Goal: Book appointment/travel/reservation

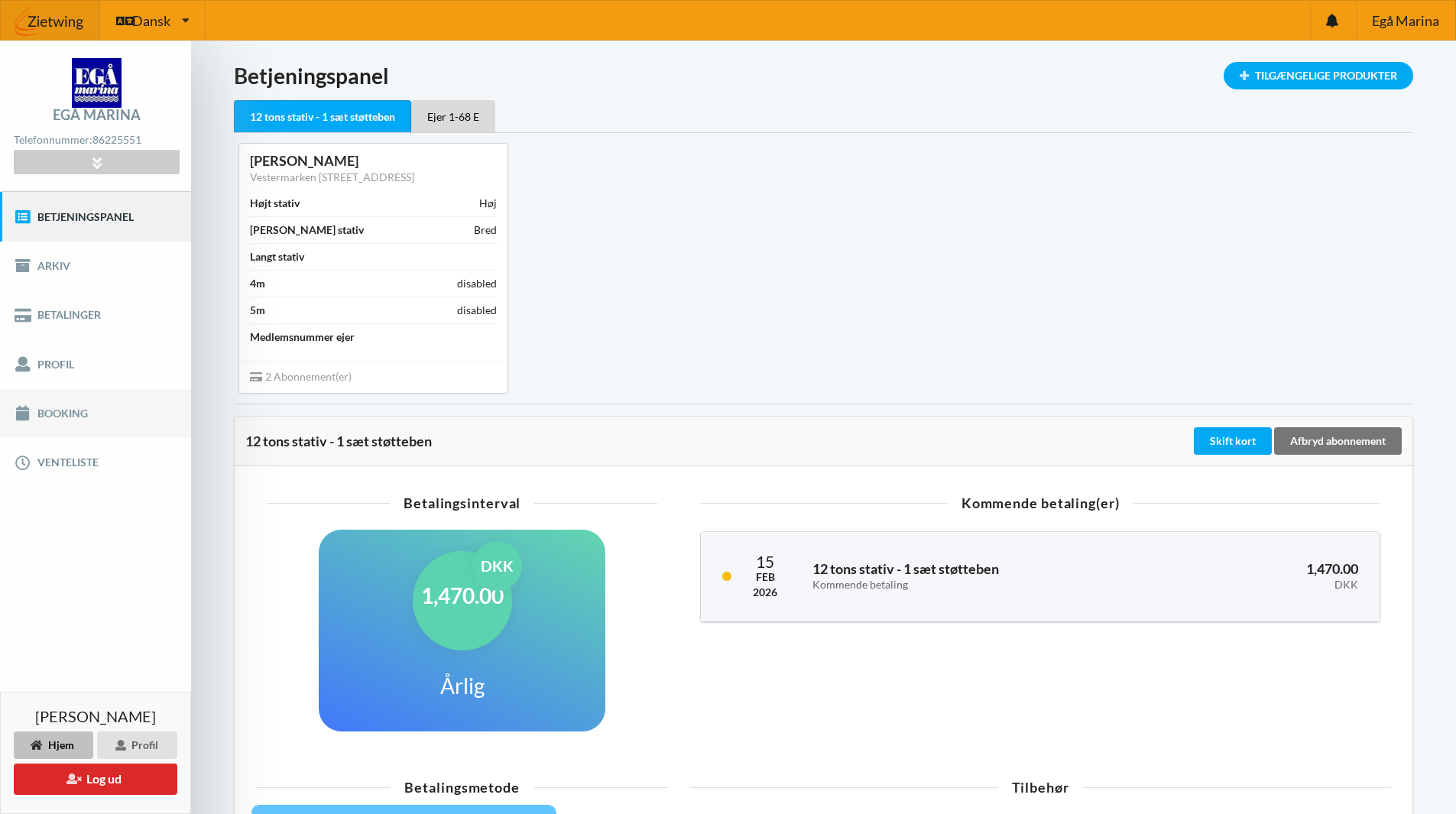
click at [52, 404] on link "Booking" at bounding box center [95, 413] width 191 height 49
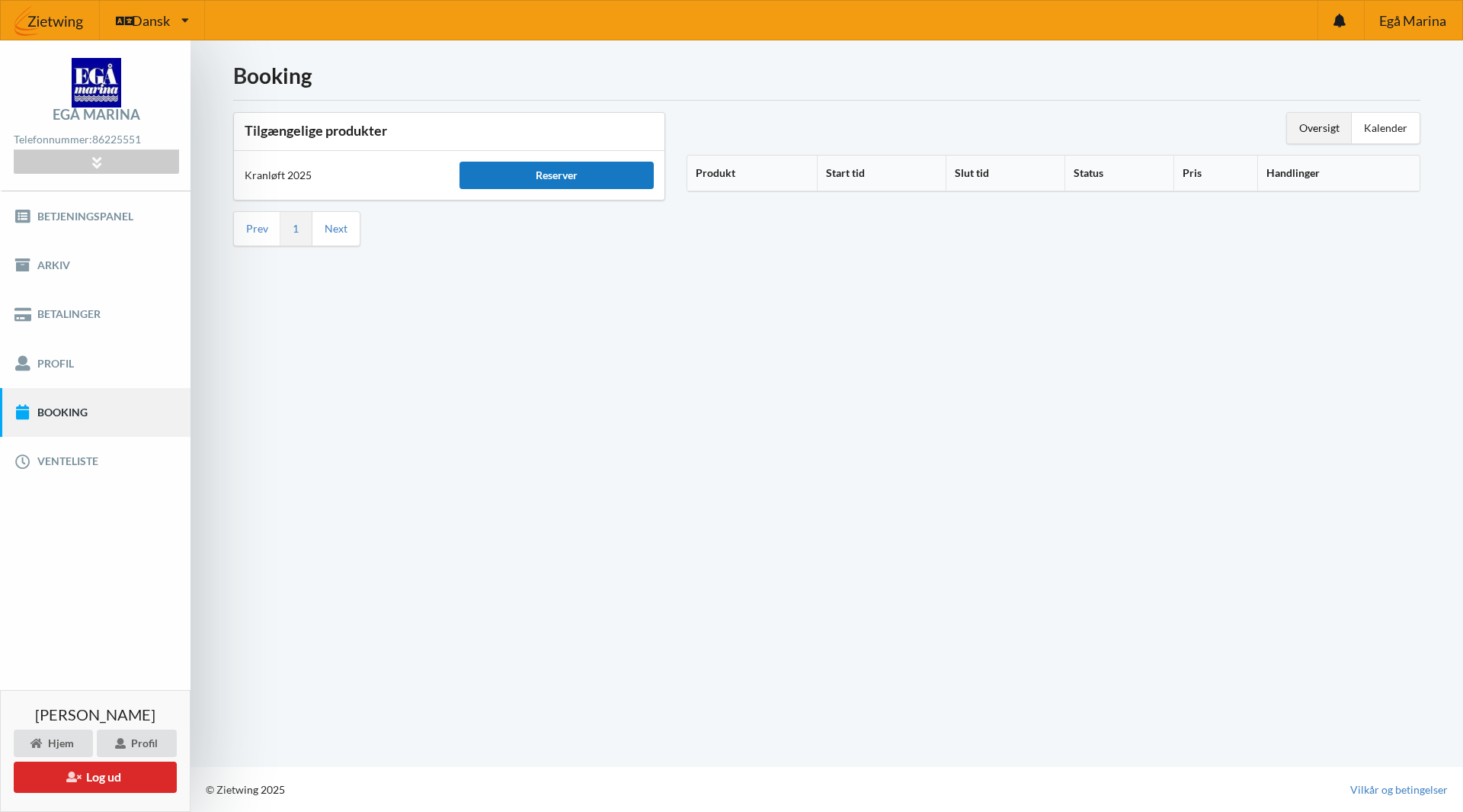
click at [595, 178] on div "Reserver" at bounding box center [556, 176] width 194 height 28
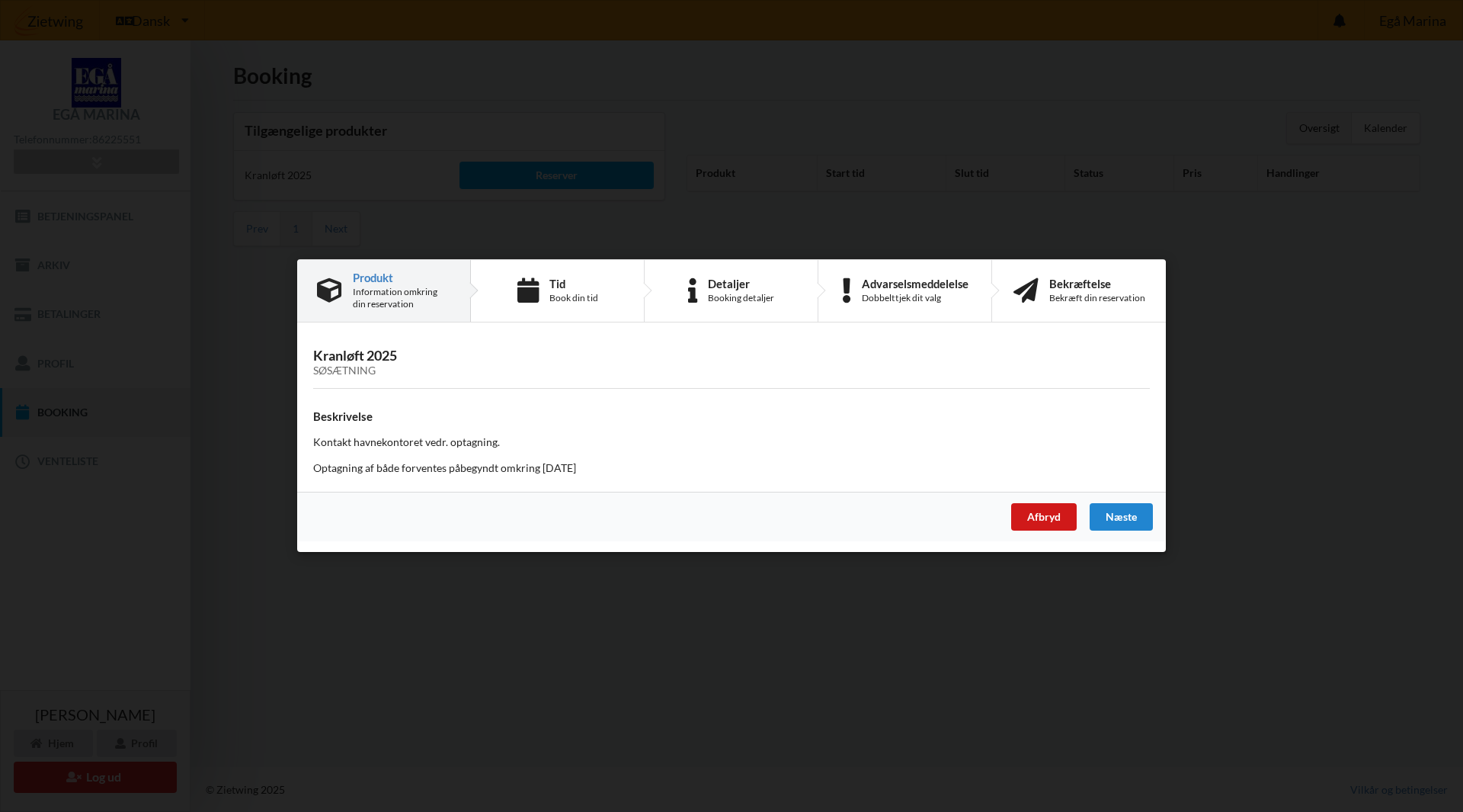
click at [1061, 516] on div "Afbryd" at bounding box center [1044, 518] width 65 height 28
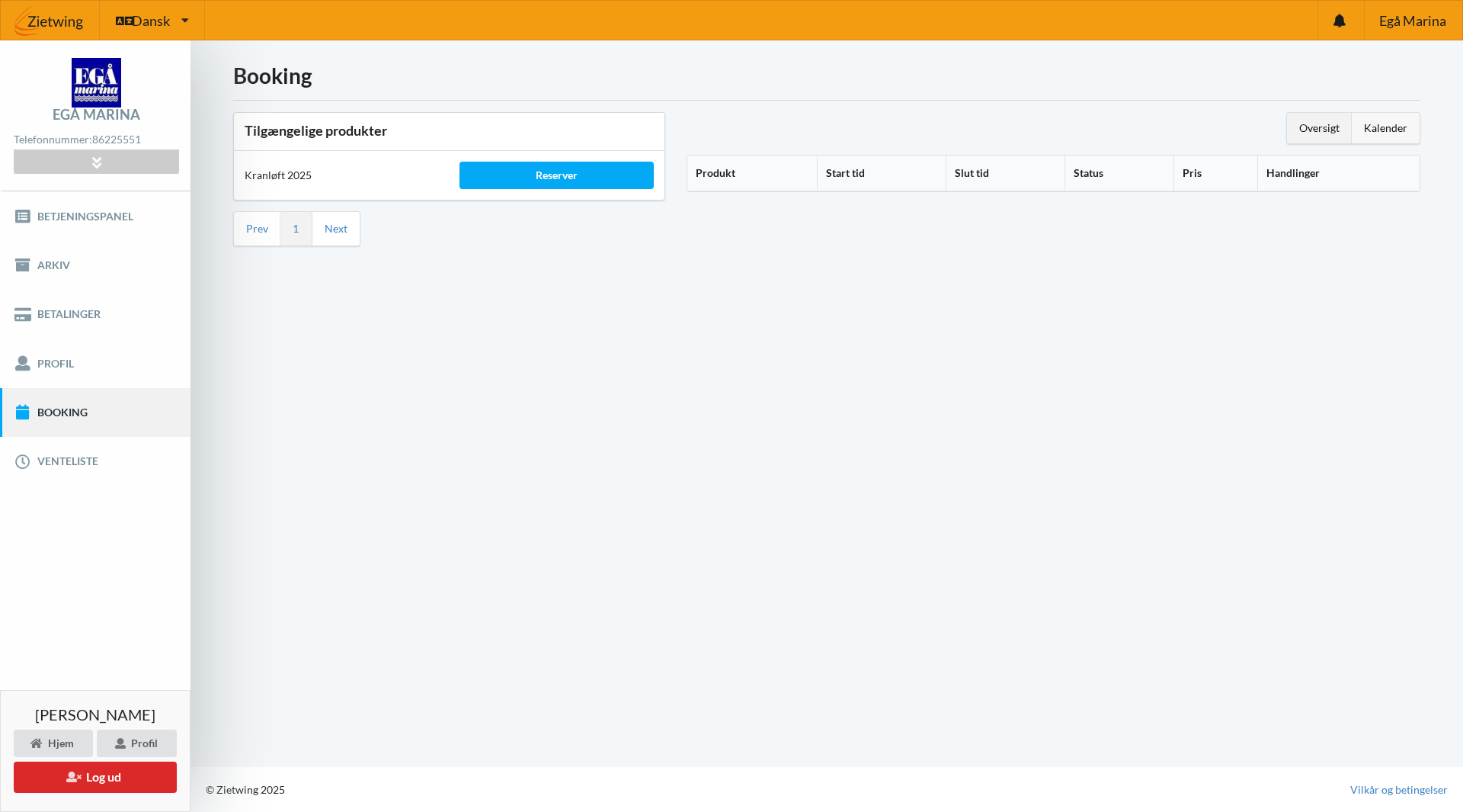
click at [1388, 122] on div "Kalender" at bounding box center [1386, 127] width 68 height 31
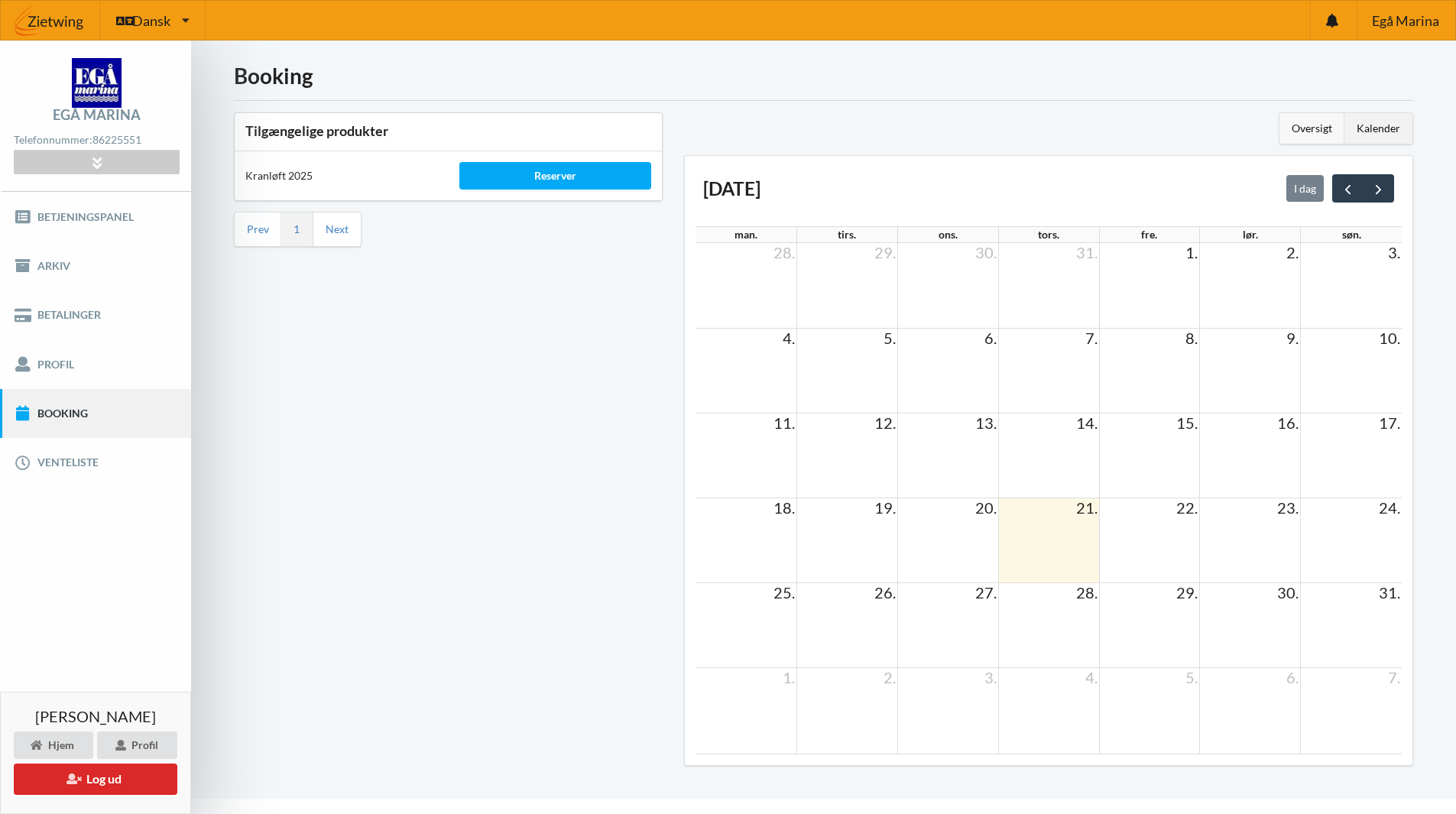
click at [1321, 128] on div "Oversigt" at bounding box center [1312, 128] width 65 height 31
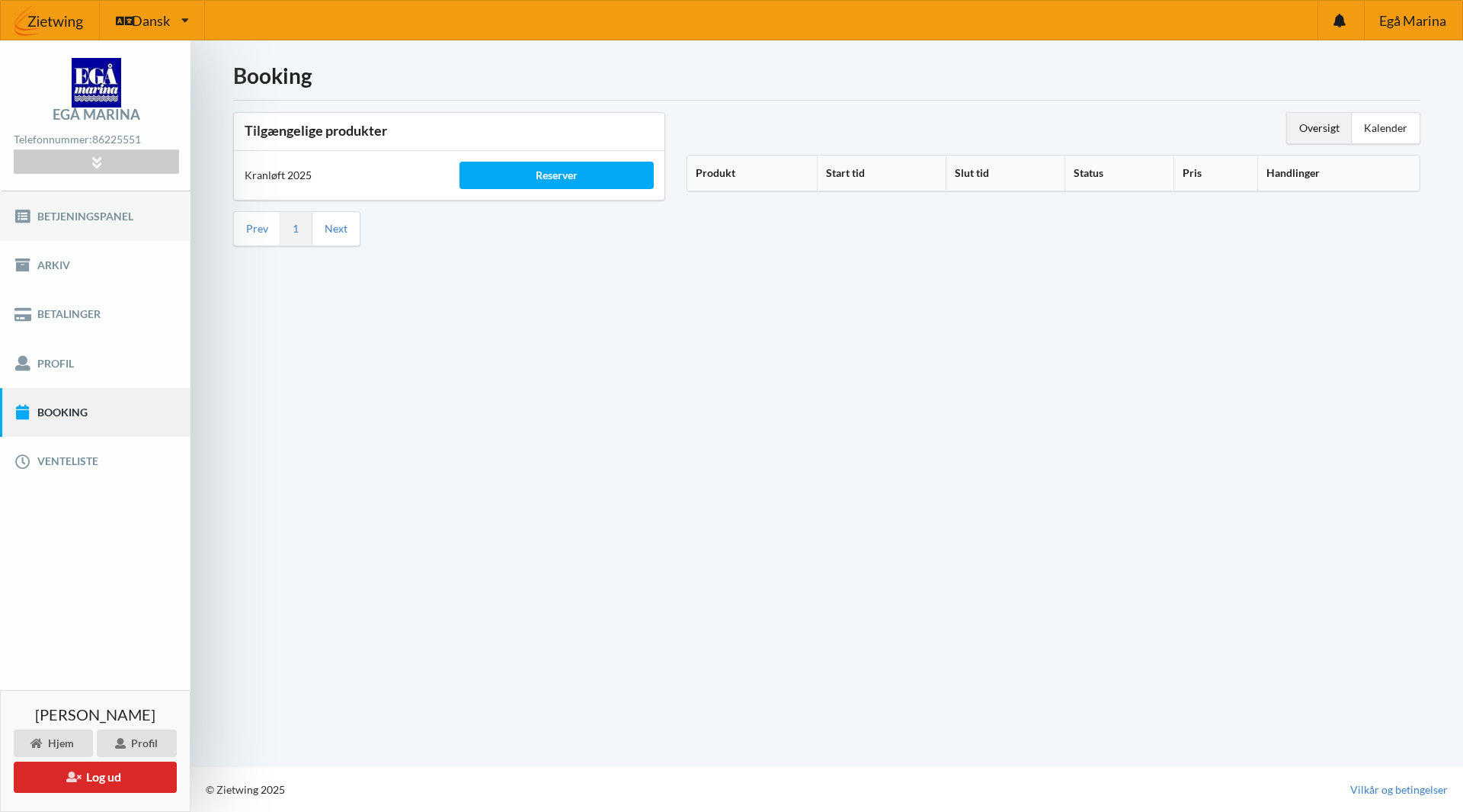
click at [86, 222] on link "Betjeningspanel" at bounding box center [95, 215] width 191 height 48
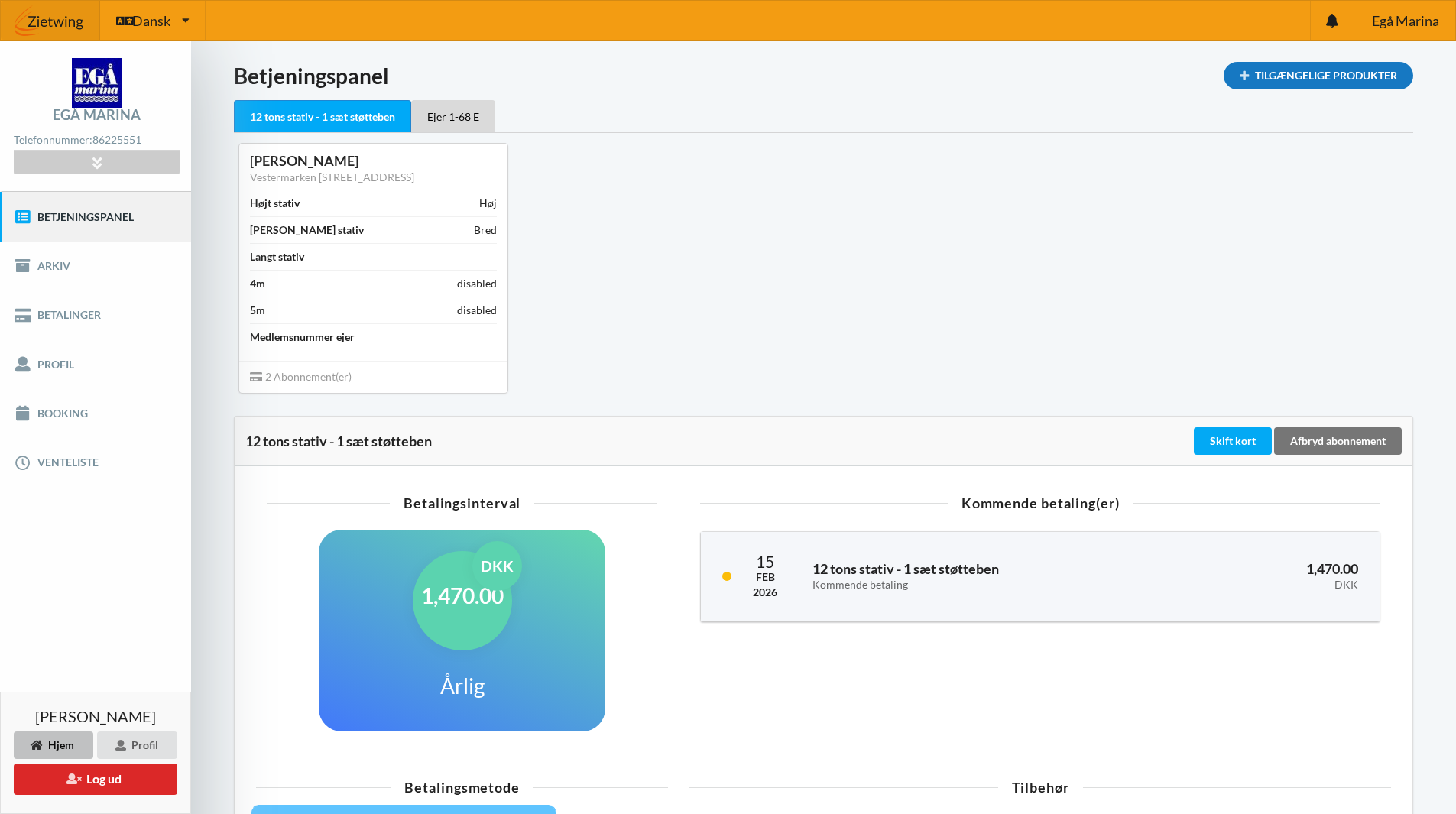
click at [1300, 72] on div "Tilgængelige Produkter" at bounding box center [1317, 75] width 189 height 28
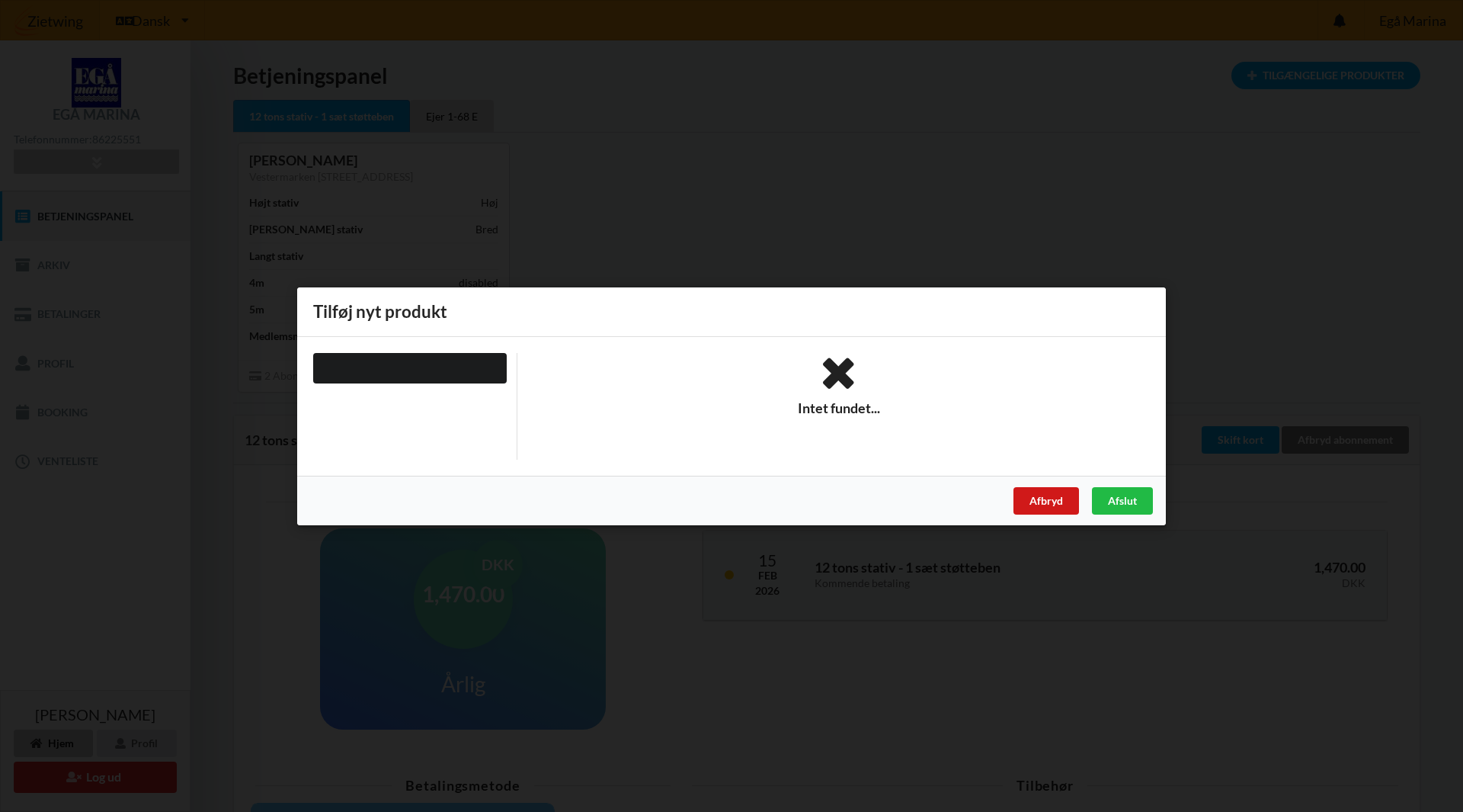
click at [1045, 496] on div "Afbryd" at bounding box center [1046, 500] width 65 height 28
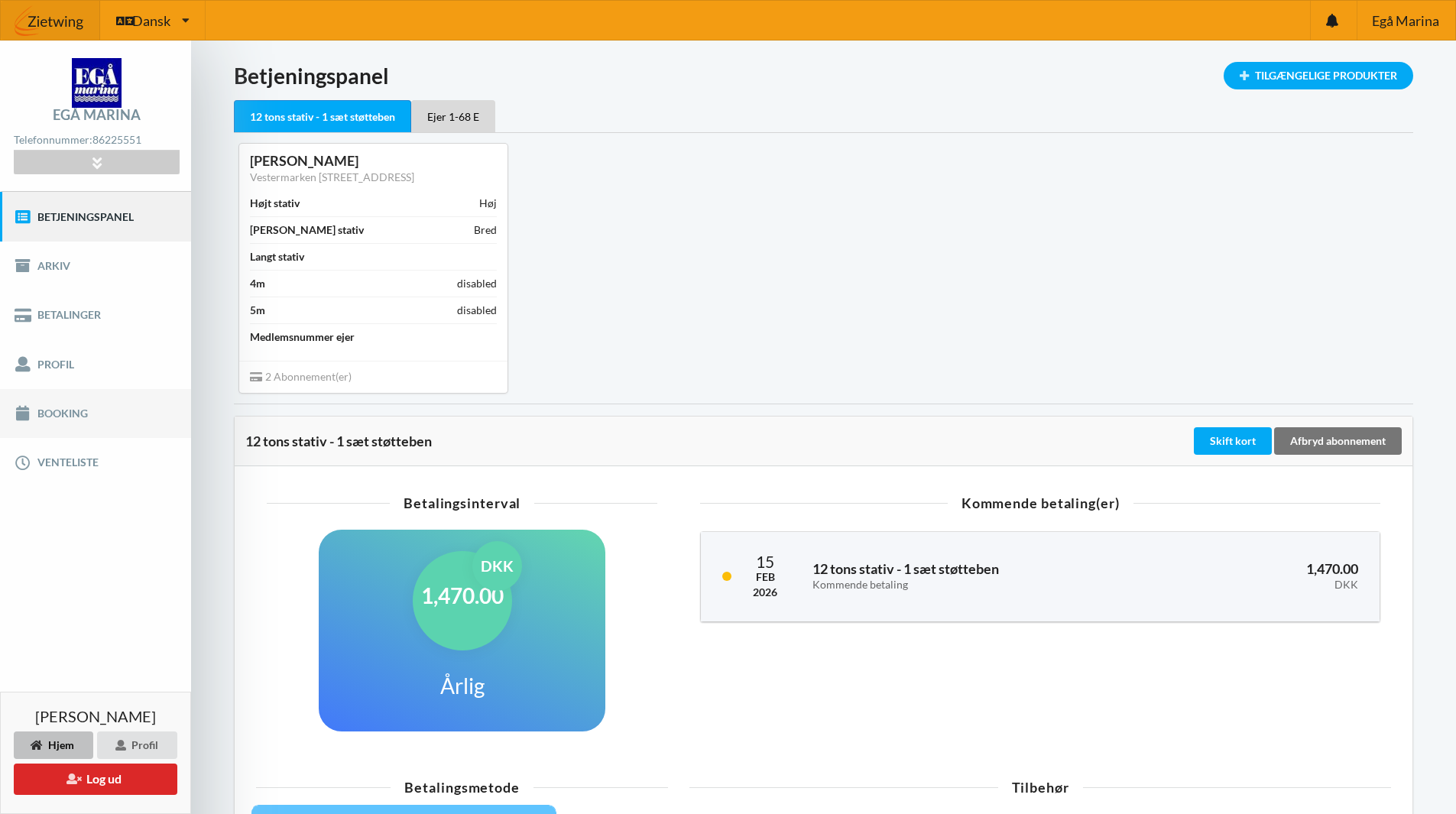
click at [71, 406] on link "Booking" at bounding box center [95, 413] width 191 height 49
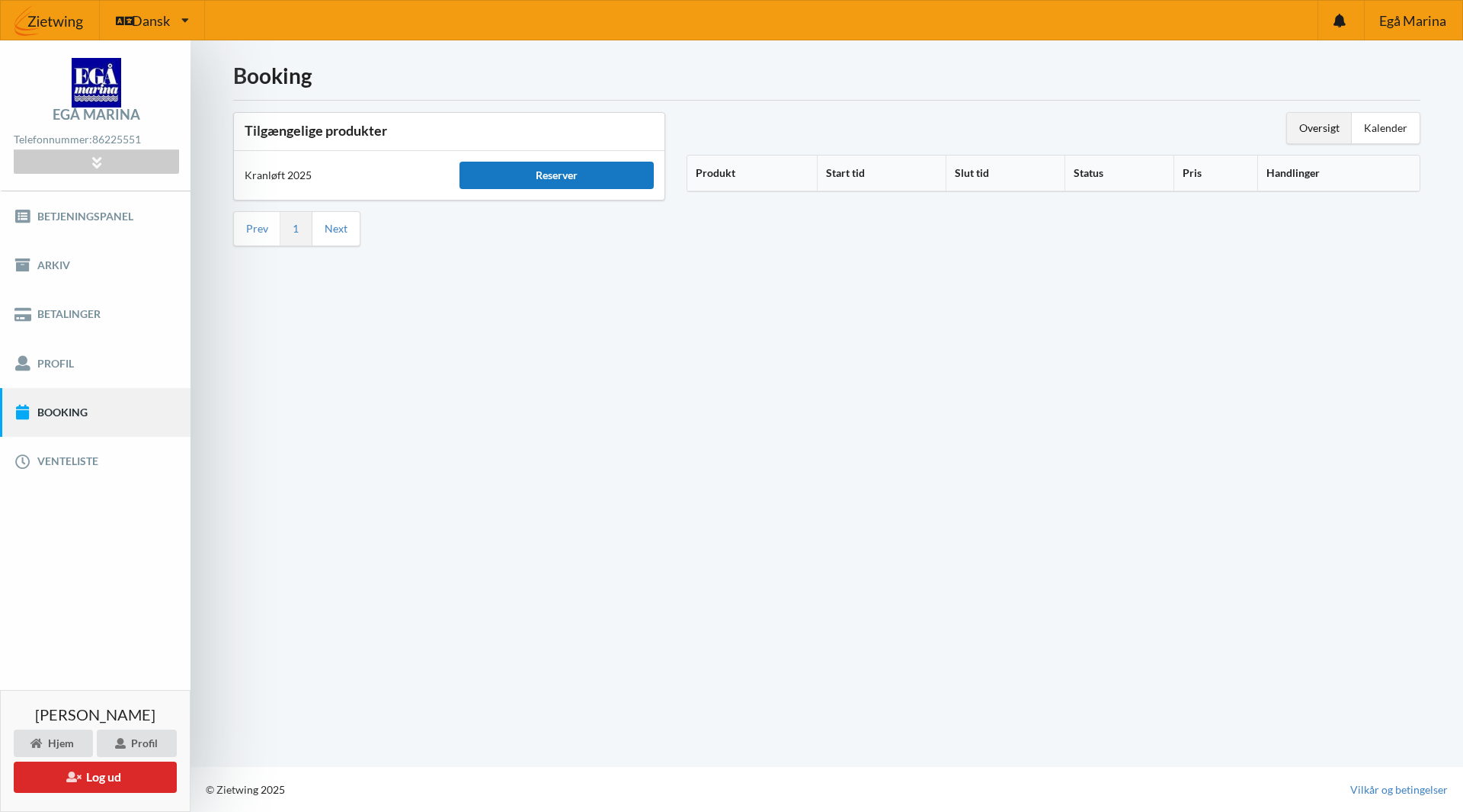
click at [528, 176] on div "Reserver" at bounding box center [556, 176] width 194 height 28
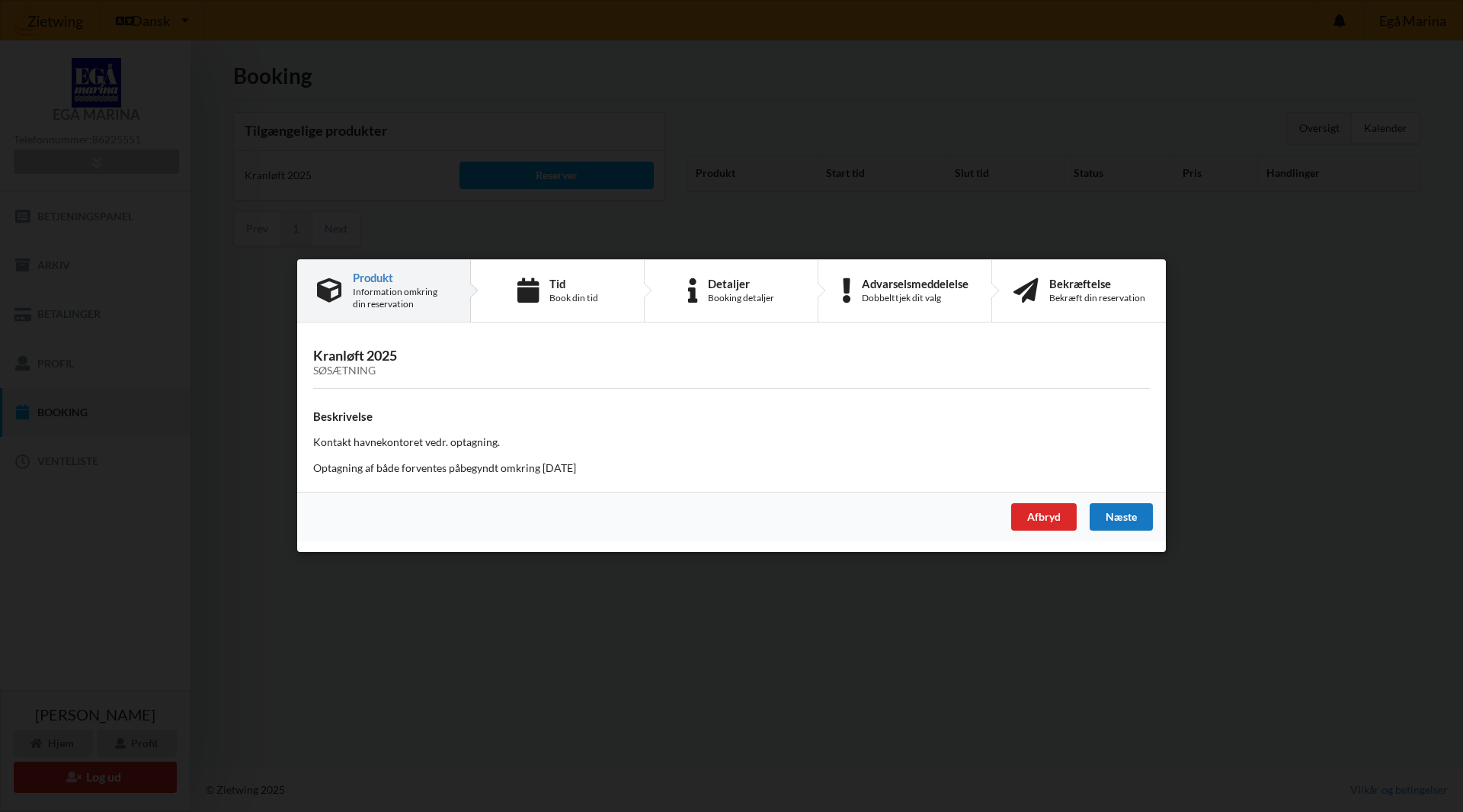
click at [1124, 520] on div "Næste" at bounding box center [1121, 518] width 63 height 28
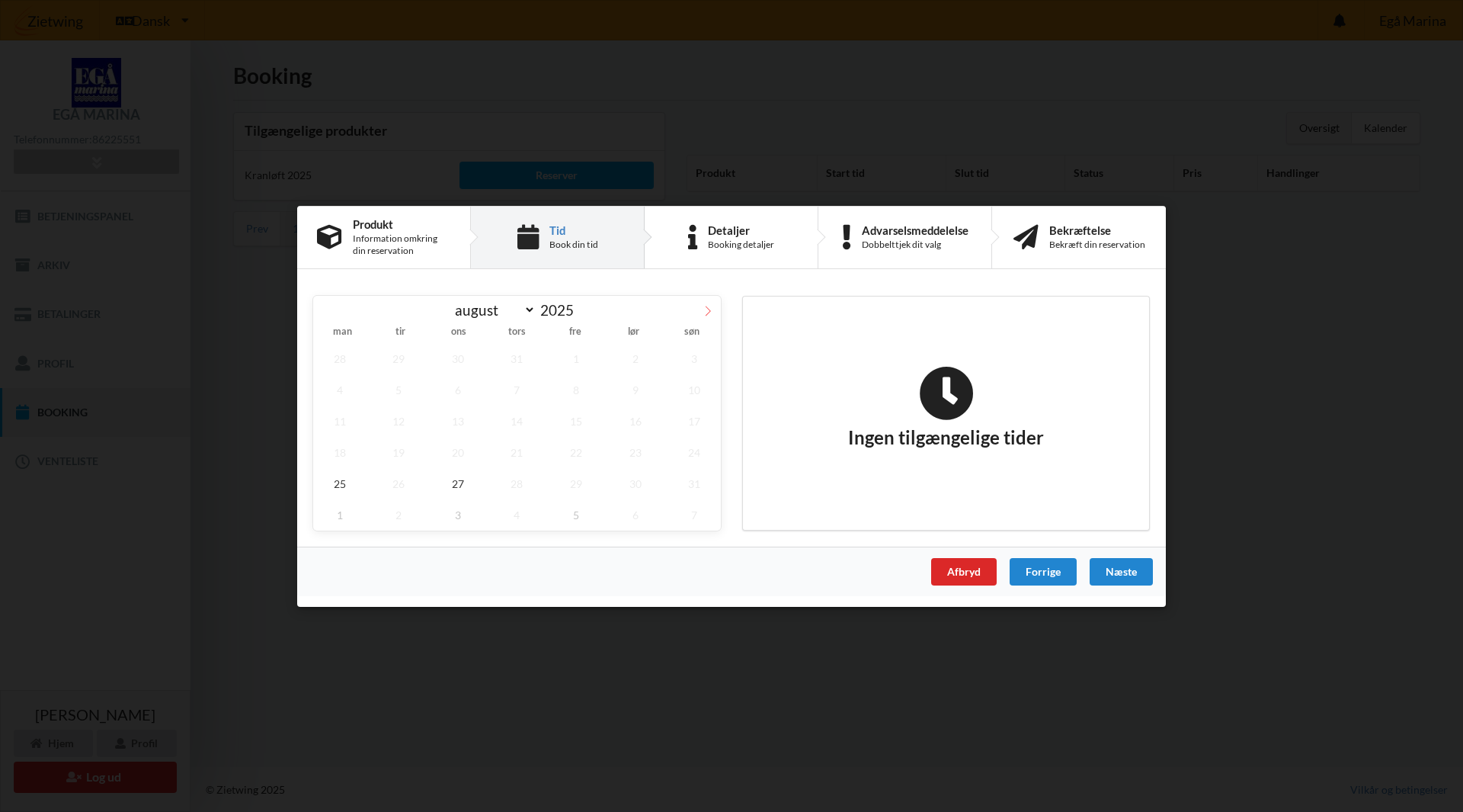
click at [708, 309] on icon at bounding box center [707, 310] width 11 height 11
click at [329, 312] on icon at bounding box center [326, 310] width 11 height 11
click at [706, 312] on icon at bounding box center [707, 310] width 11 height 11
click at [707, 312] on icon at bounding box center [707, 310] width 11 height 11
click at [710, 309] on icon at bounding box center [707, 310] width 11 height 11
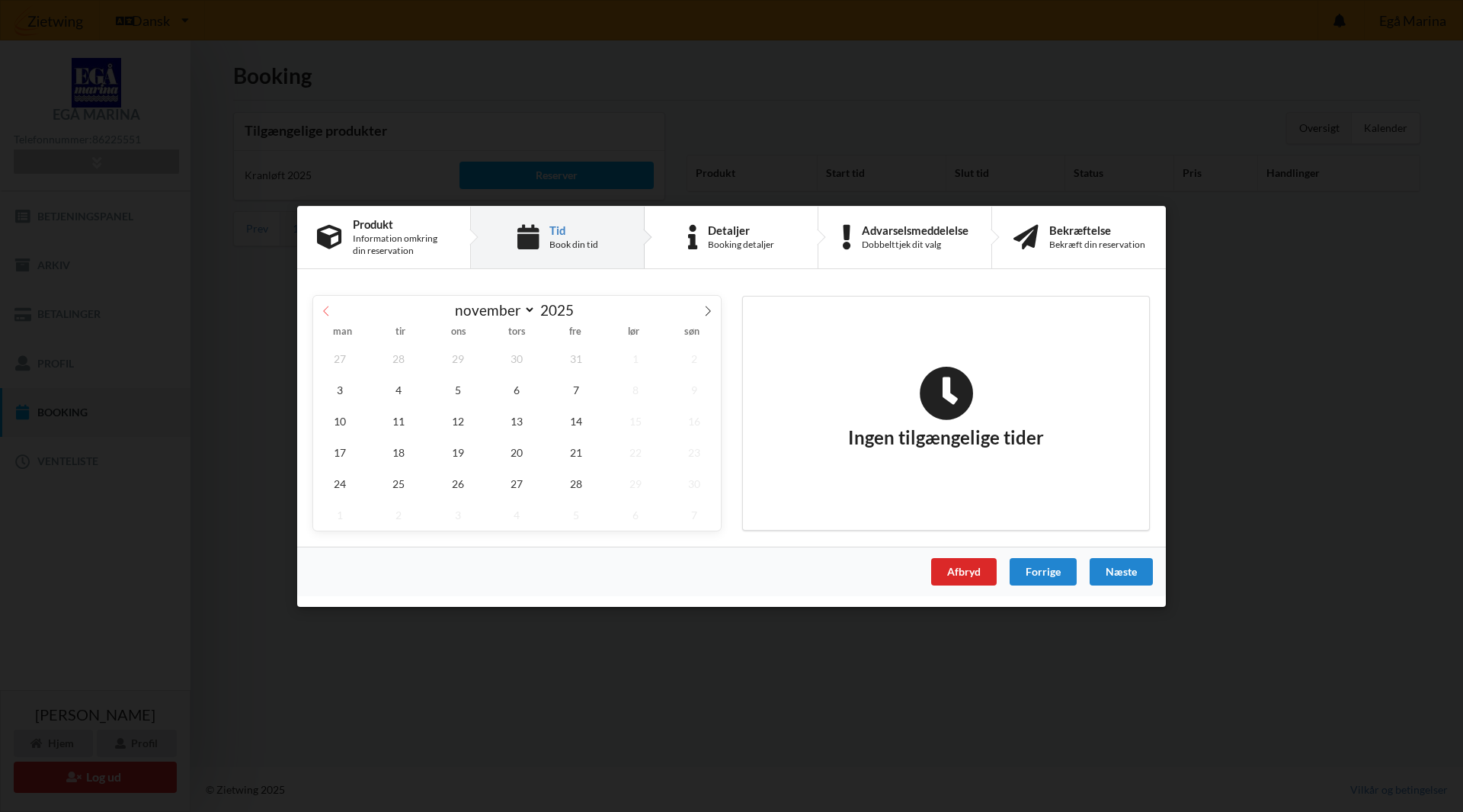
click at [325, 314] on icon at bounding box center [326, 310] width 11 height 11
select select "9"
click at [410, 448] on span "21" at bounding box center [399, 451] width 53 height 32
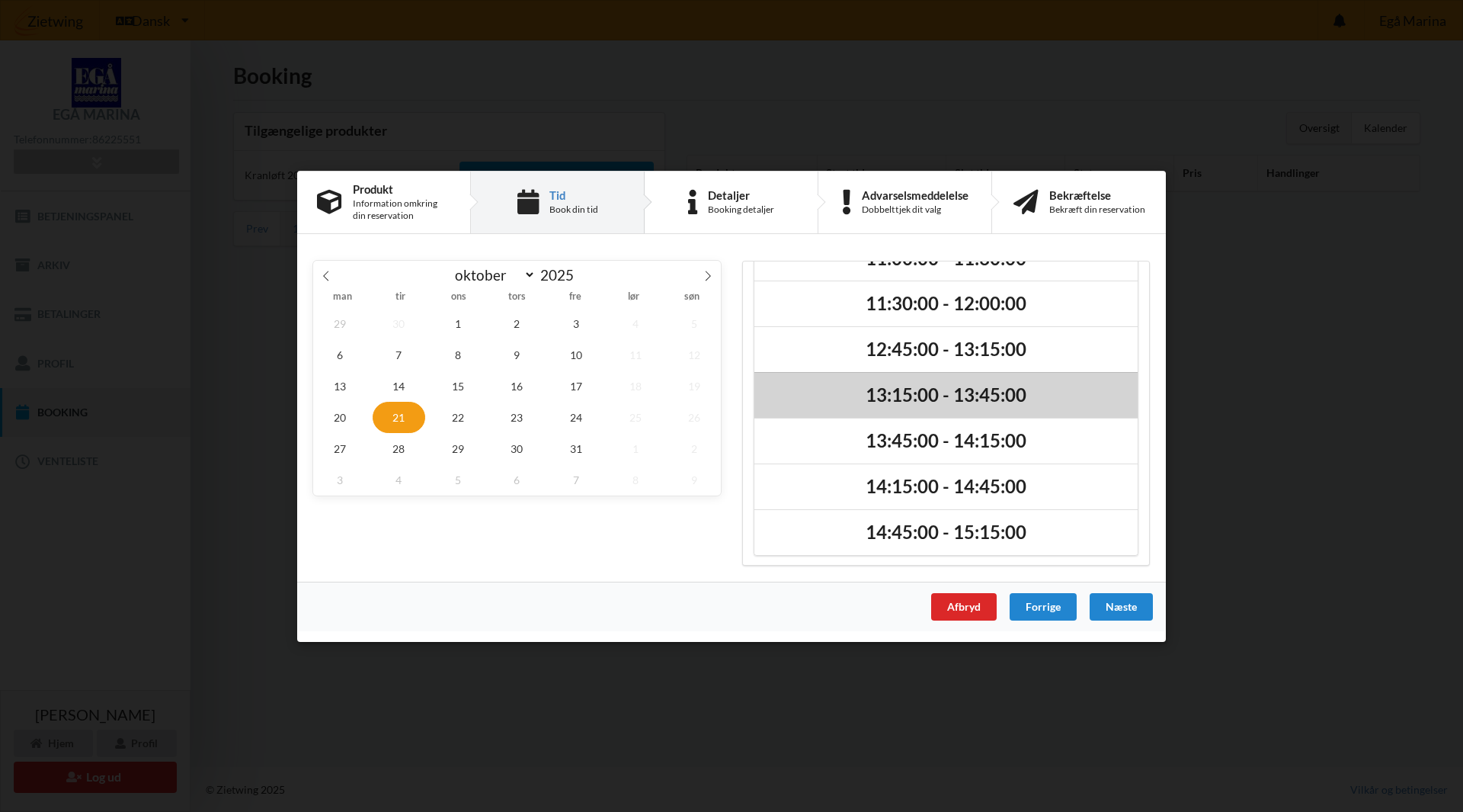
scroll to position [84, 0]
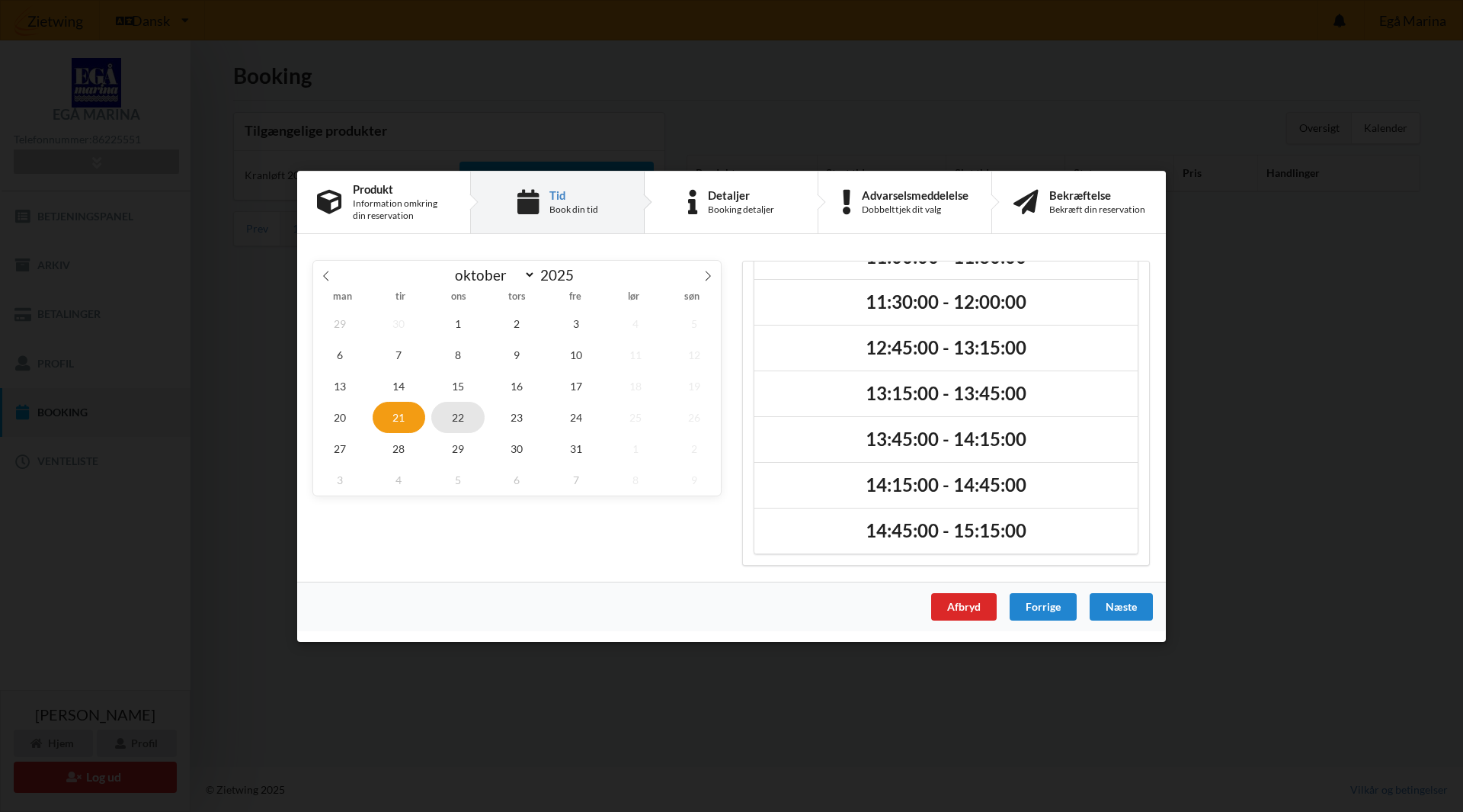
click at [454, 416] on span "22" at bounding box center [458, 417] width 53 height 32
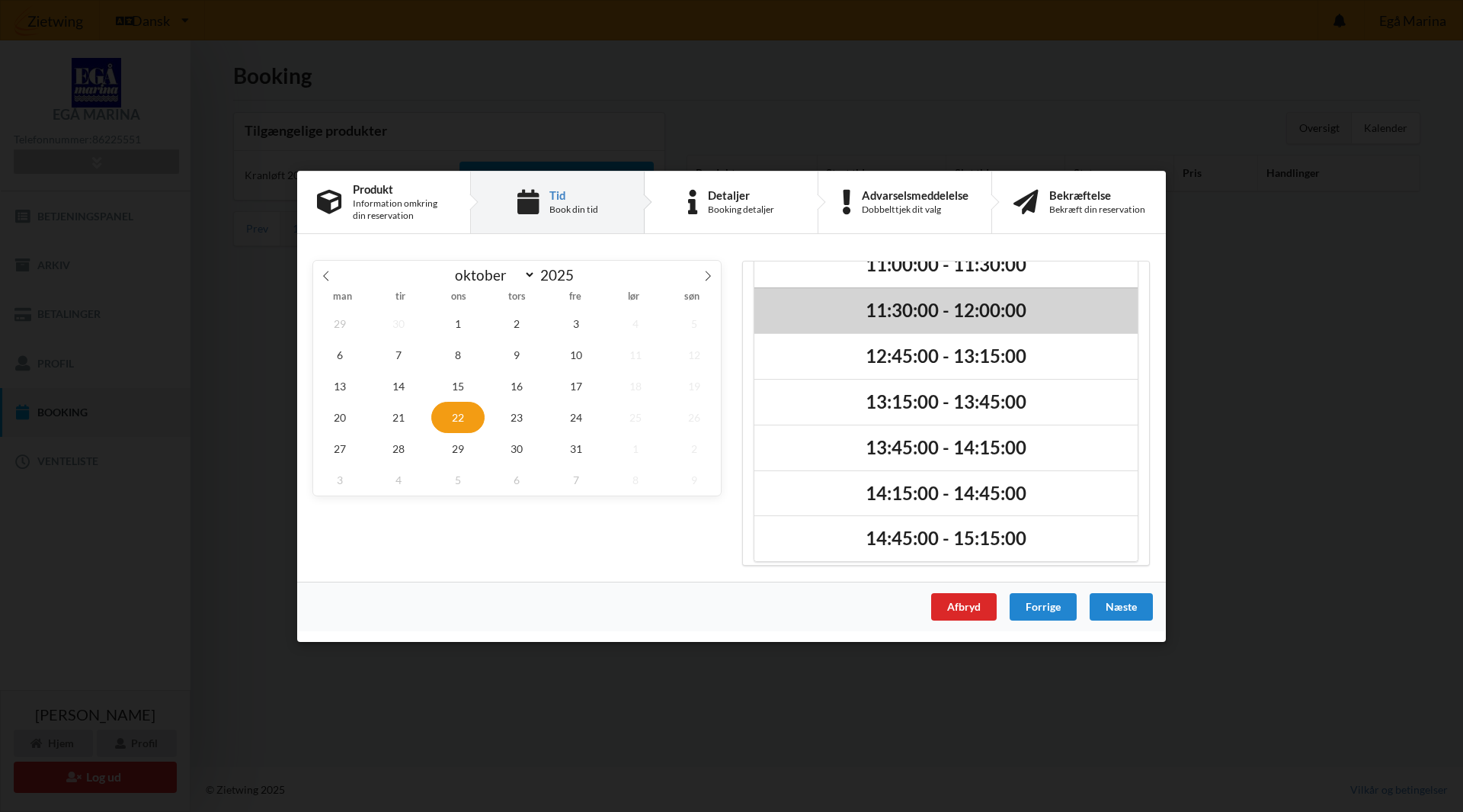
scroll to position [175, 0]
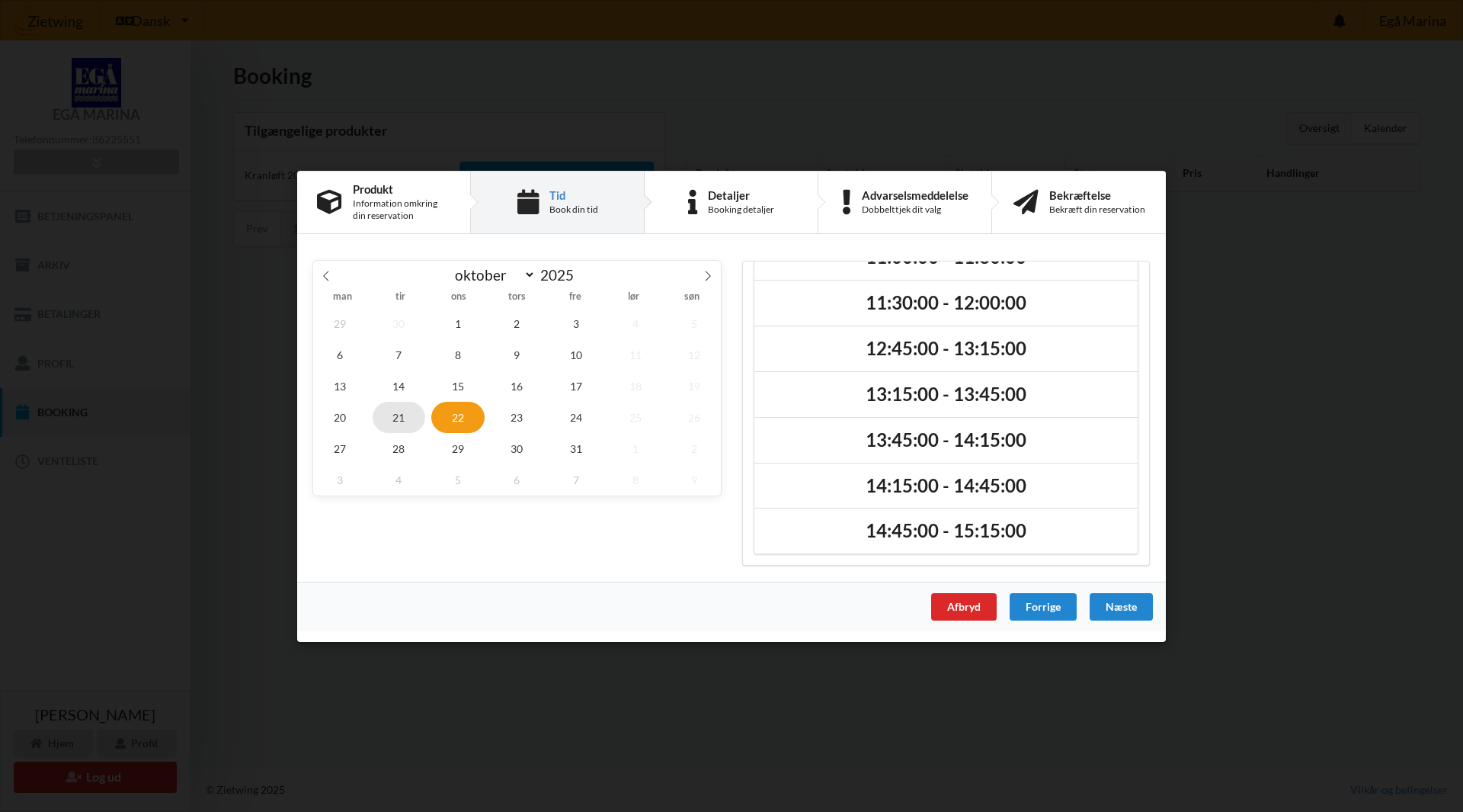
click at [404, 412] on span "21" at bounding box center [399, 417] width 53 height 32
click at [461, 416] on span "22" at bounding box center [458, 417] width 53 height 32
click at [562, 412] on span "24" at bounding box center [576, 417] width 53 height 32
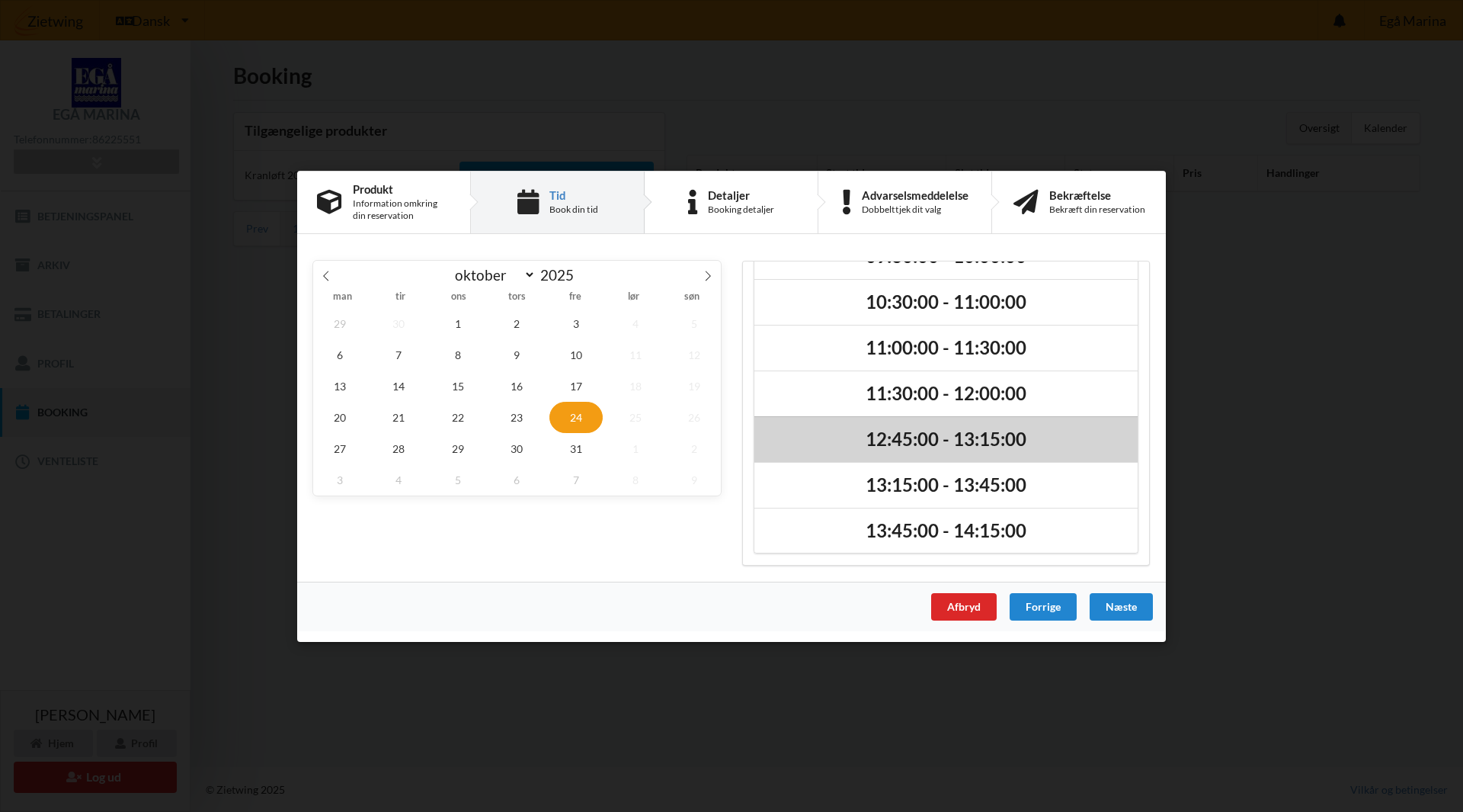
scroll to position [128, 0]
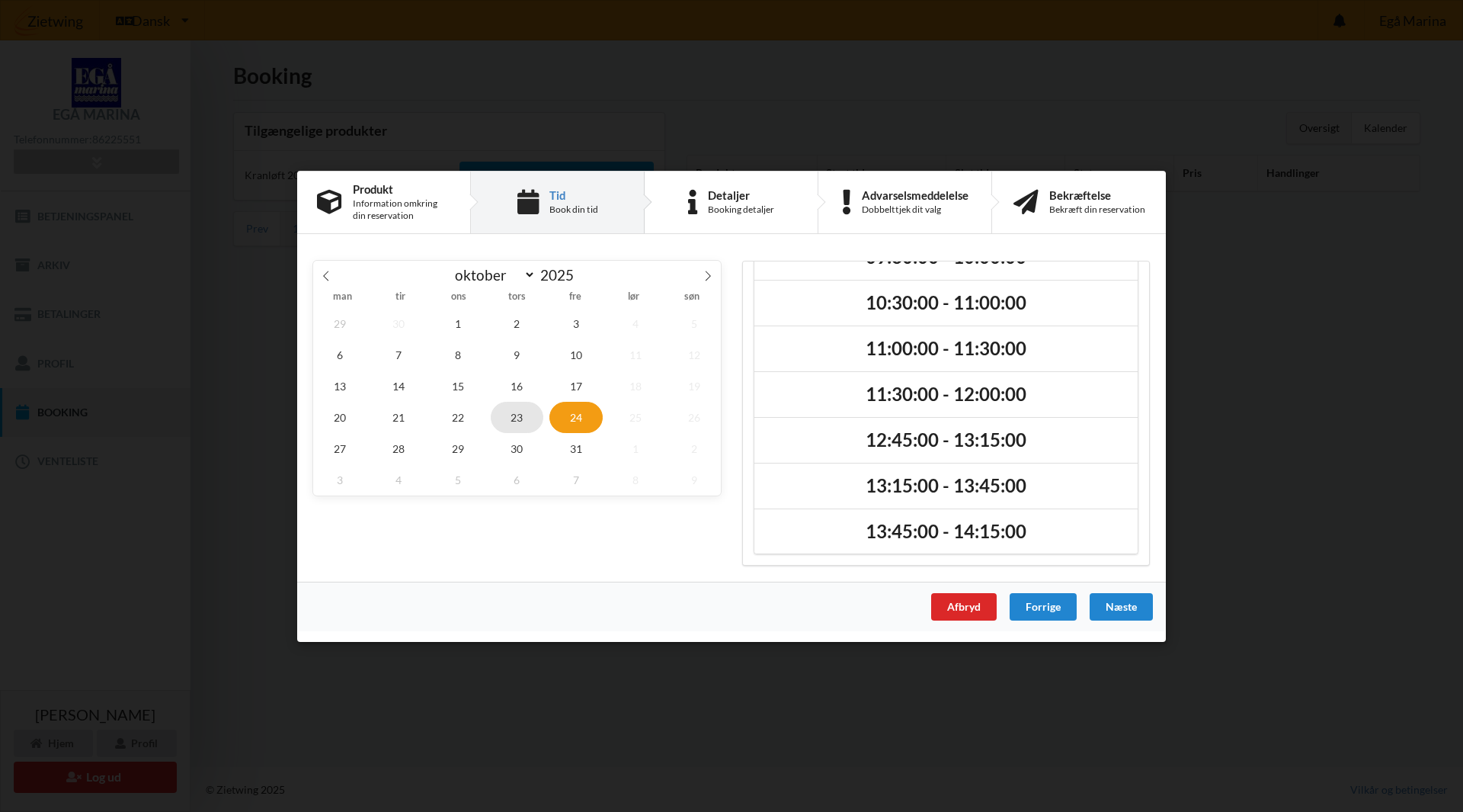
click at [509, 407] on span "23" at bounding box center [518, 417] width 53 height 32
click at [567, 409] on span "24" at bounding box center [576, 417] width 53 height 32
click at [466, 421] on span "22" at bounding box center [458, 417] width 53 height 32
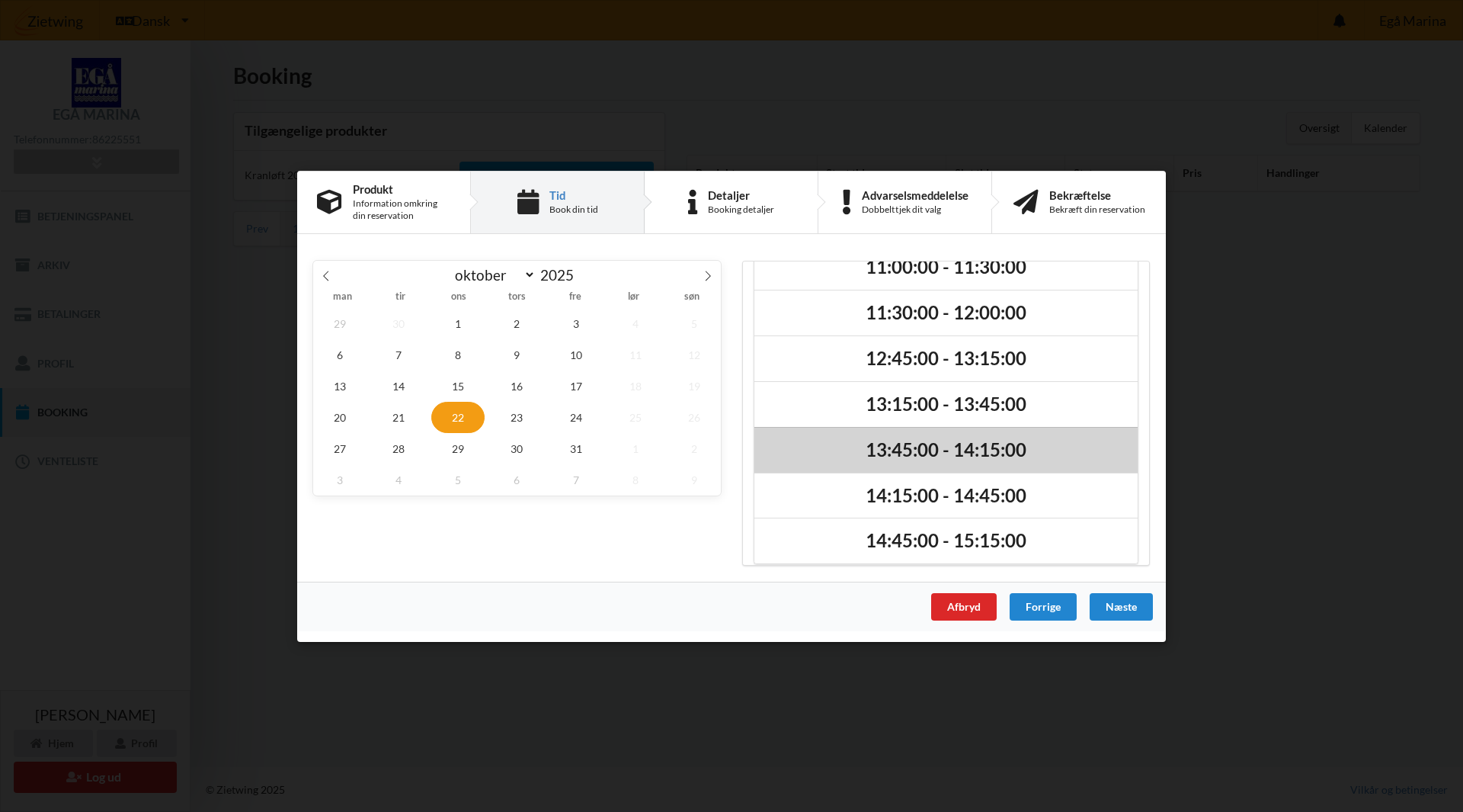
scroll to position [175, 0]
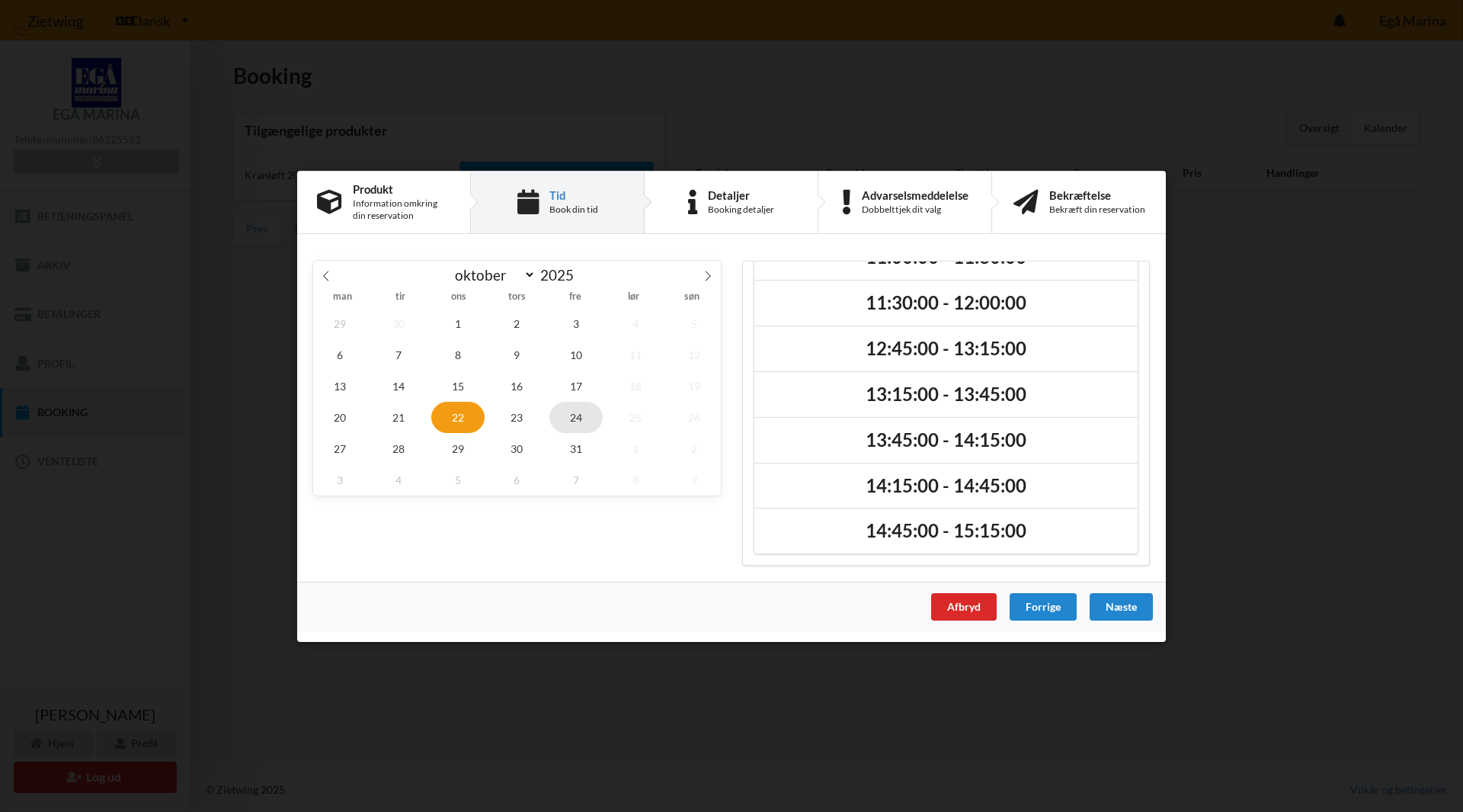
click at [582, 418] on span "24" at bounding box center [576, 417] width 53 height 32
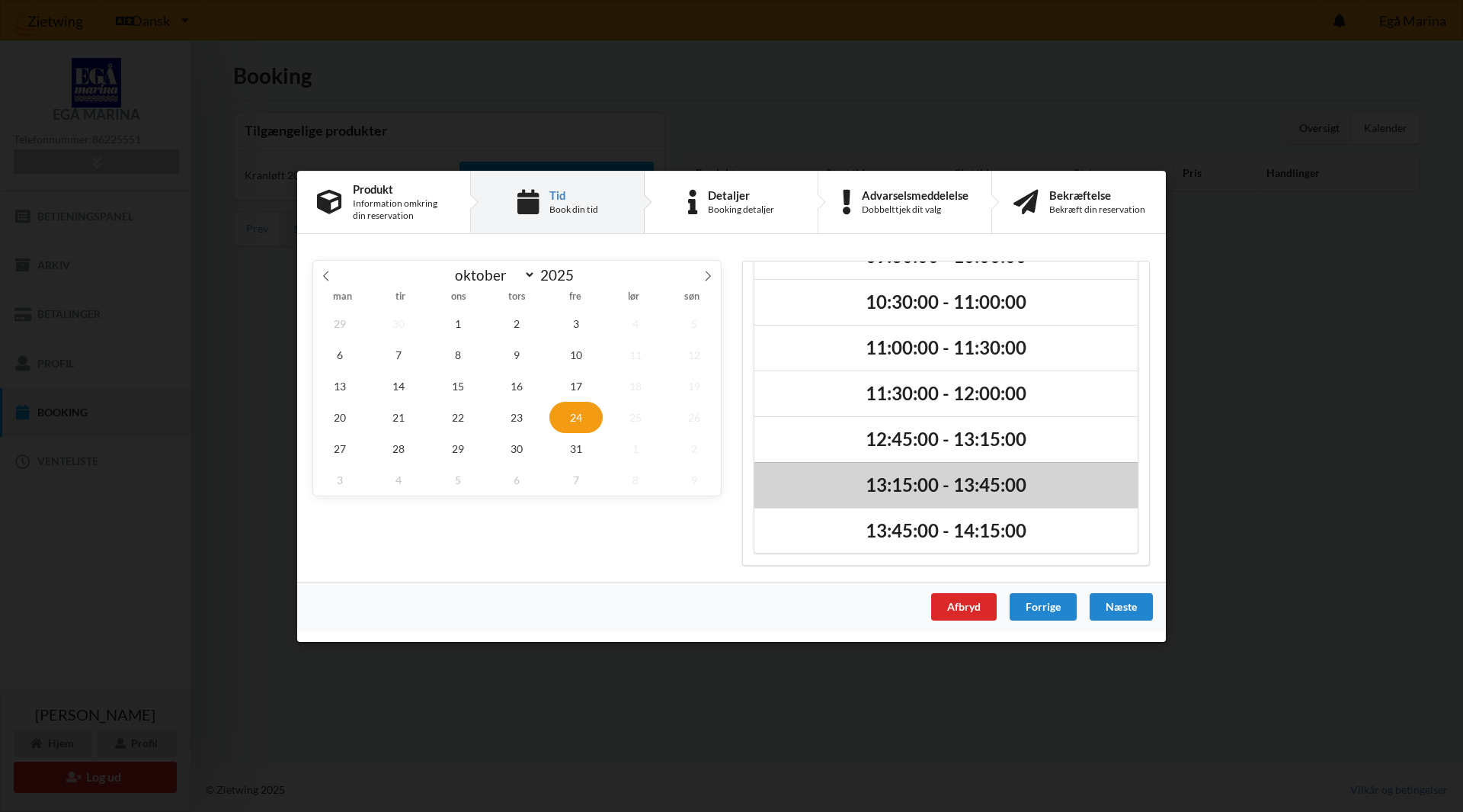
scroll to position [128, 0]
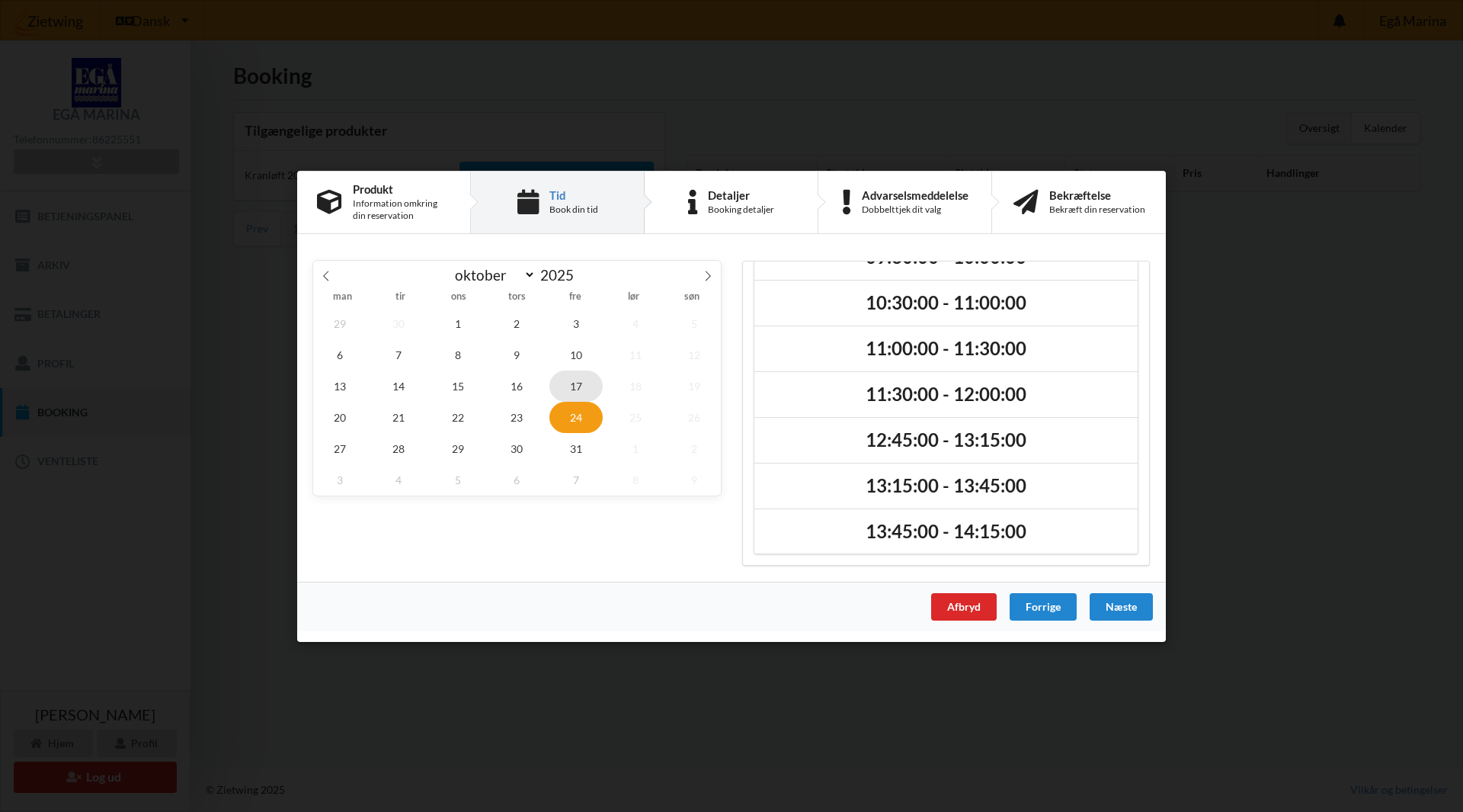
click at [576, 388] on span "17" at bounding box center [576, 385] width 53 height 32
click at [582, 452] on span "31" at bounding box center [576, 447] width 53 height 32
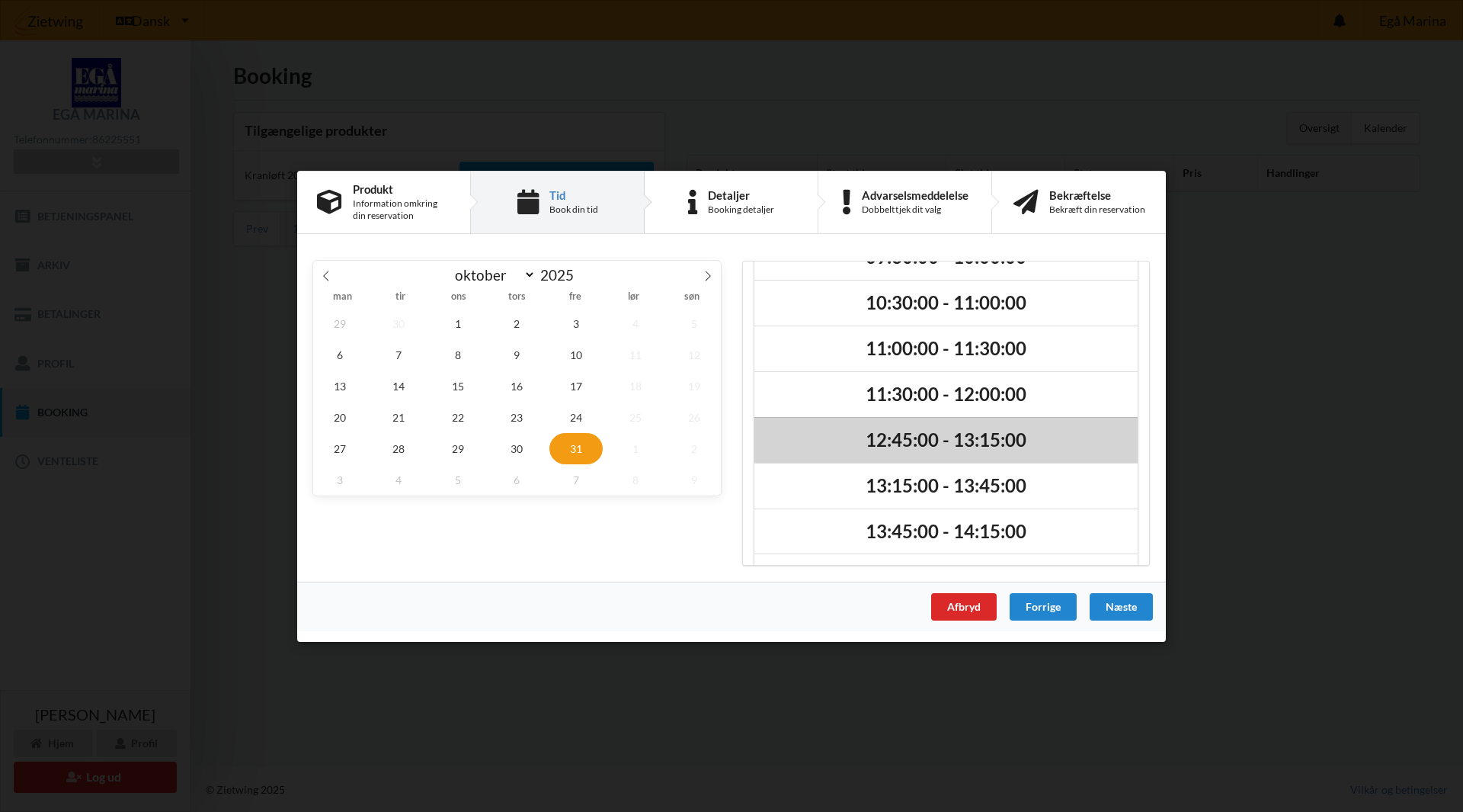
scroll to position [175, 0]
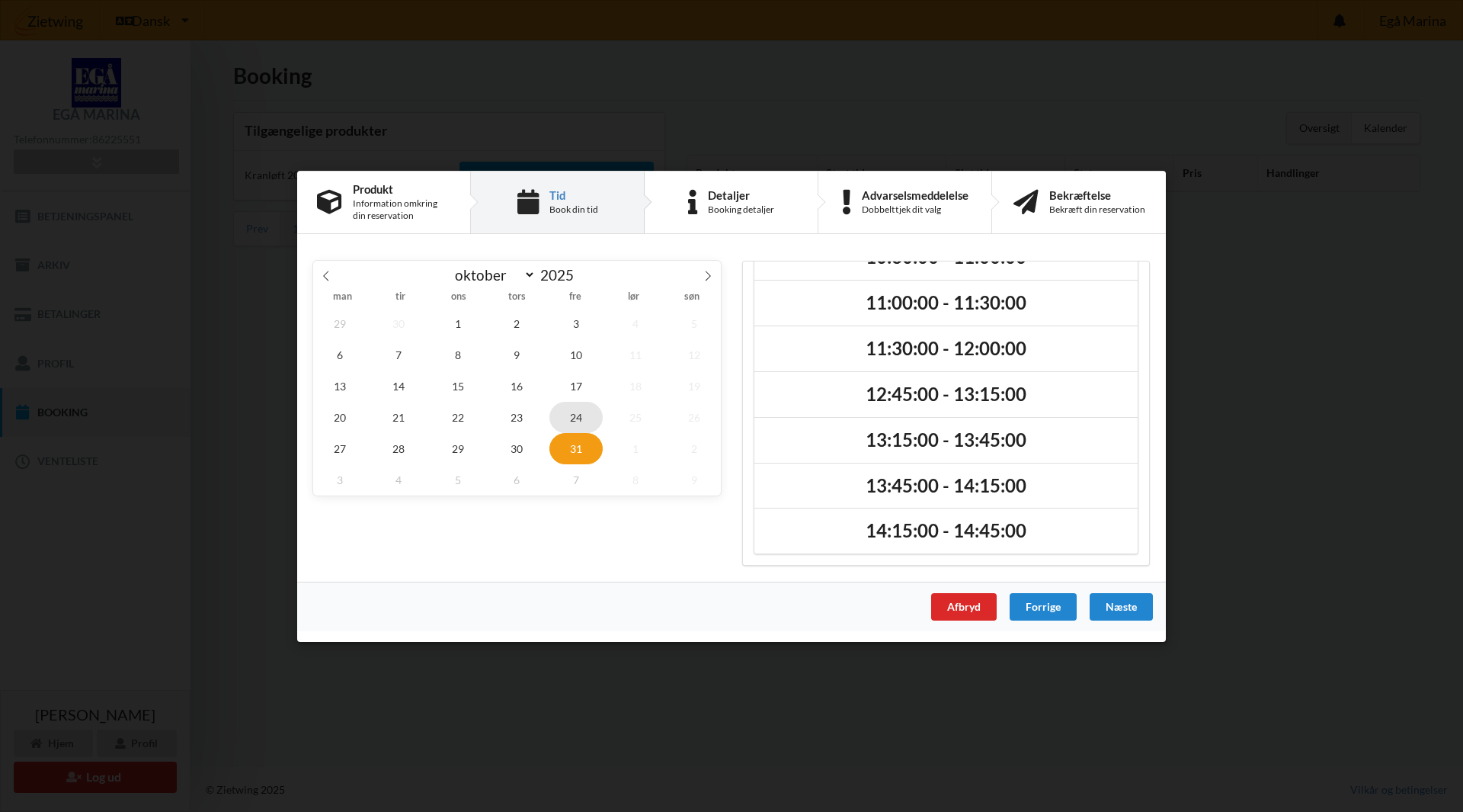
click at [579, 416] on span "24" at bounding box center [576, 417] width 53 height 32
click at [572, 327] on span "3" at bounding box center [576, 323] width 53 height 32
click at [579, 407] on span "24" at bounding box center [576, 417] width 53 height 32
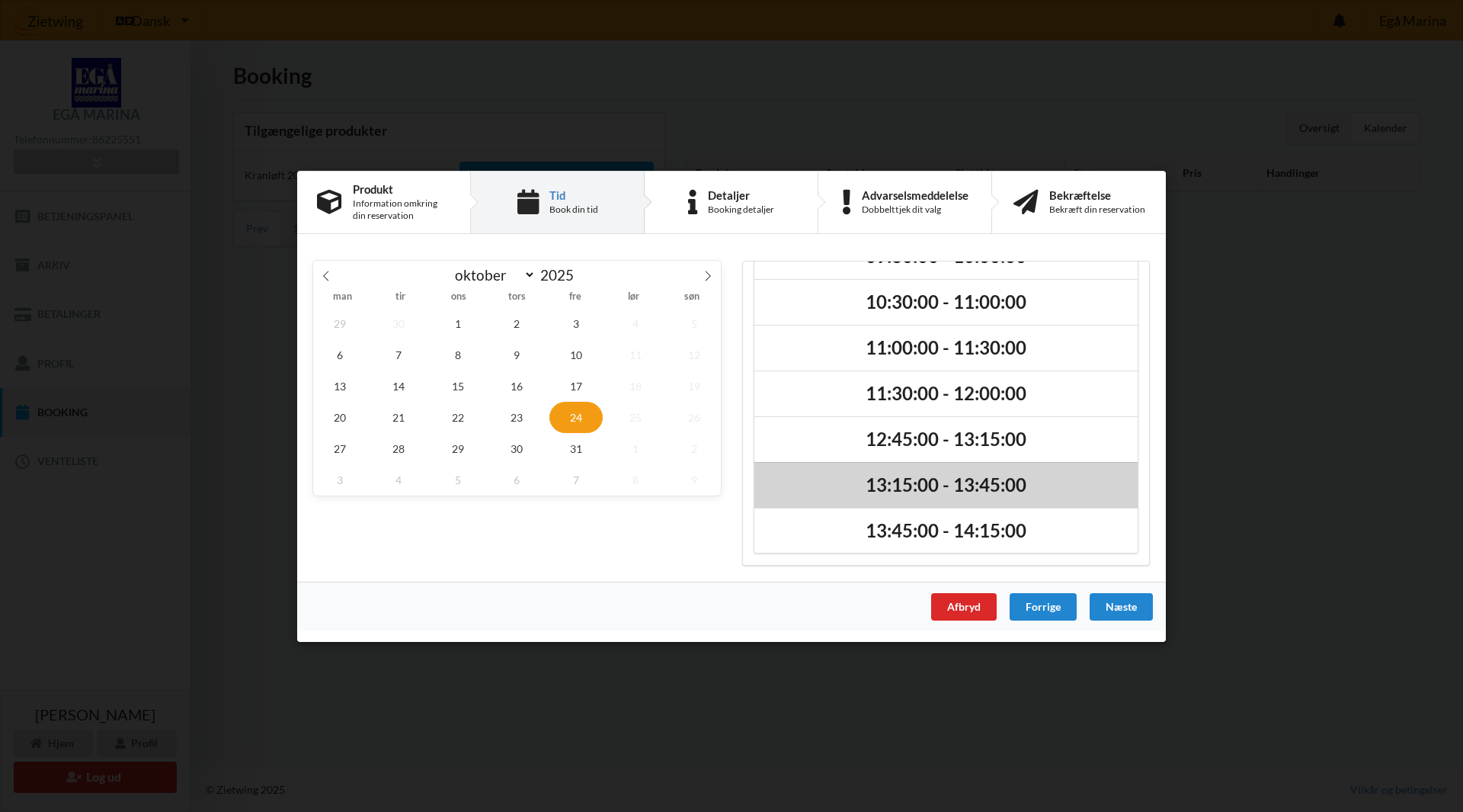
scroll to position [128, 0]
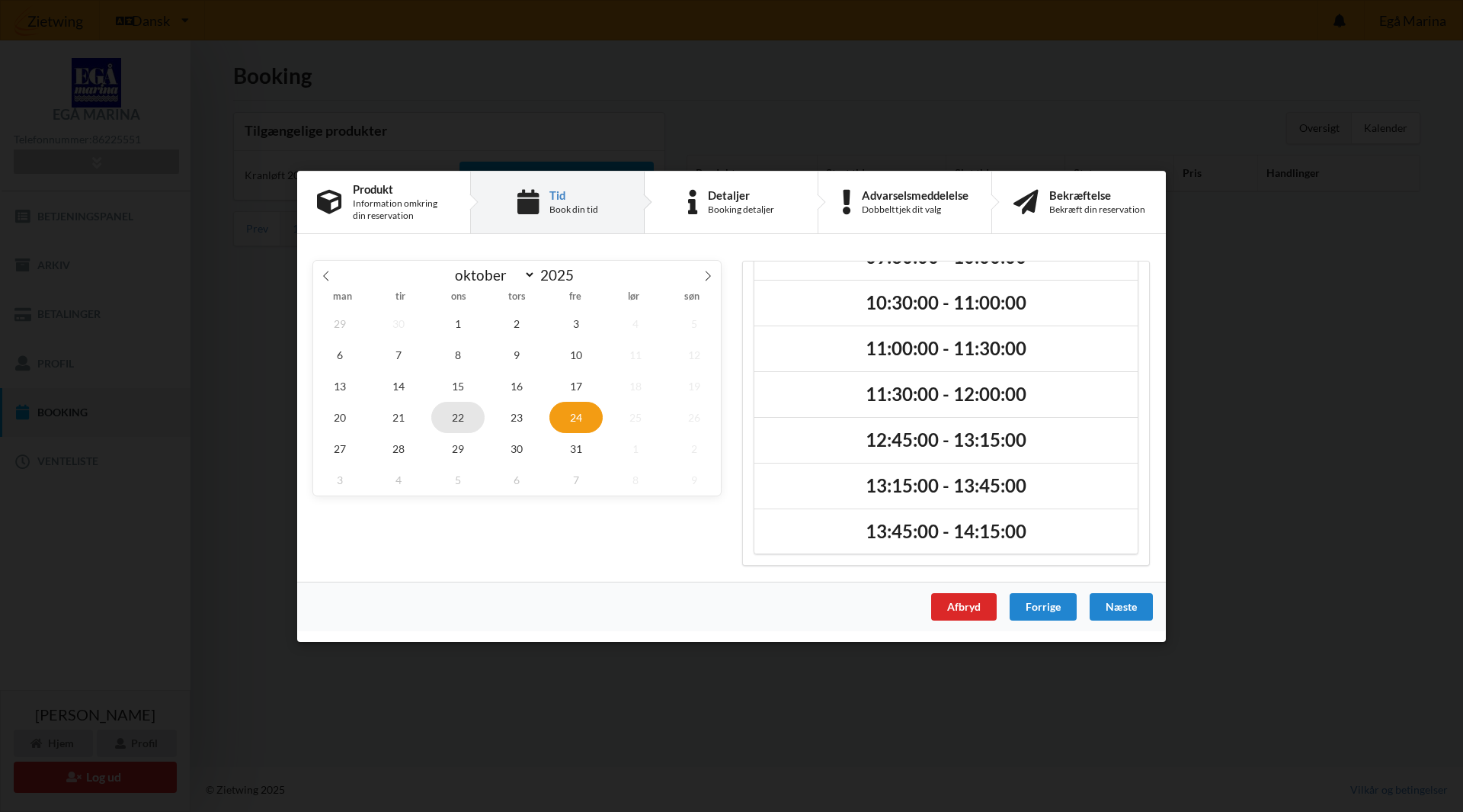
click at [460, 420] on span "22" at bounding box center [458, 417] width 53 height 32
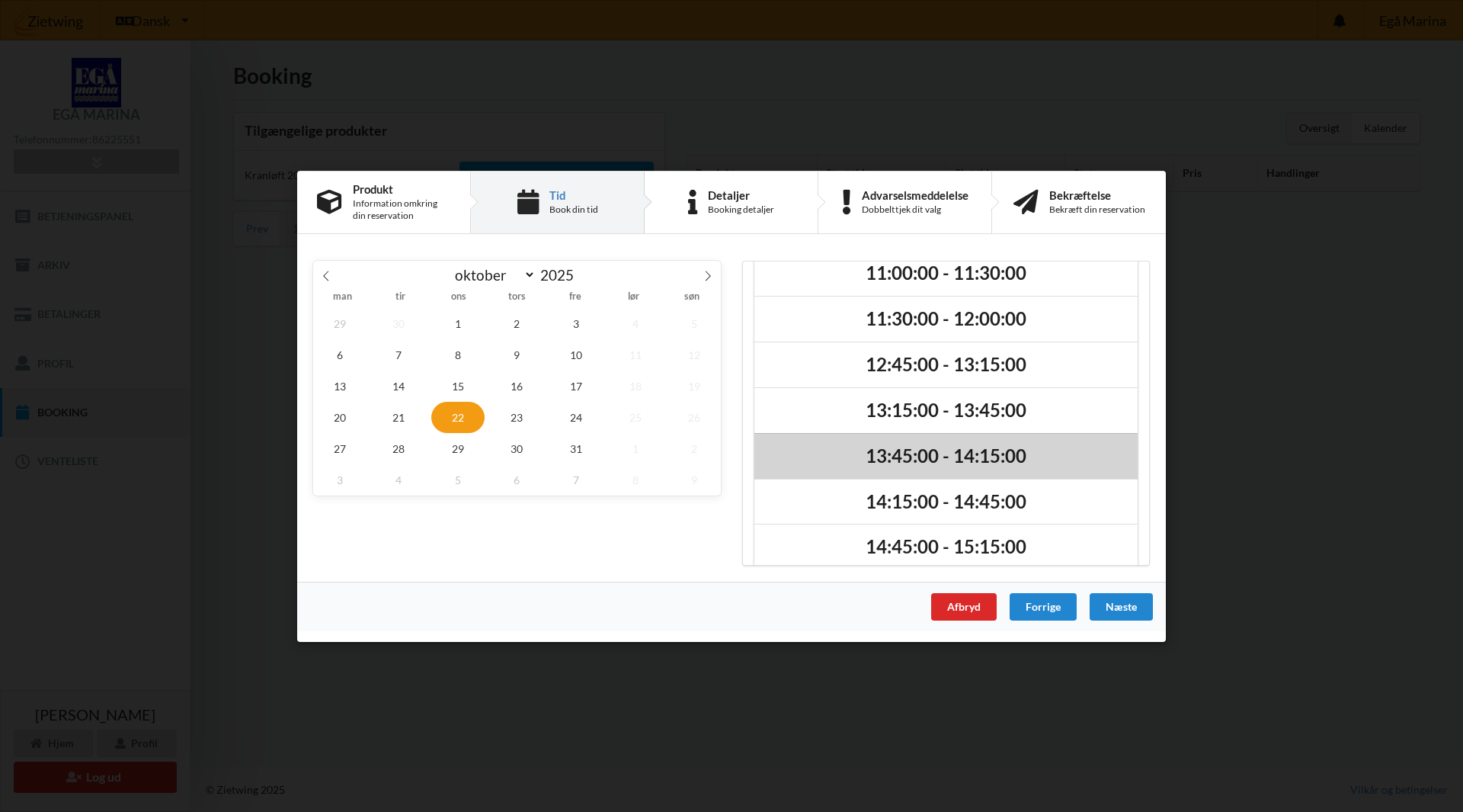
scroll to position [175, 0]
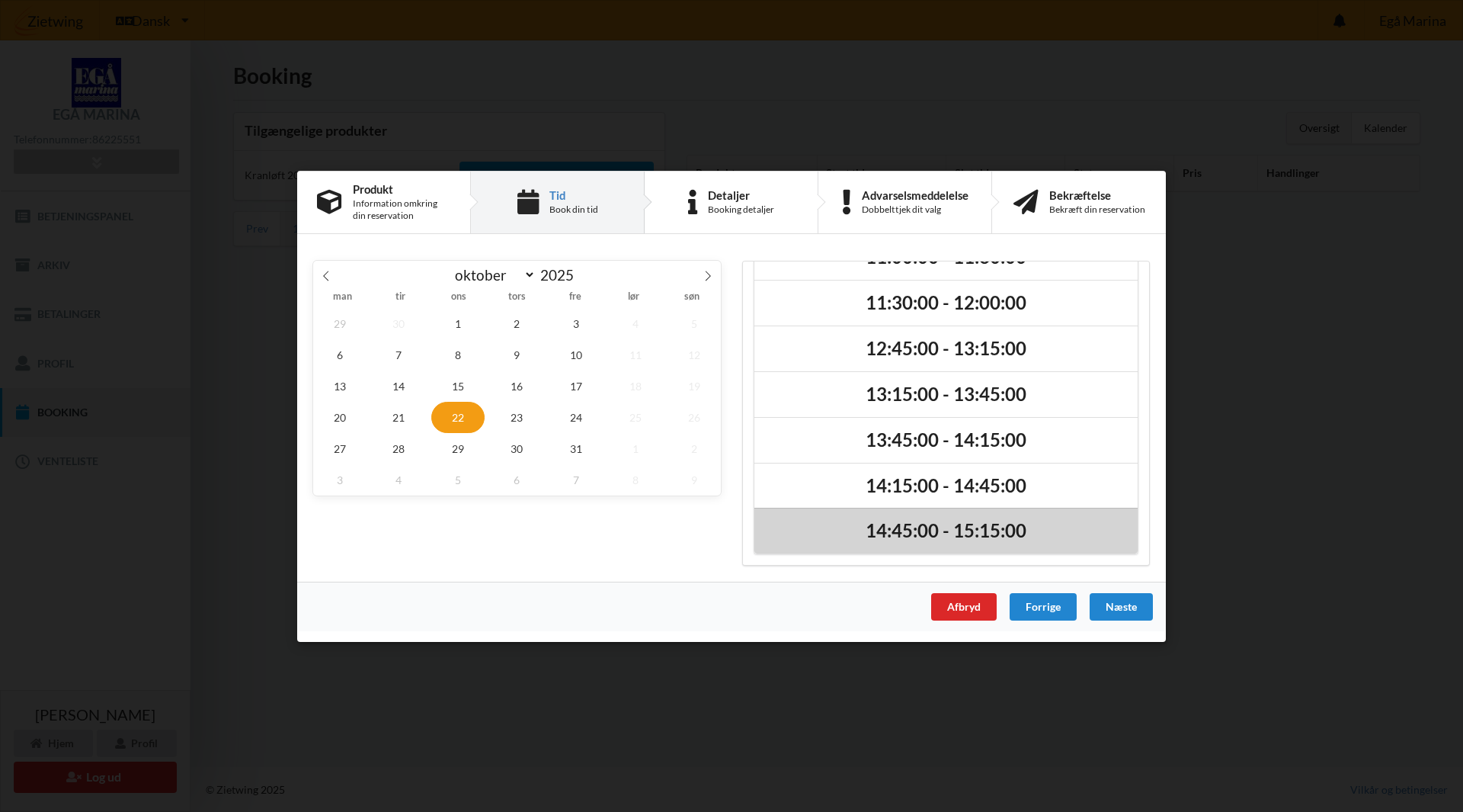
click at [918, 532] on h2 "14:45:00 - 15:15:00" at bounding box center [946, 530] width 362 height 24
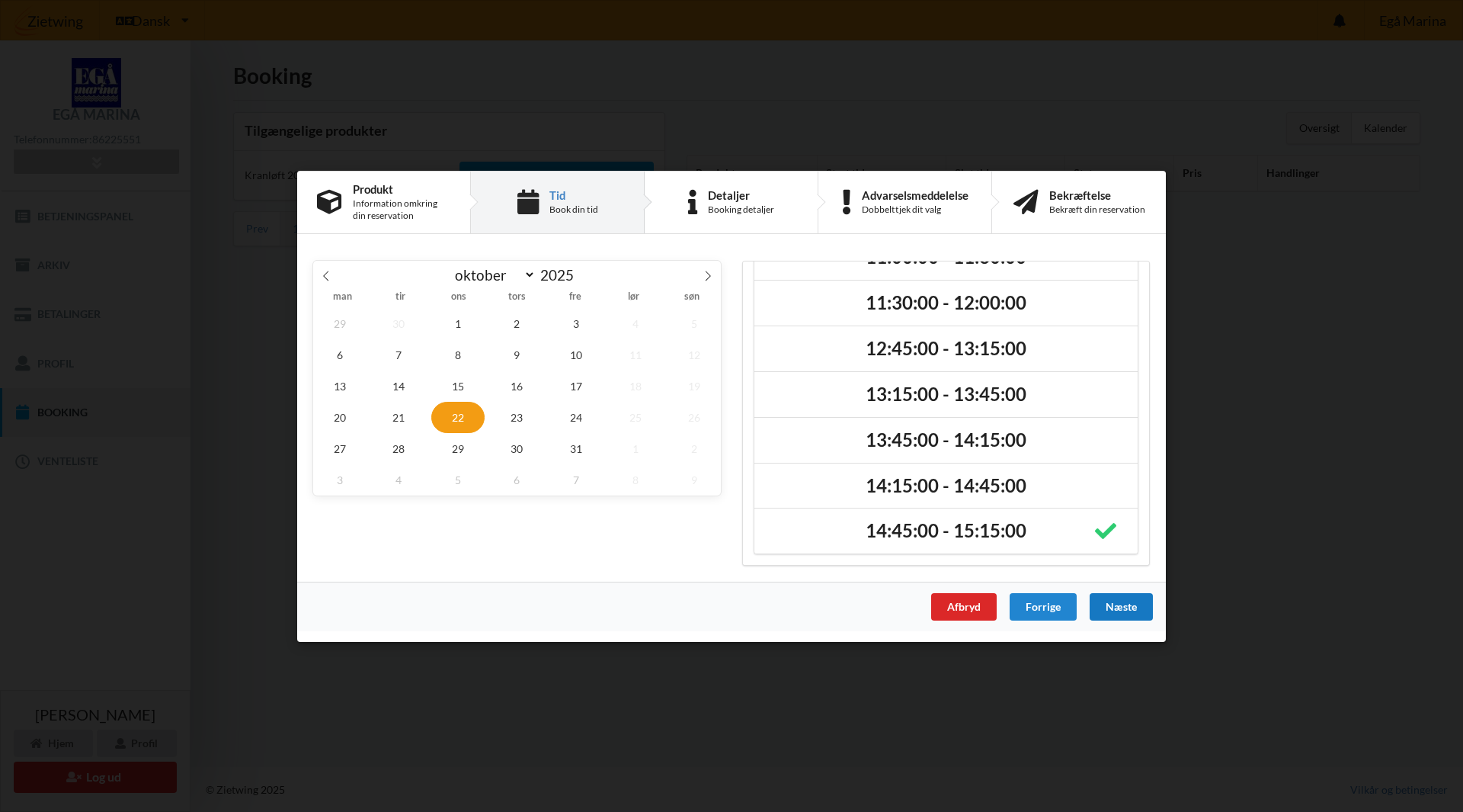
click at [1116, 603] on div "Næste" at bounding box center [1121, 607] width 63 height 28
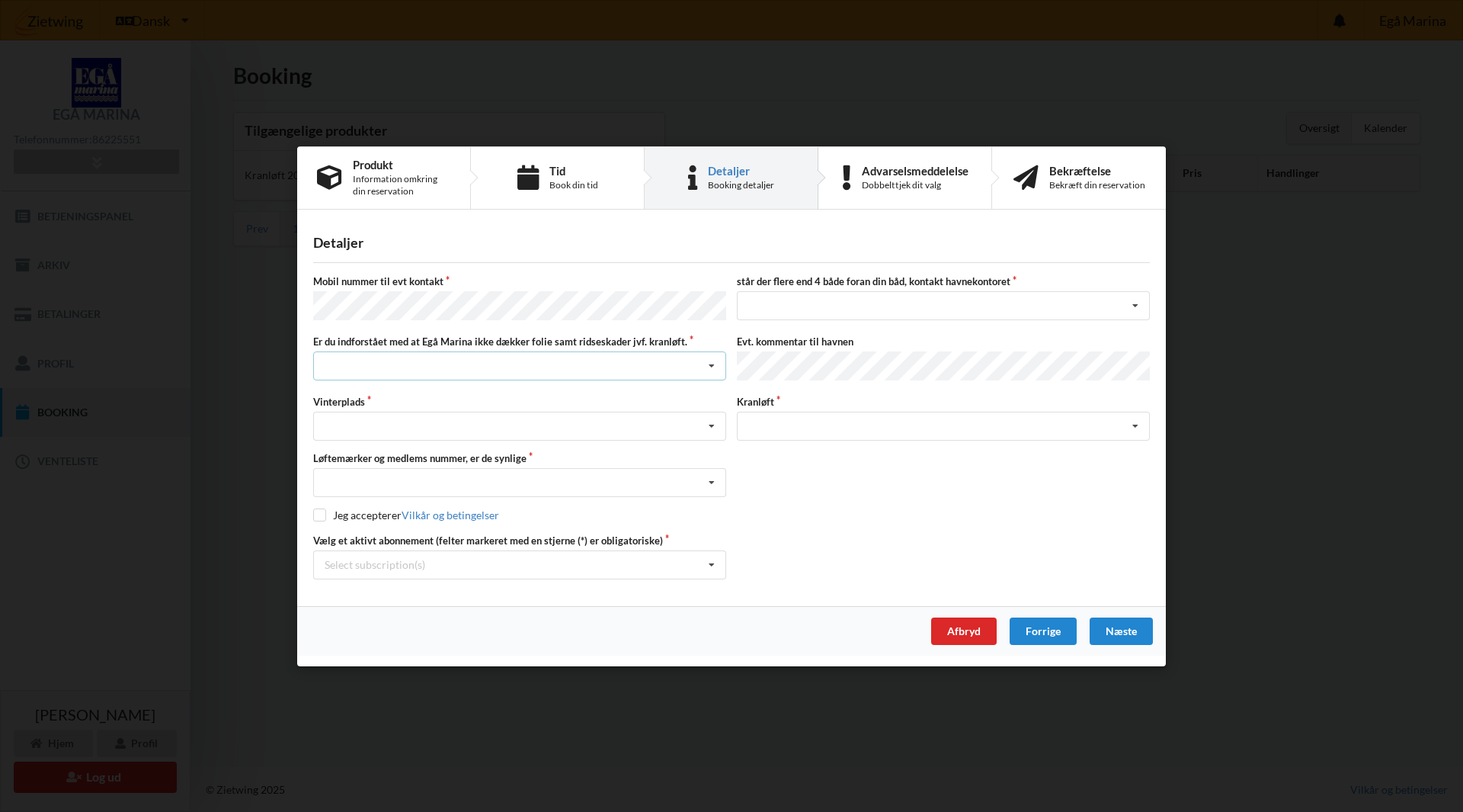
click at [486, 361] on div "Jeg har tæpper med og tager selv ansvaret for eventuelle folie samt ridseskader…" at bounding box center [520, 365] width 413 height 29
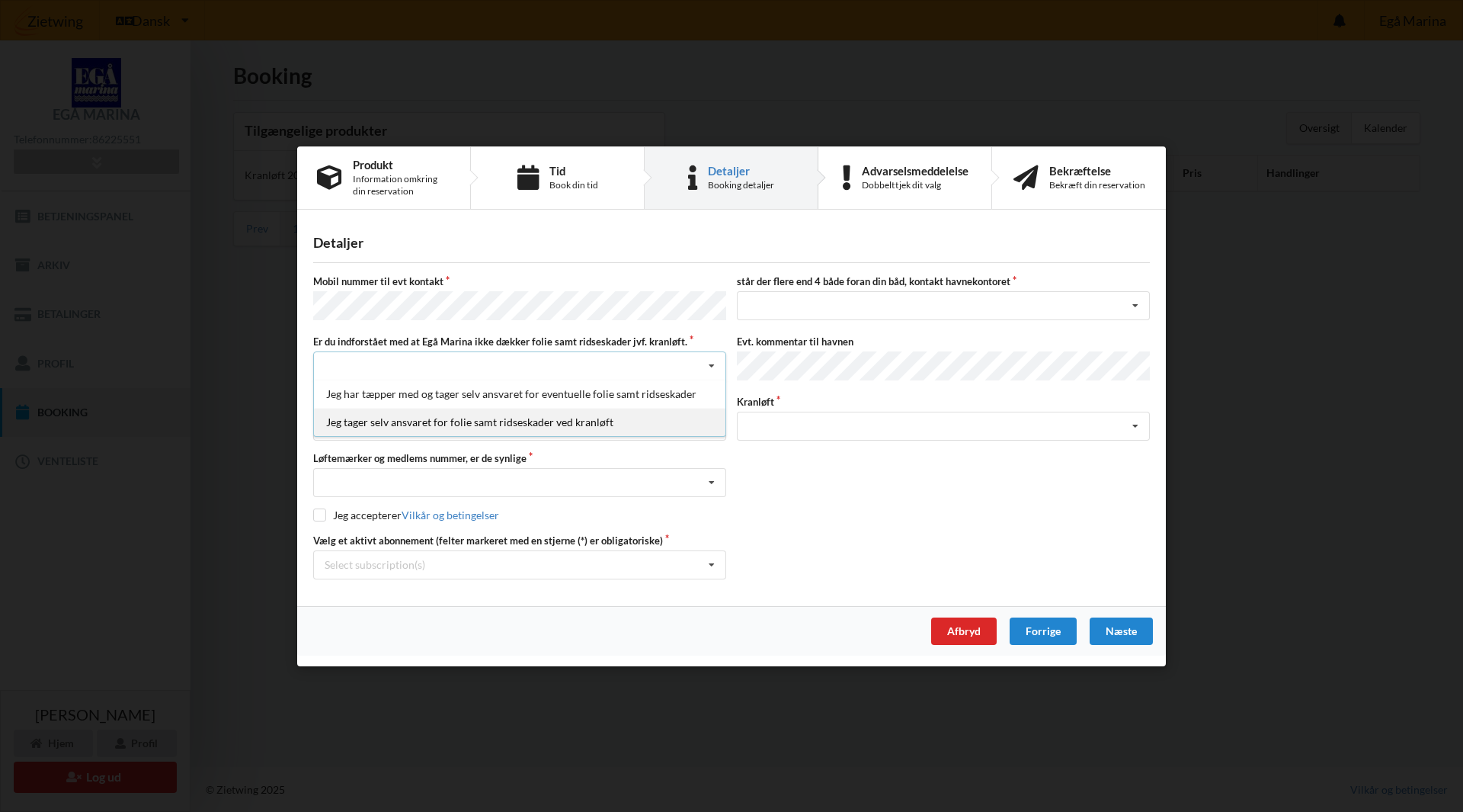
click at [448, 420] on div "Jeg tager selv ansvaret for folie samt ridseskader ved kranløft" at bounding box center [520, 422] width 412 height 29
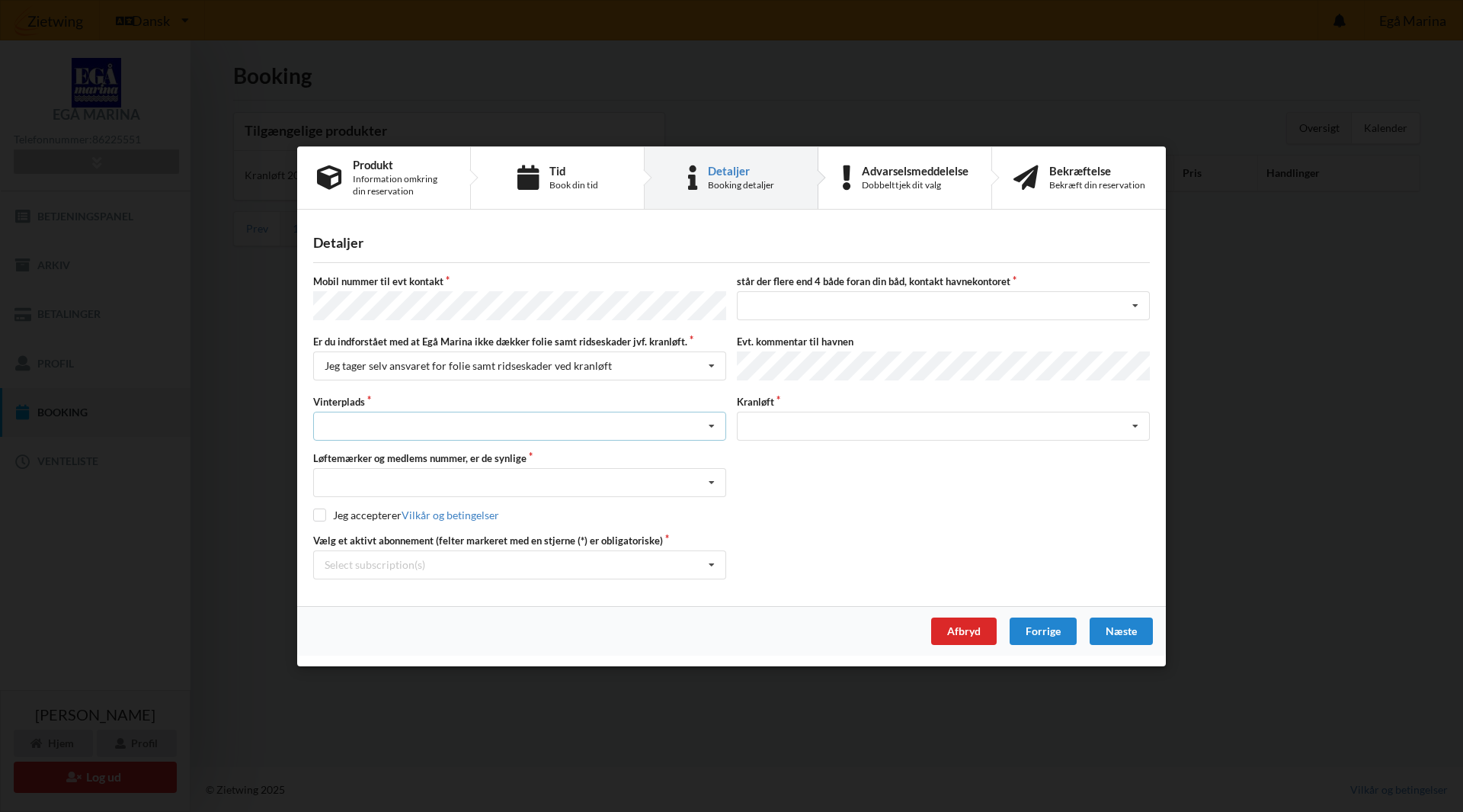
click at [452, 423] on div "Landplads nr. 1 Landplads nr. 2 Landplads nr.3 Landplads nr. 4 Landplads nr. 5 …" at bounding box center [520, 426] width 413 height 29
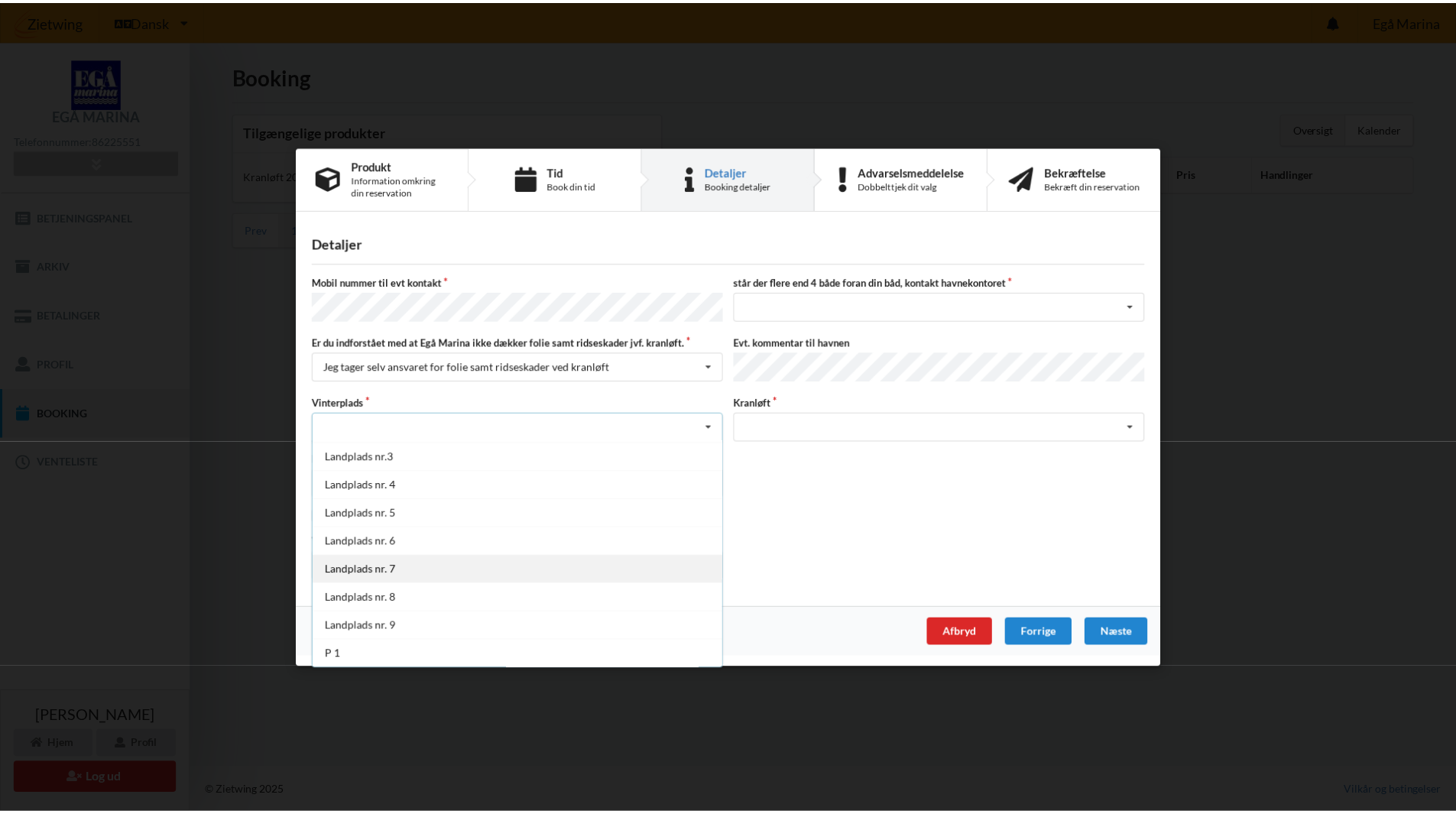
scroll to position [112, 0]
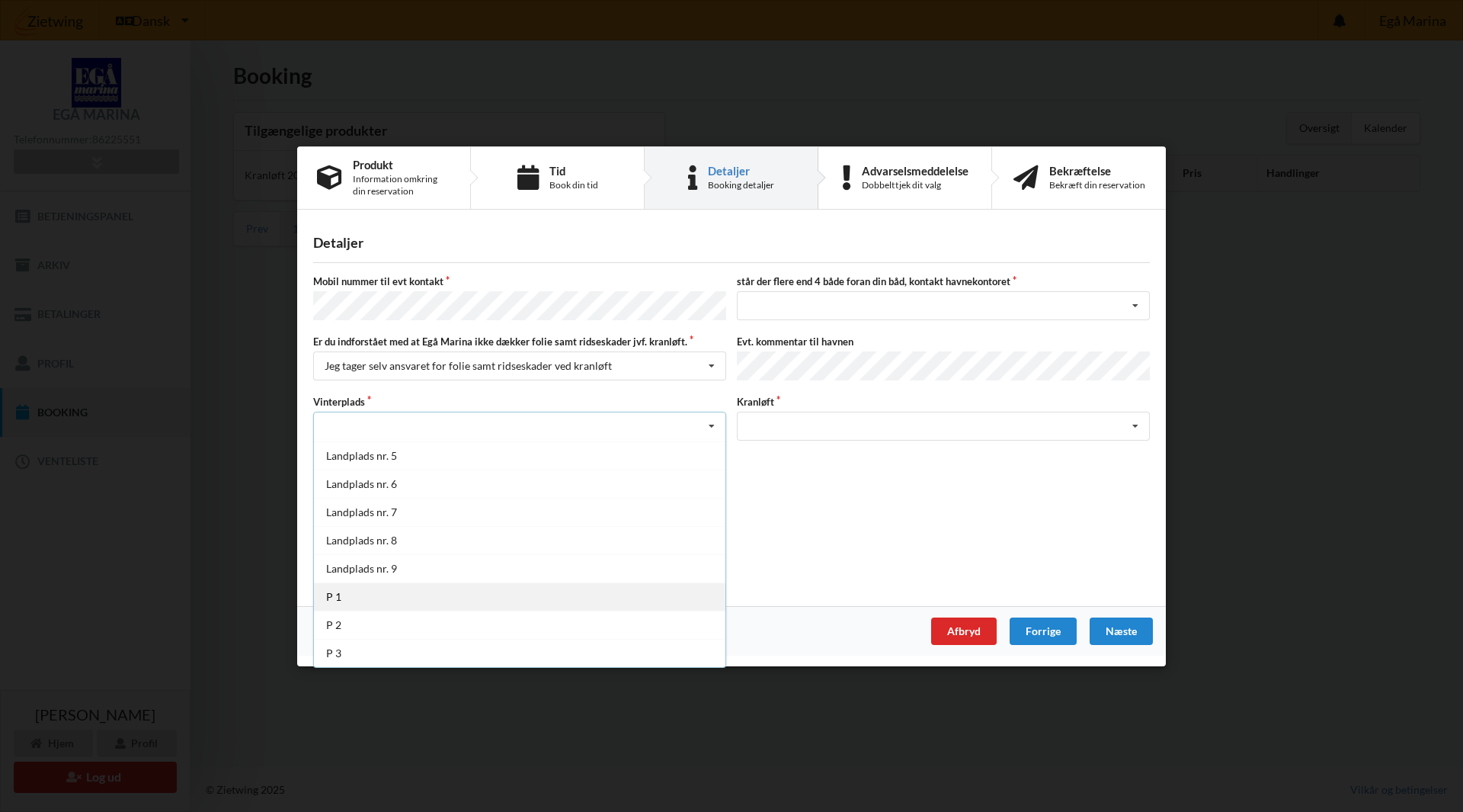
click at [415, 588] on div "P 1" at bounding box center [520, 596] width 412 height 29
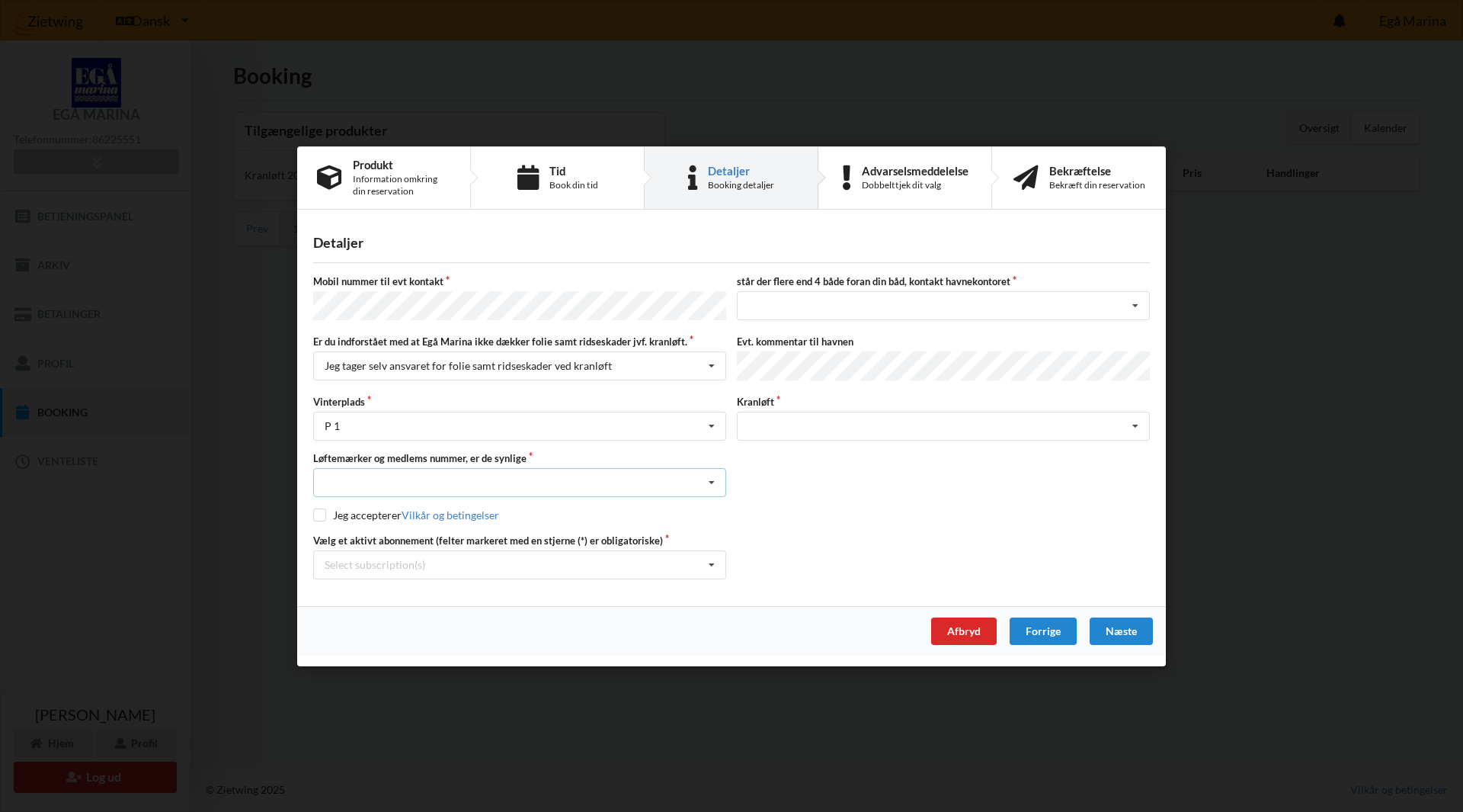
click at [567, 477] on div "Nej, jeg kontakter havnekontoret inden løftet Ja, mine mærker er synlige og int…" at bounding box center [520, 482] width 413 height 29
click at [532, 526] on div "Ja, mine mærker er synlige og intakte" at bounding box center [520, 538] width 412 height 29
click at [319, 515] on input "checkbox" at bounding box center [319, 515] width 13 height 13
checkbox input "true"
click at [599, 560] on div "Select subscription(s) * 12 tons stativ - 1 sæt støtteben * Ejer 1-68 E" at bounding box center [520, 564] width 413 height 29
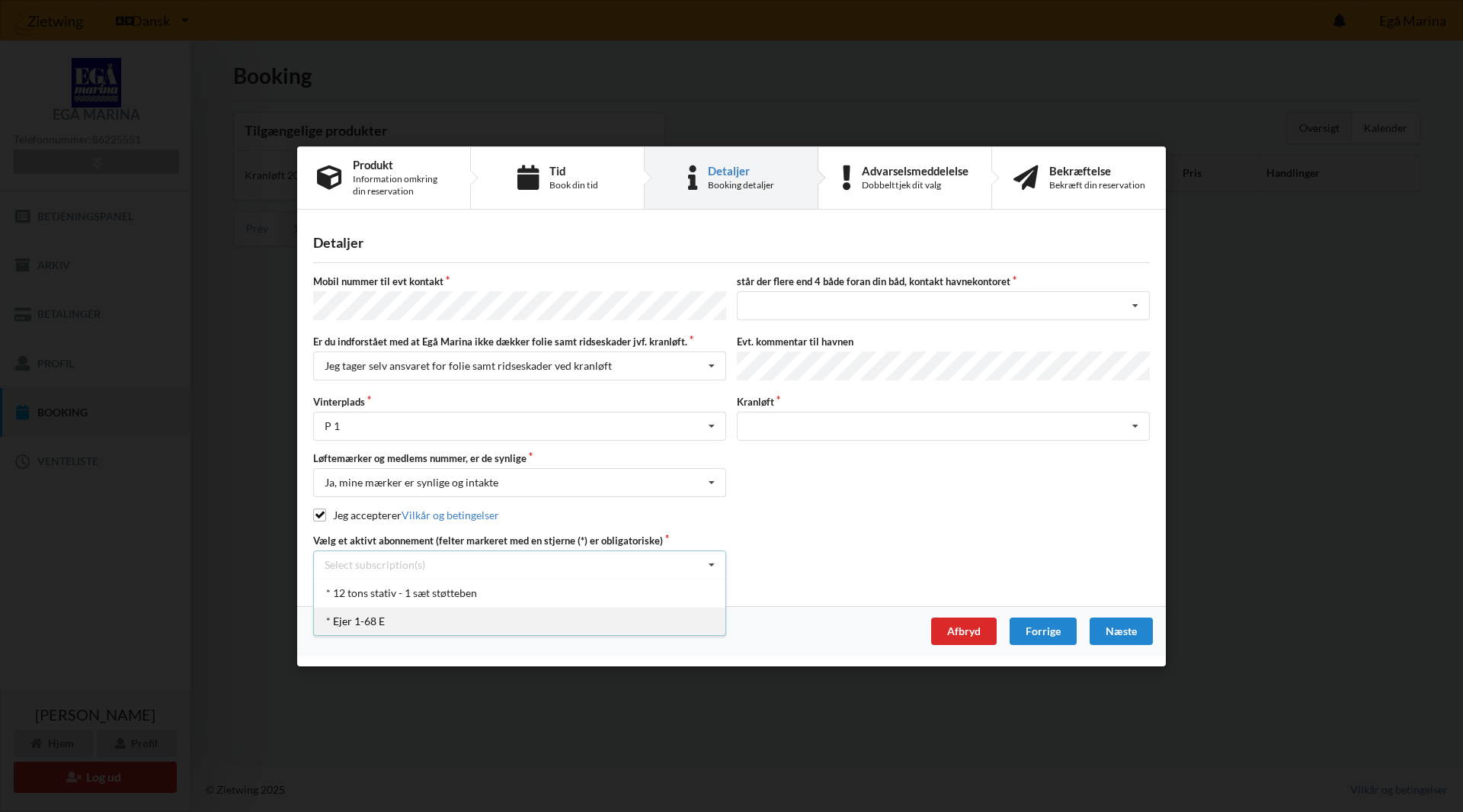
click at [477, 607] on div "* Ejer 1-68 E" at bounding box center [520, 620] width 412 height 29
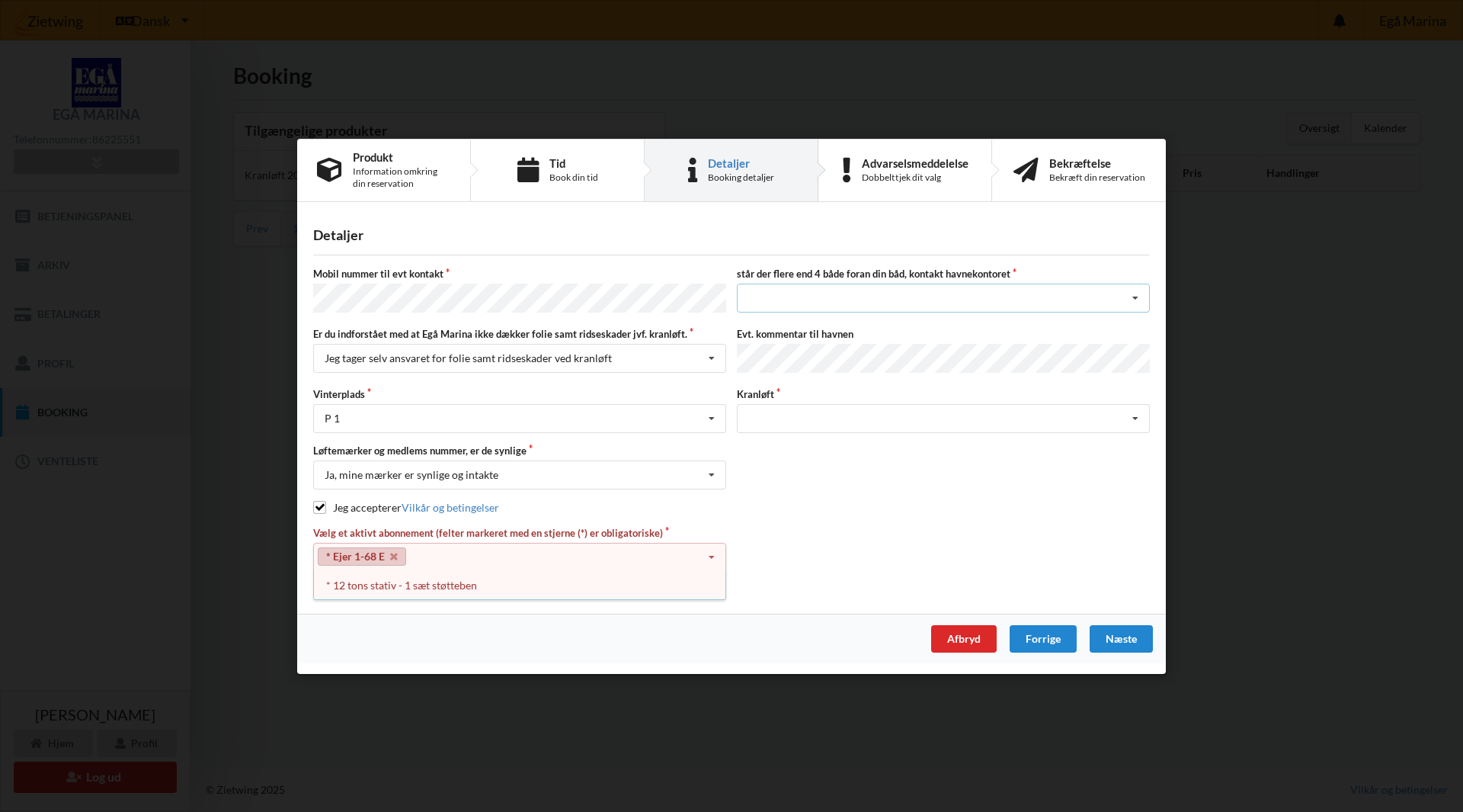
click at [919, 295] on div "nej ja" at bounding box center [943, 297] width 413 height 29
click at [921, 325] on div "nej" at bounding box center [943, 326] width 412 height 29
click at [905, 419] on div "Søsætning" at bounding box center [943, 418] width 413 height 29
click at [869, 420] on div "Søsætning" at bounding box center [943, 418] width 413 height 29
click at [862, 448] on div "Søsætning" at bounding box center [943, 446] width 412 height 29
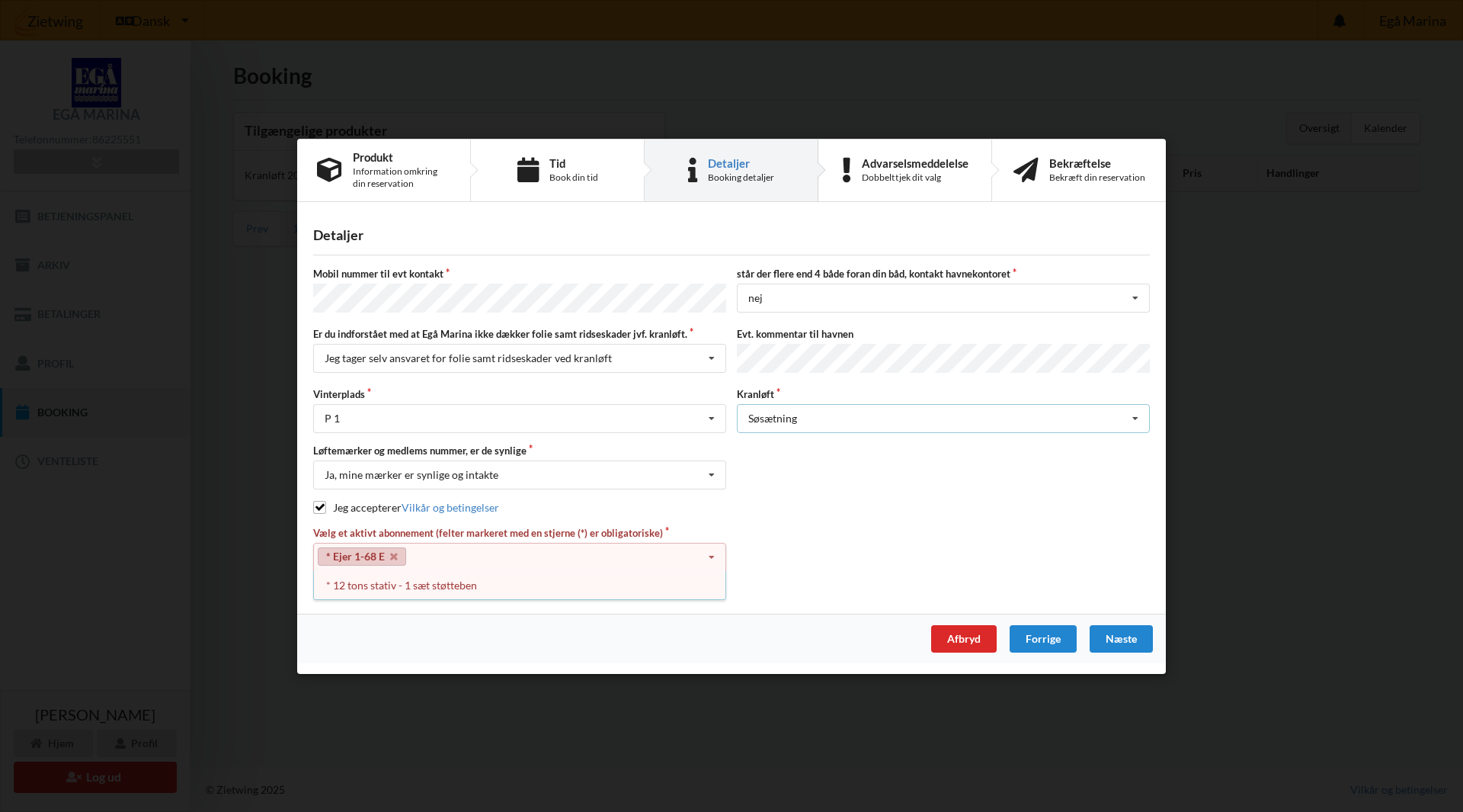
click at [830, 411] on div "Søsætning Søsætning" at bounding box center [943, 418] width 413 height 29
click at [962, 630] on div "Afbryd" at bounding box center [964, 638] width 65 height 28
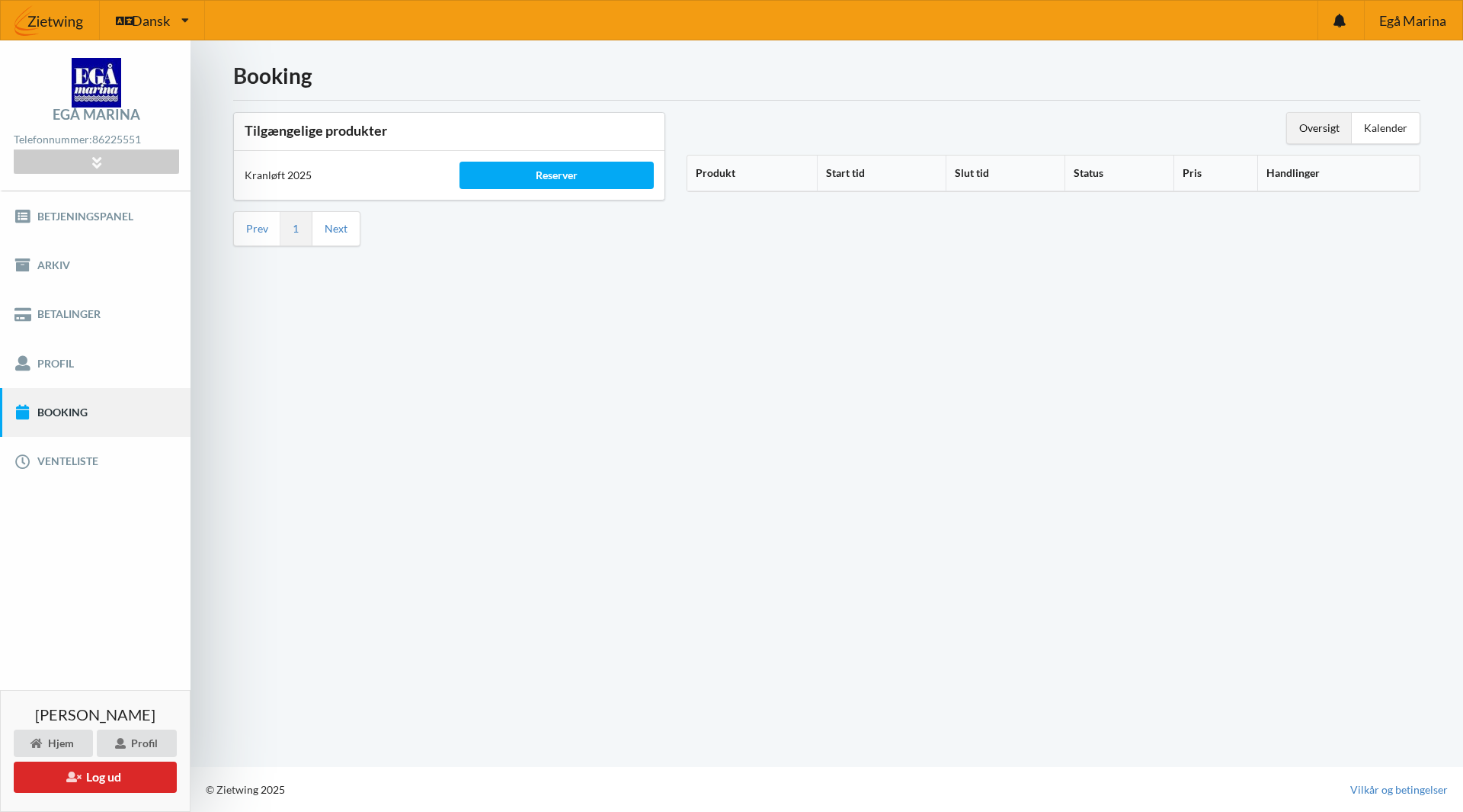
click at [516, 313] on div "Booking Tilgængelige produkter Kranløft 2025 Reserver Prev 1 Next Oversigt Kale…" at bounding box center [827, 403] width 1273 height 726
click at [332, 228] on link "Next" at bounding box center [336, 229] width 23 height 14
click at [251, 228] on link "Prev" at bounding box center [257, 229] width 22 height 14
click at [1376, 124] on div "Kalender" at bounding box center [1386, 127] width 68 height 31
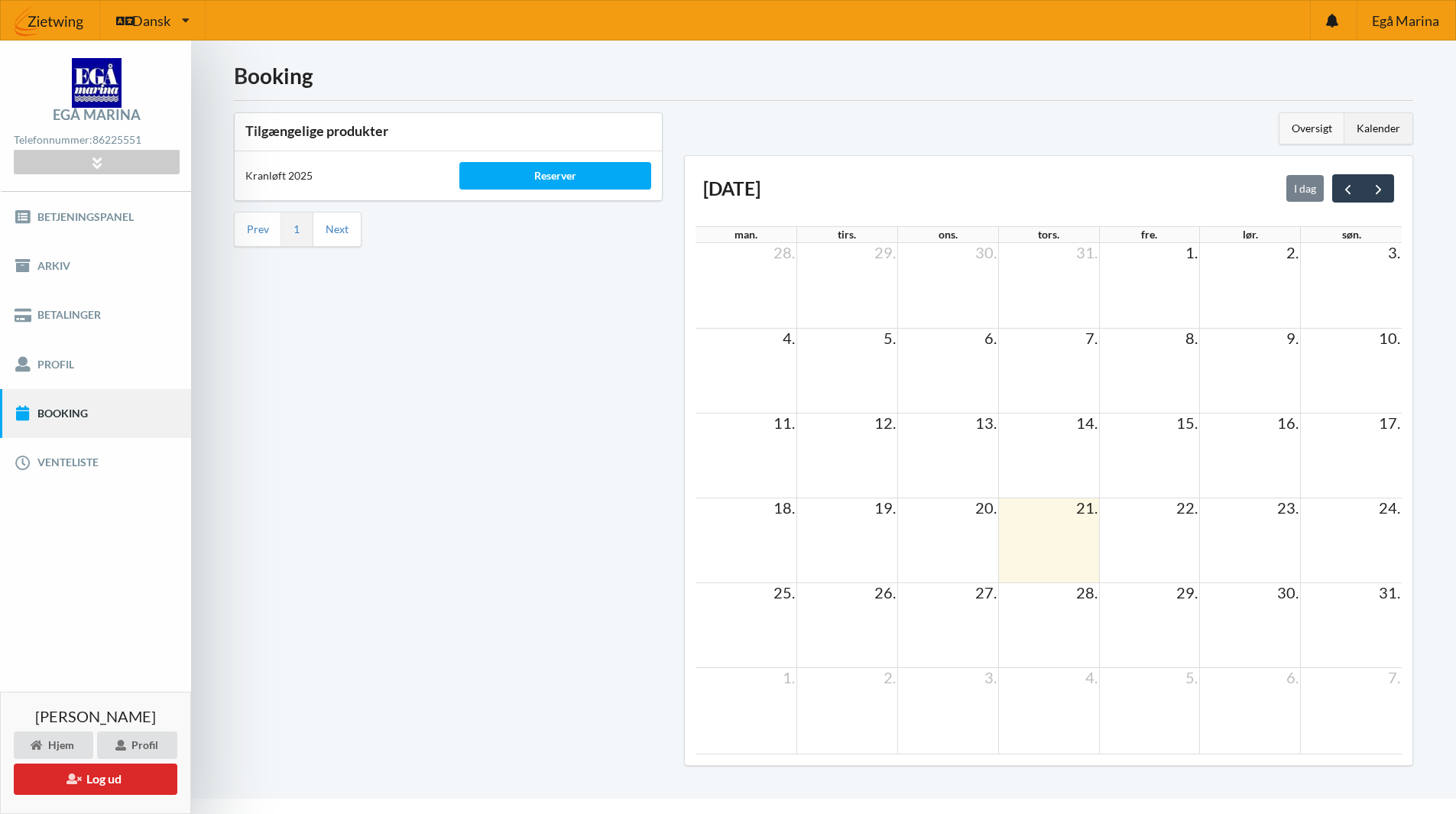
click at [1309, 126] on div "Oversigt" at bounding box center [1312, 128] width 65 height 31
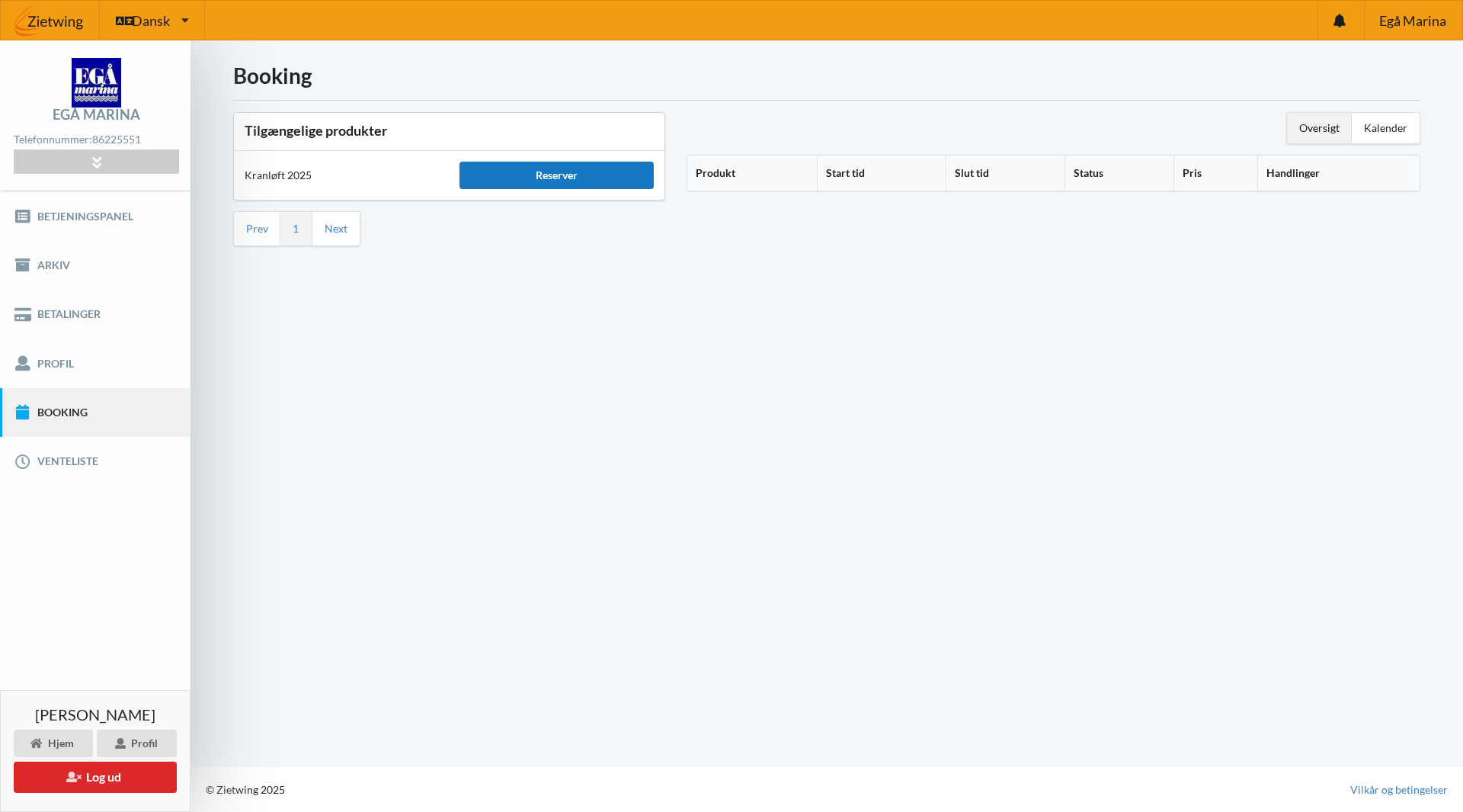
click at [537, 177] on div "Reserver" at bounding box center [556, 176] width 194 height 28
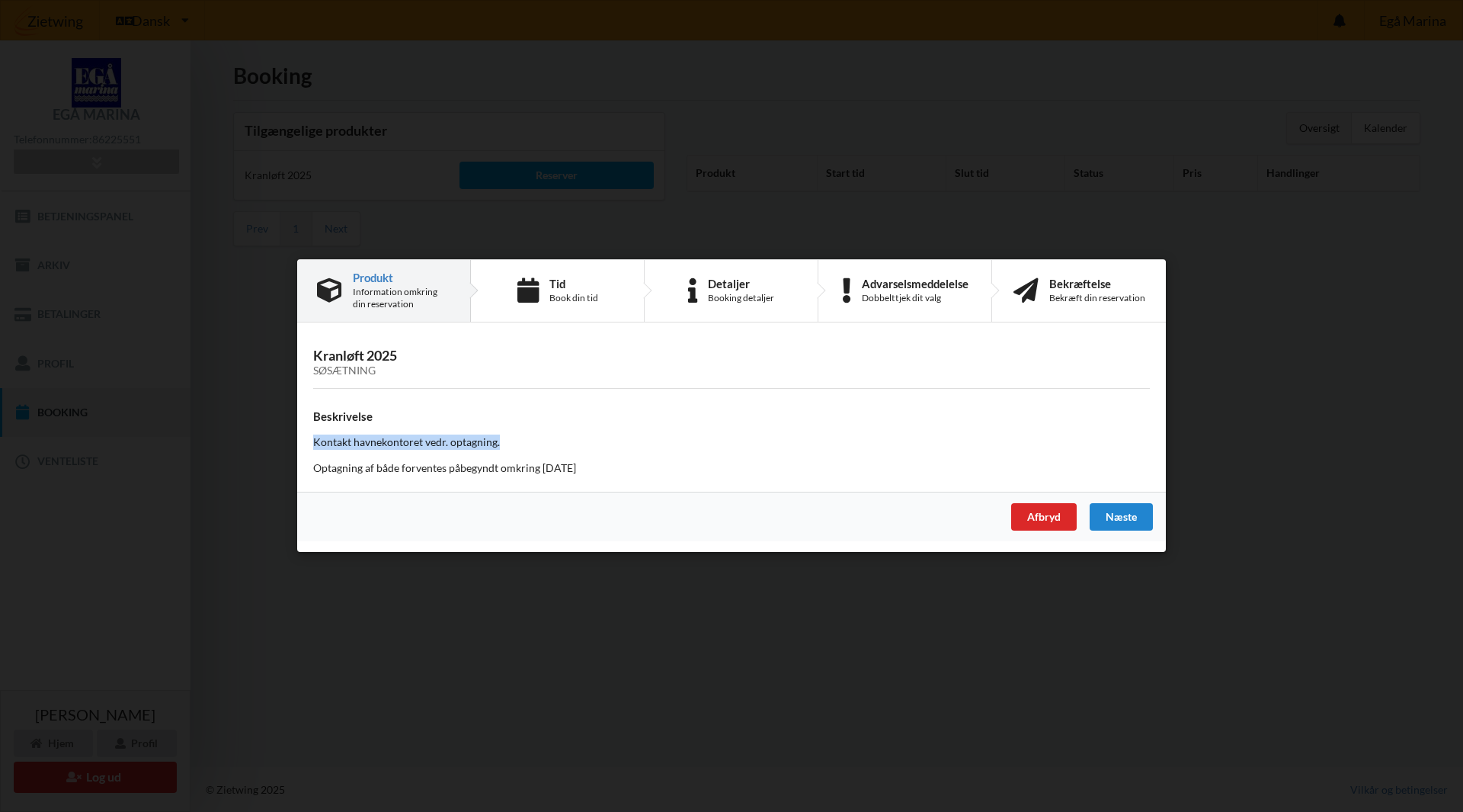
drag, startPoint x: 502, startPoint y: 443, endPoint x: 315, endPoint y: 444, distance: 187.0
click at [315, 444] on p "Kontakt havnekontoret vedr. optagning." at bounding box center [731, 443] width 837 height 15
drag, startPoint x: 607, startPoint y: 465, endPoint x: 316, endPoint y: 475, distance: 291.2
click at [316, 475] on p "Optagning af både forventes påbegyndt omkring [DATE]" at bounding box center [731, 468] width 837 height 15
drag, startPoint x: 316, startPoint y: 441, endPoint x: 537, endPoint y: 439, distance: 221.0
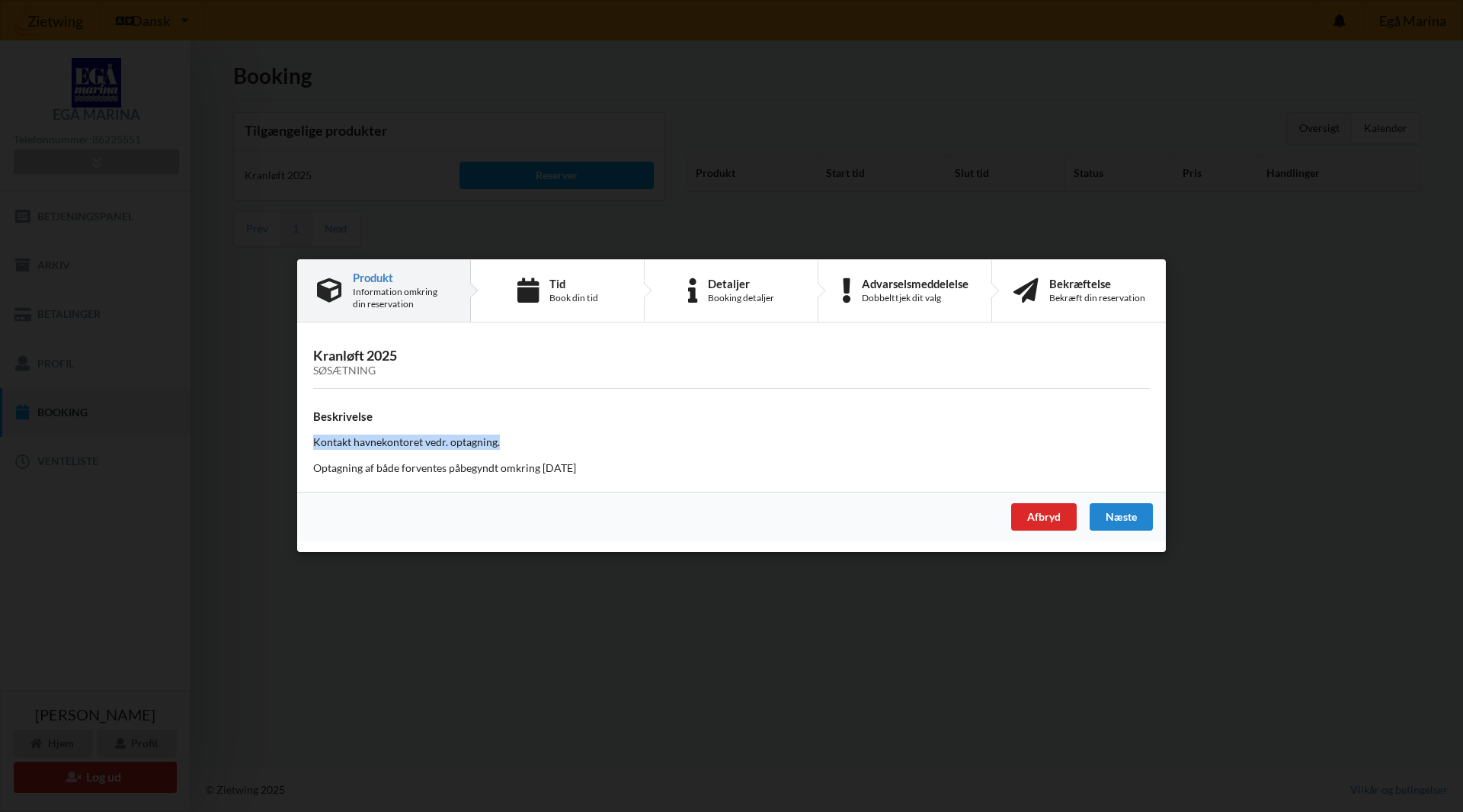
click at [537, 439] on p "Kontakt havnekontoret vedr. optagning." at bounding box center [731, 443] width 837 height 15
drag, startPoint x: 313, startPoint y: 440, endPoint x: 528, endPoint y: 439, distance: 215.0
click at [528, 439] on p "Kontakt havnekontoret vedr. optagning." at bounding box center [731, 443] width 837 height 15
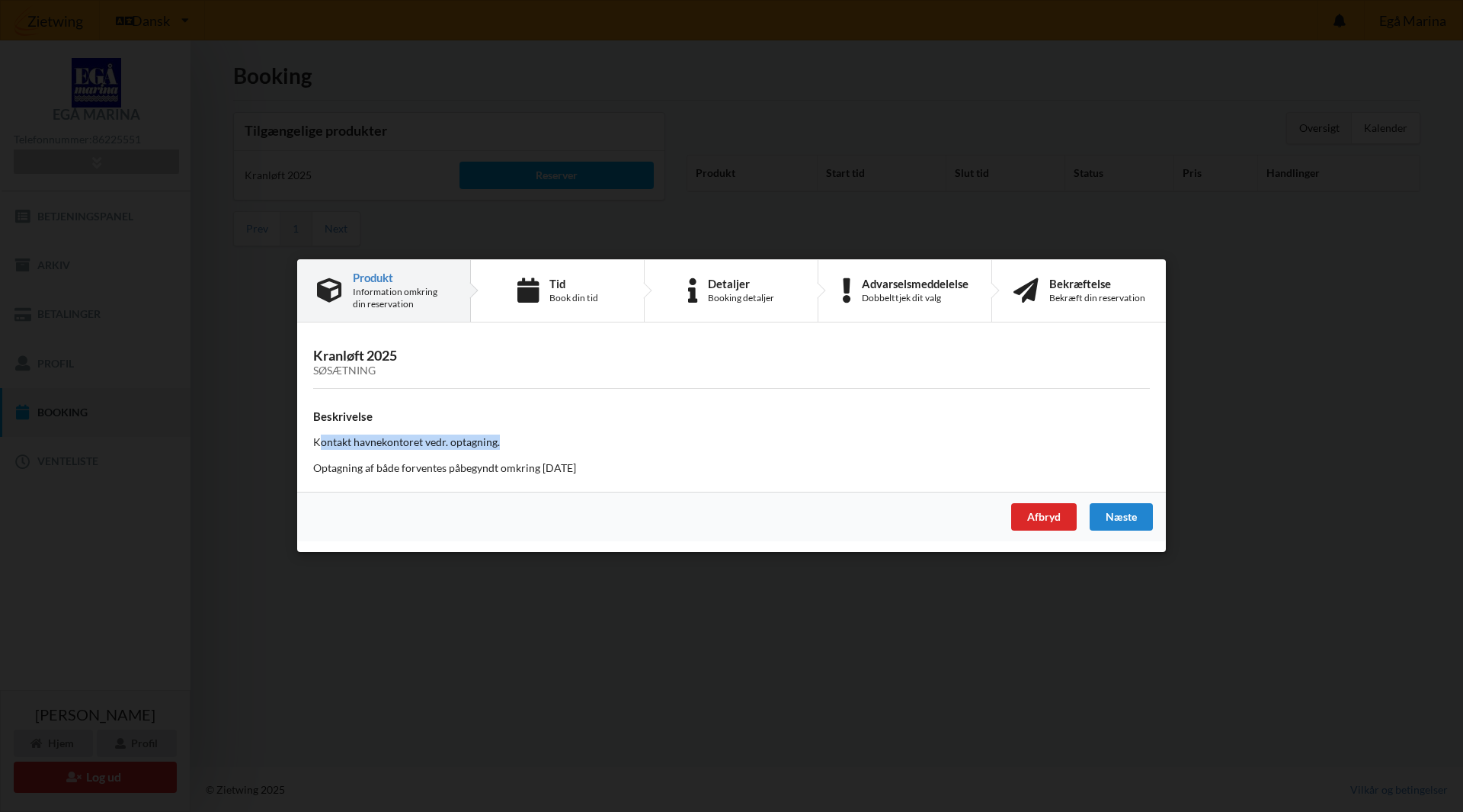
drag, startPoint x: 319, startPoint y: 446, endPoint x: 602, endPoint y: 447, distance: 283.0
click at [602, 447] on p "Kontakt havnekontoret vedr. optagning." at bounding box center [731, 443] width 837 height 15
click at [1062, 516] on div "Afbryd" at bounding box center [1044, 518] width 65 height 28
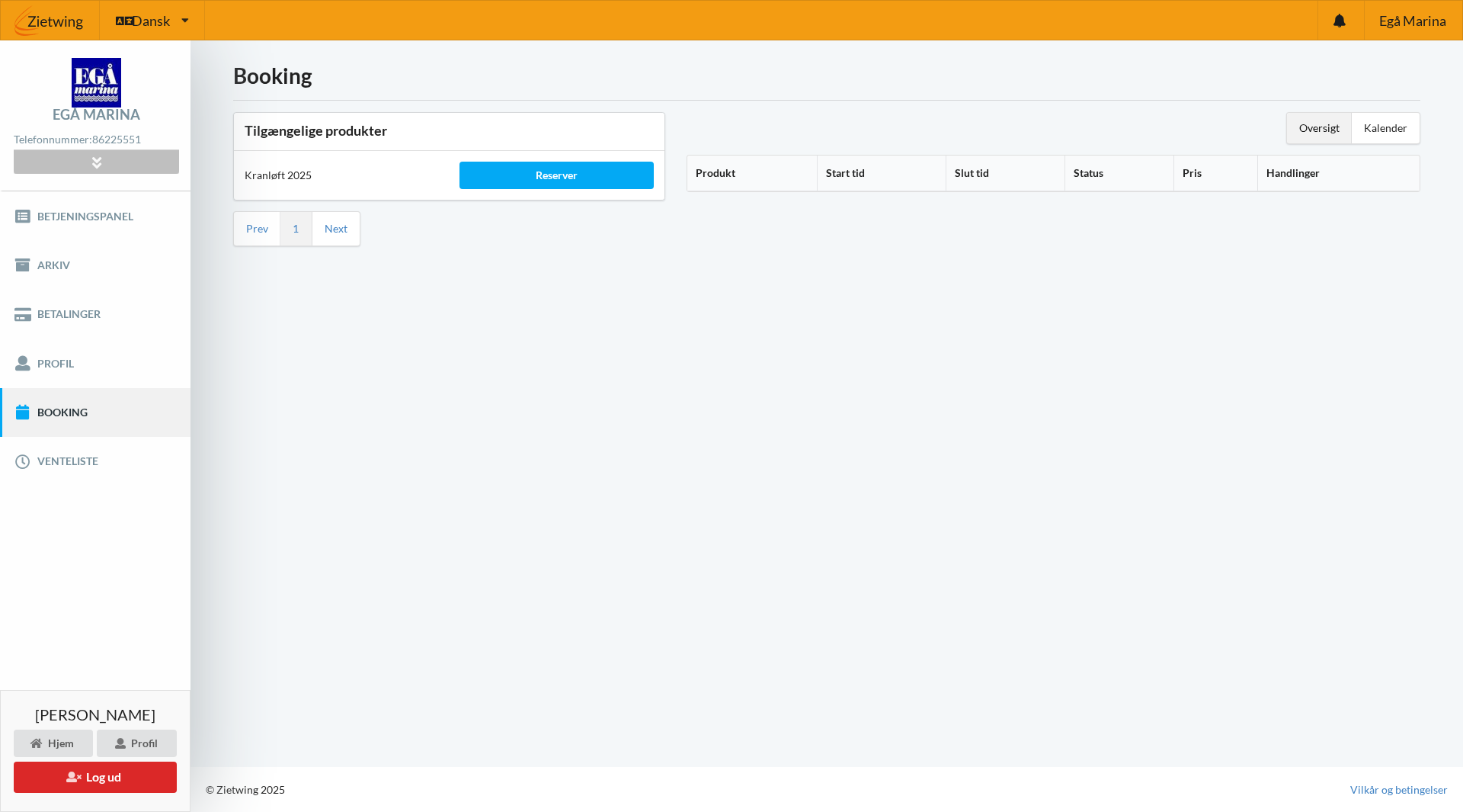
click at [96, 158] on icon at bounding box center [97, 161] width 18 height 13
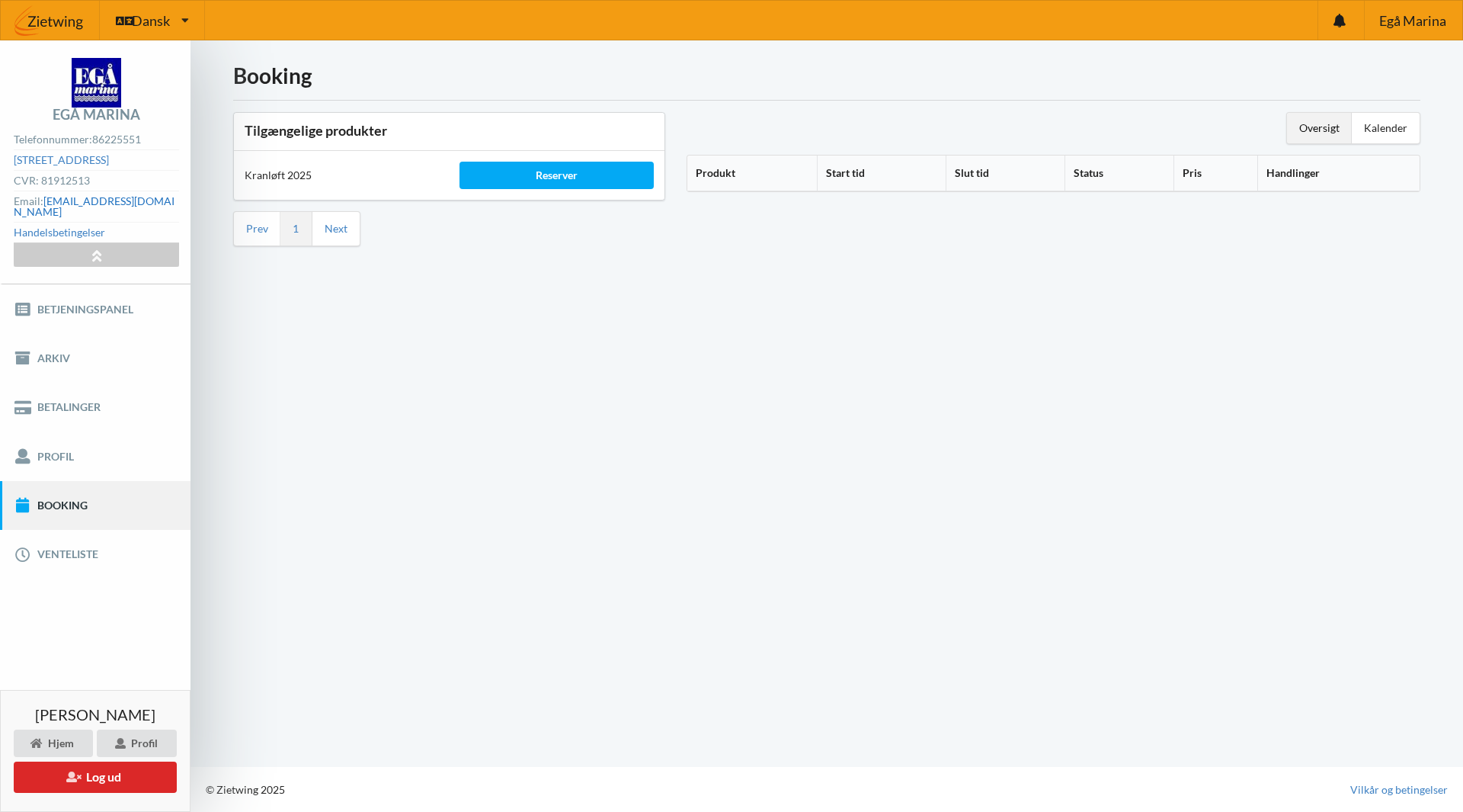
click at [148, 197] on link "[EMAIL_ADDRESS][DOMAIN_NAME]" at bounding box center [94, 206] width 161 height 24
click at [52, 447] on link "Profil" at bounding box center [95, 455] width 191 height 48
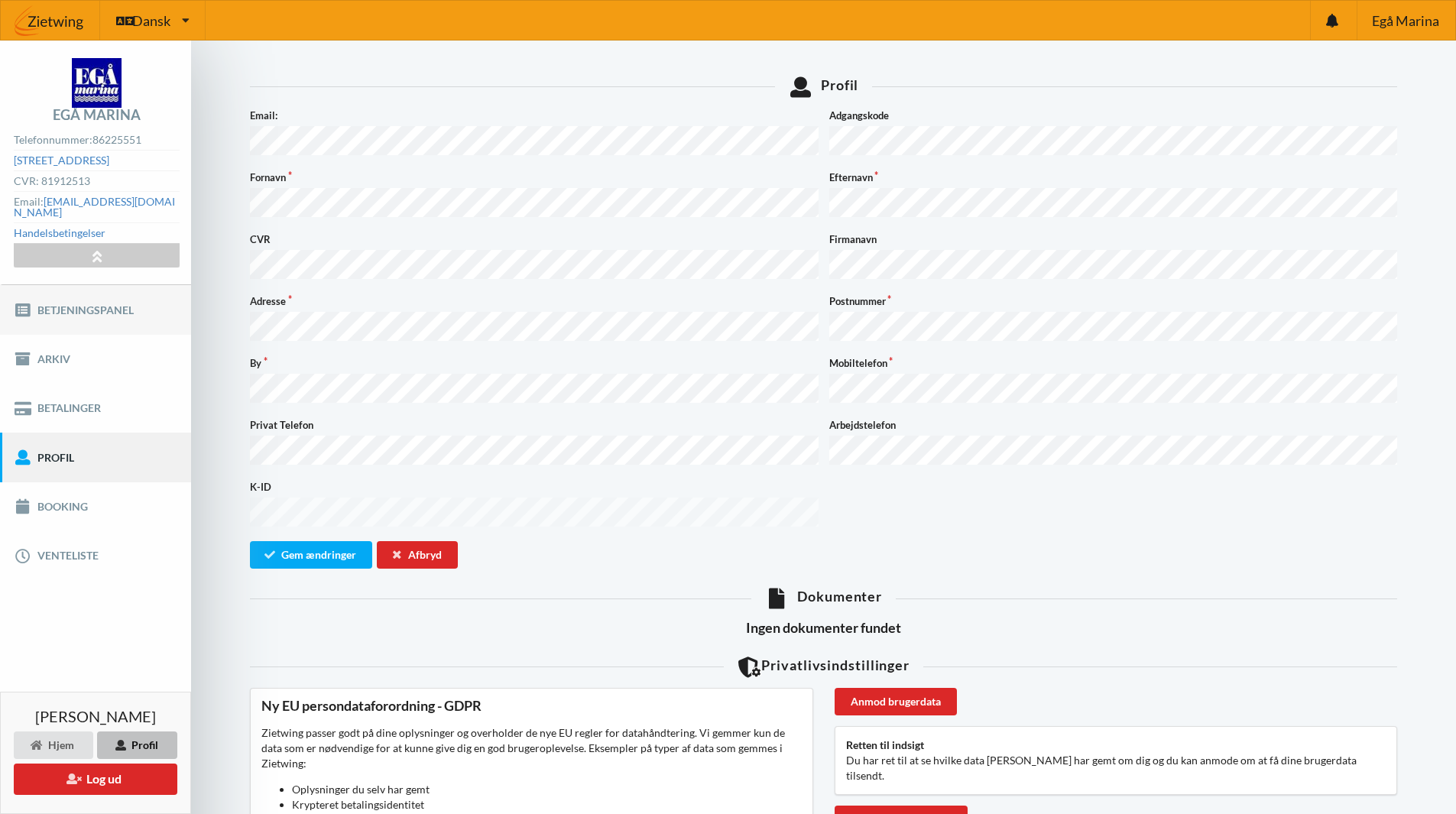
click at [90, 287] on link "Betjeningspanel" at bounding box center [95, 309] width 191 height 49
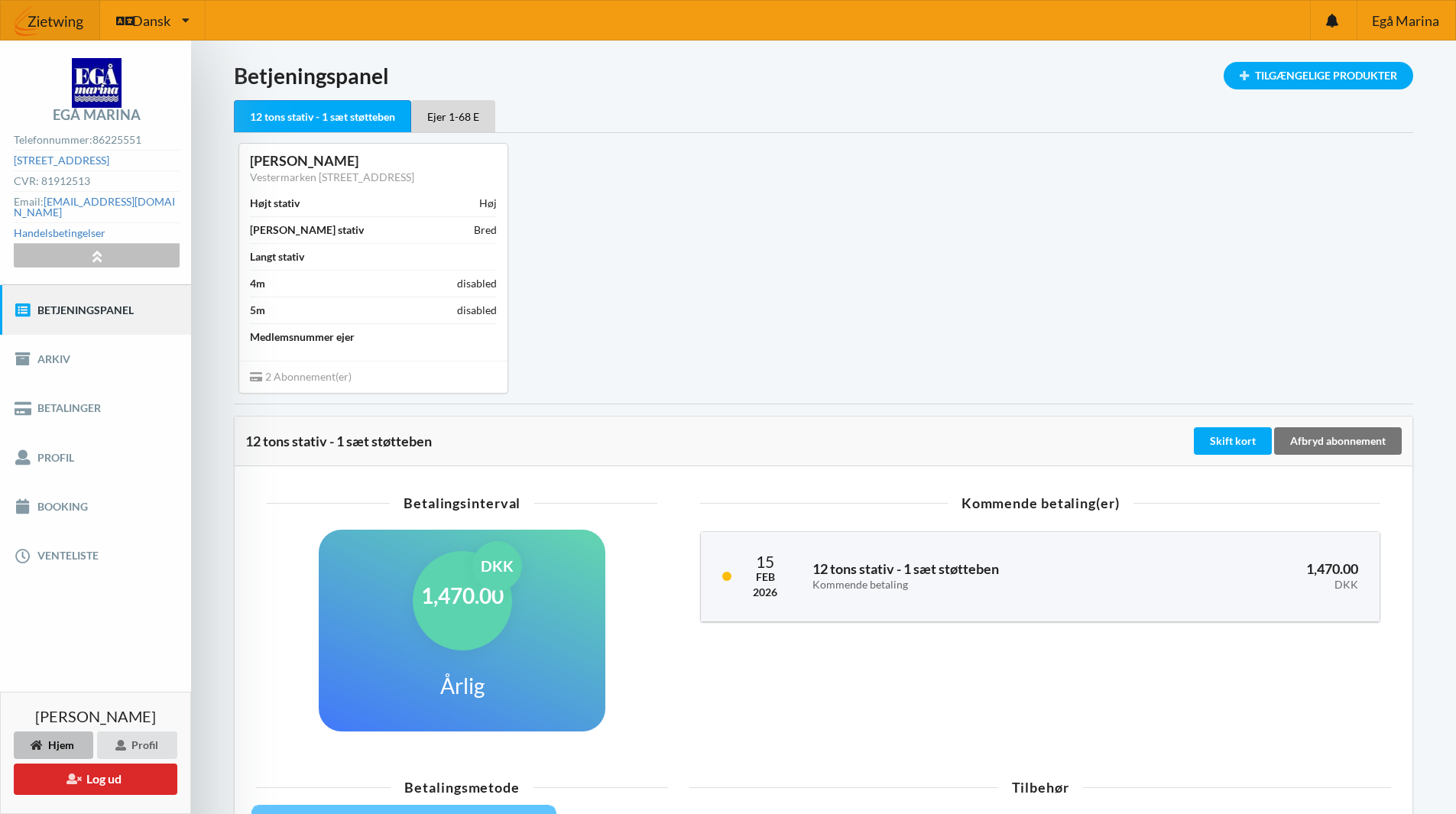
click at [110, 244] on div at bounding box center [96, 255] width 165 height 24
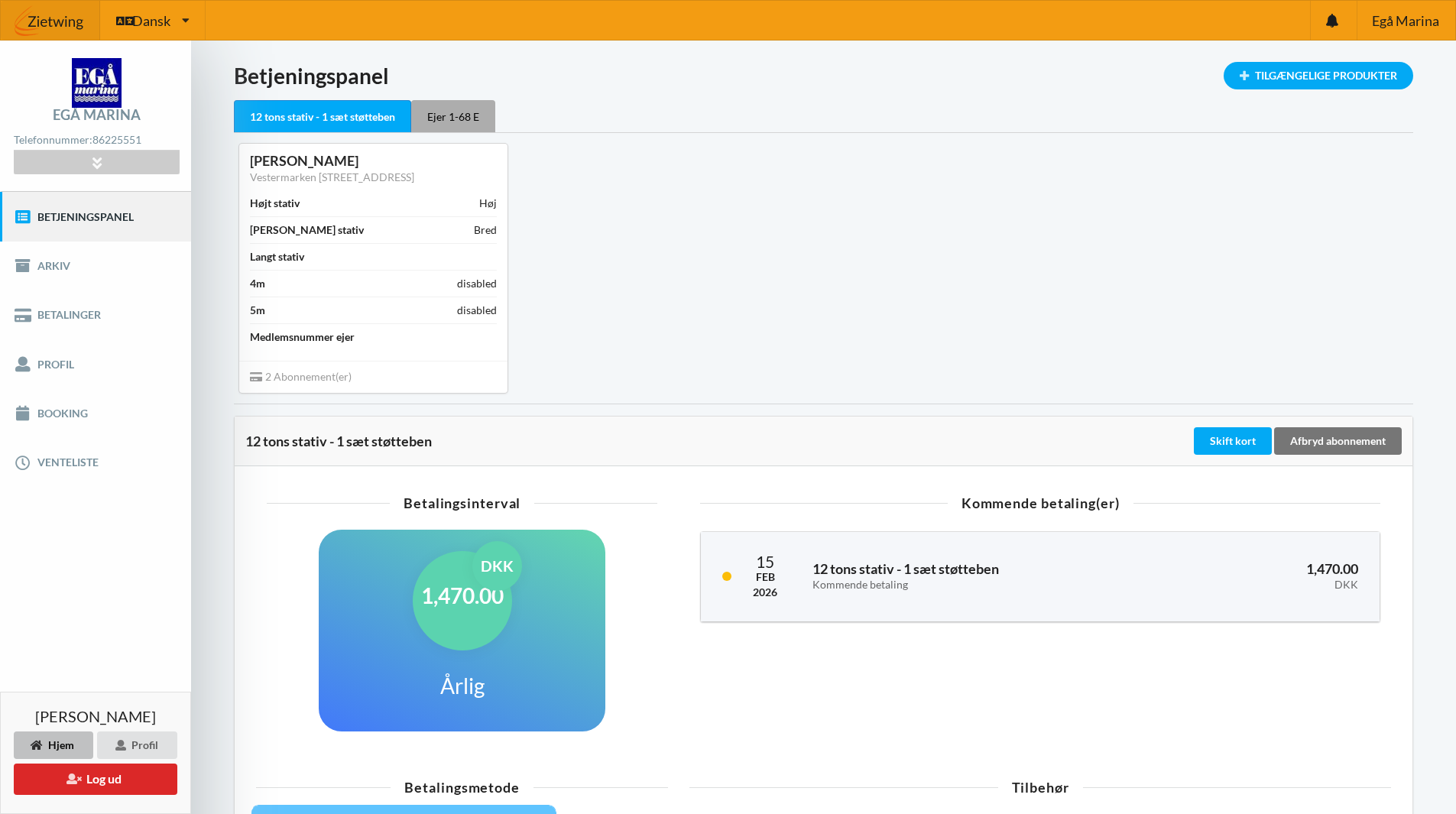
click at [461, 112] on div "Ejer 1-68 E" at bounding box center [453, 116] width 84 height 32
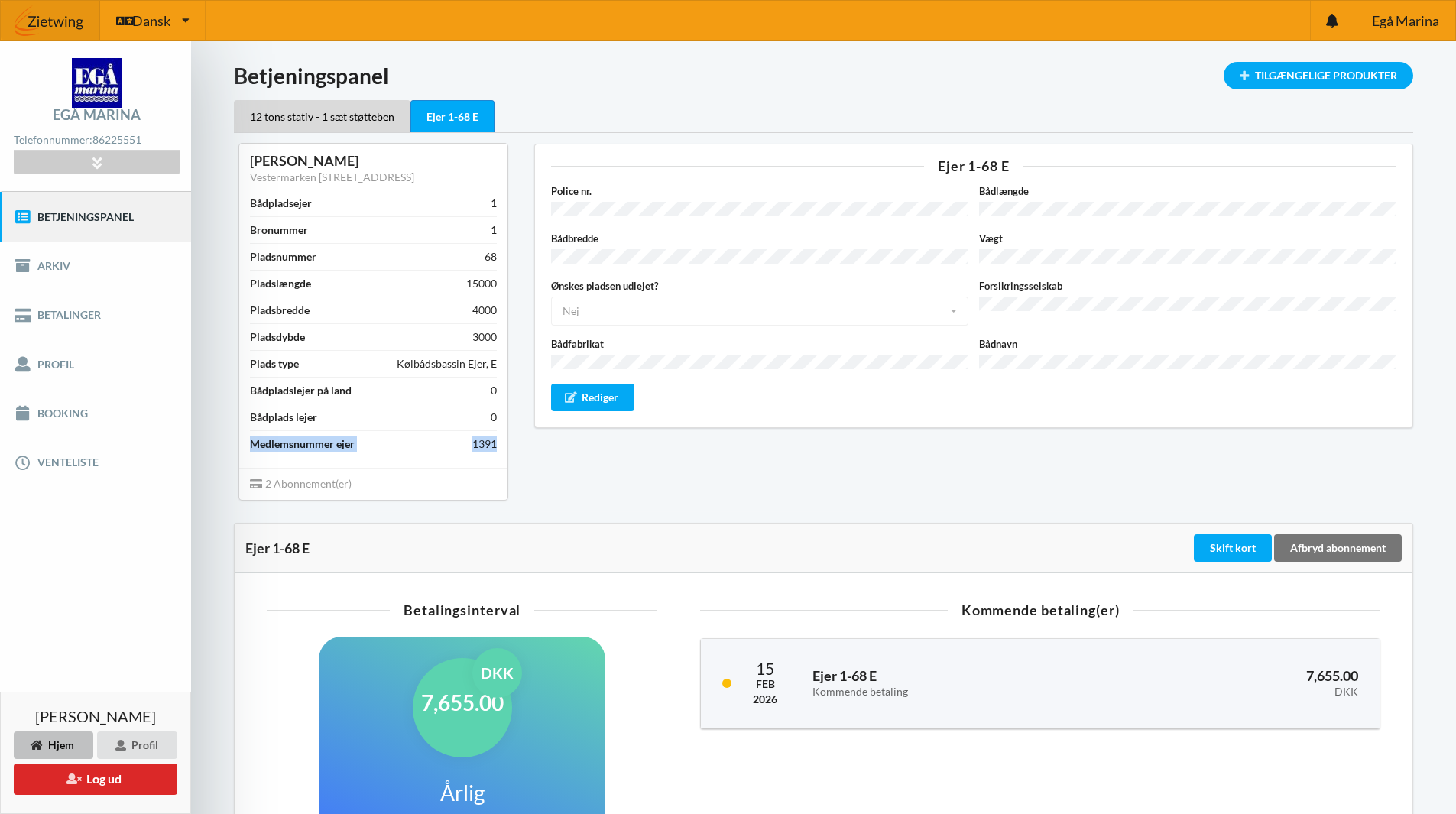
drag, startPoint x: 497, startPoint y: 445, endPoint x: 246, endPoint y: 449, distance: 251.0
click at [246, 449] on div "[PERSON_NAME] Vestermarken 13, 8260 Viby Bådpladsejer 1 Bronummer 1 Pladsnummer…" at bounding box center [373, 305] width 268 height 323
copy div "Medlemsnummer ejer 1391"
click at [58, 406] on link "Booking" at bounding box center [95, 413] width 191 height 49
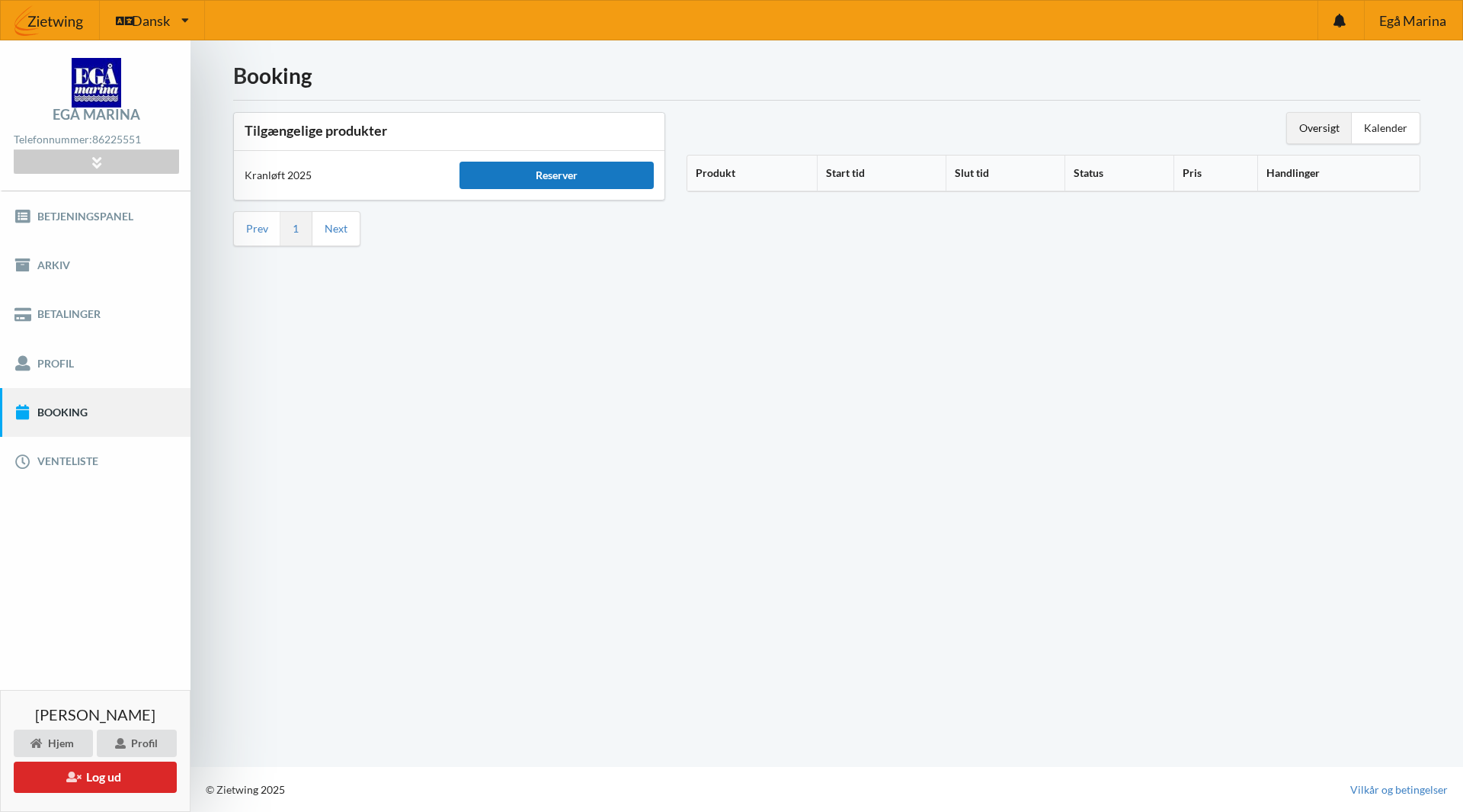
click at [514, 179] on div "Reserver" at bounding box center [556, 176] width 194 height 28
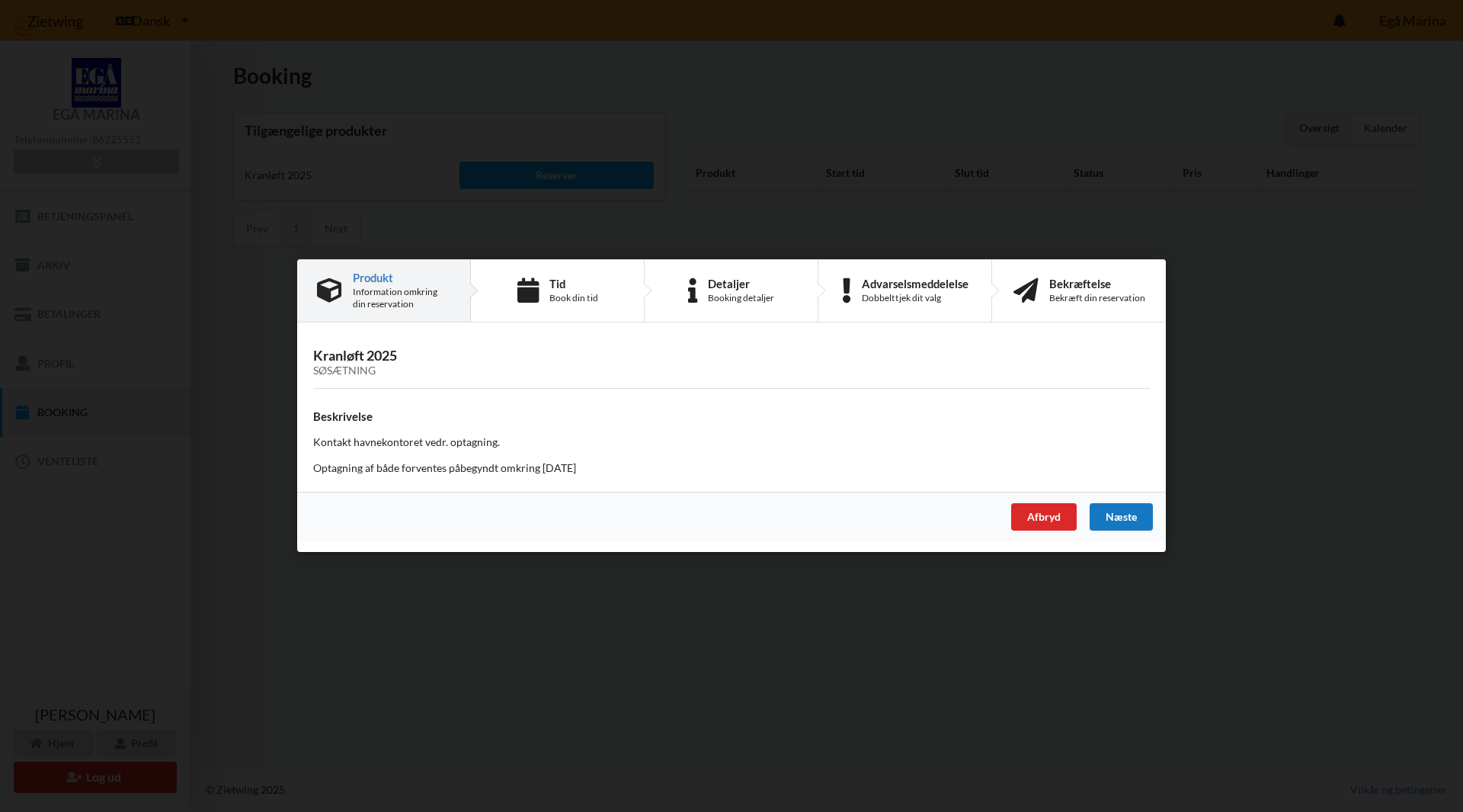
click at [1125, 519] on div "Næste" at bounding box center [1121, 518] width 63 height 28
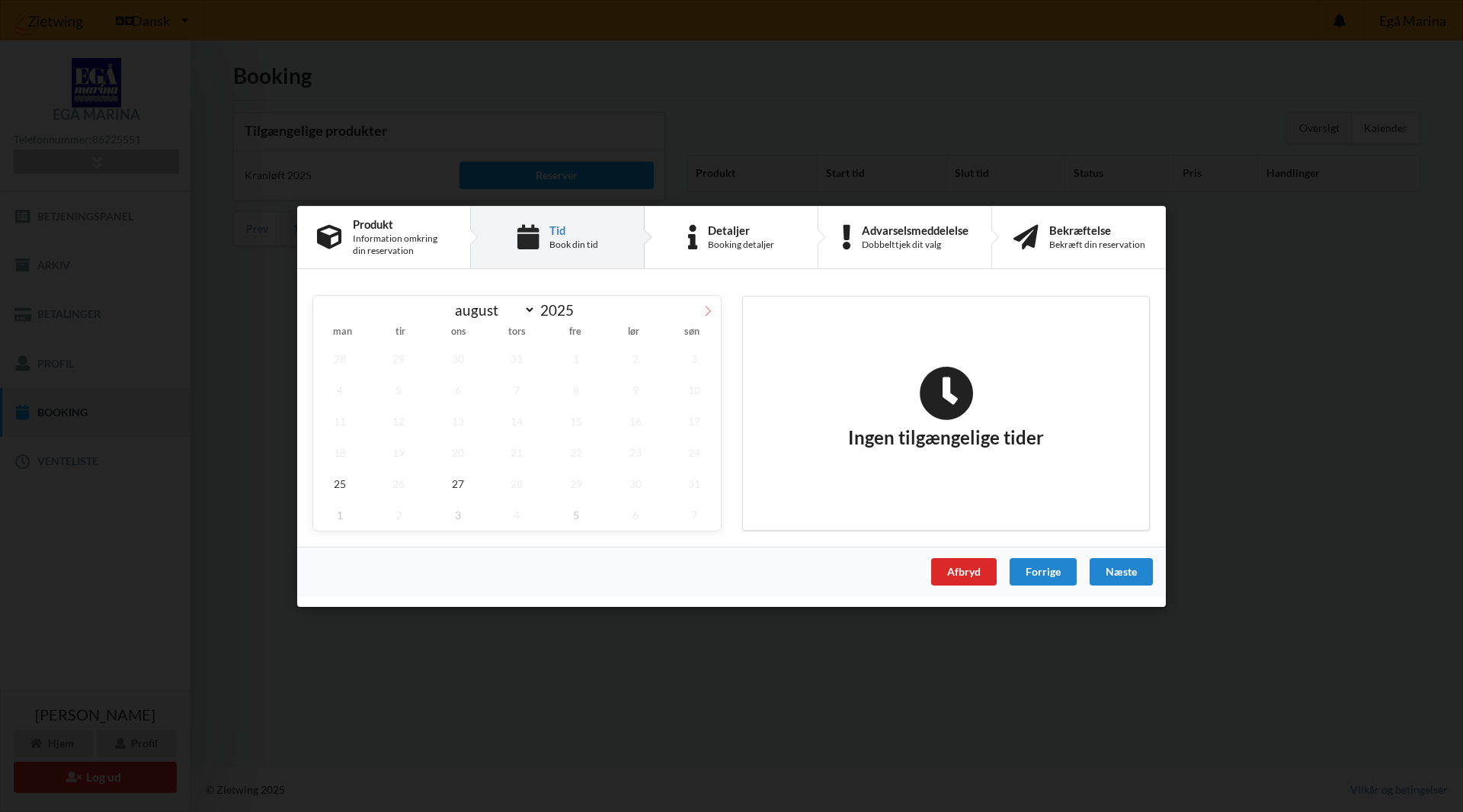
click at [709, 312] on icon at bounding box center [707, 310] width 11 height 11
select select "9"
click at [462, 455] on span "22" at bounding box center [458, 451] width 53 height 32
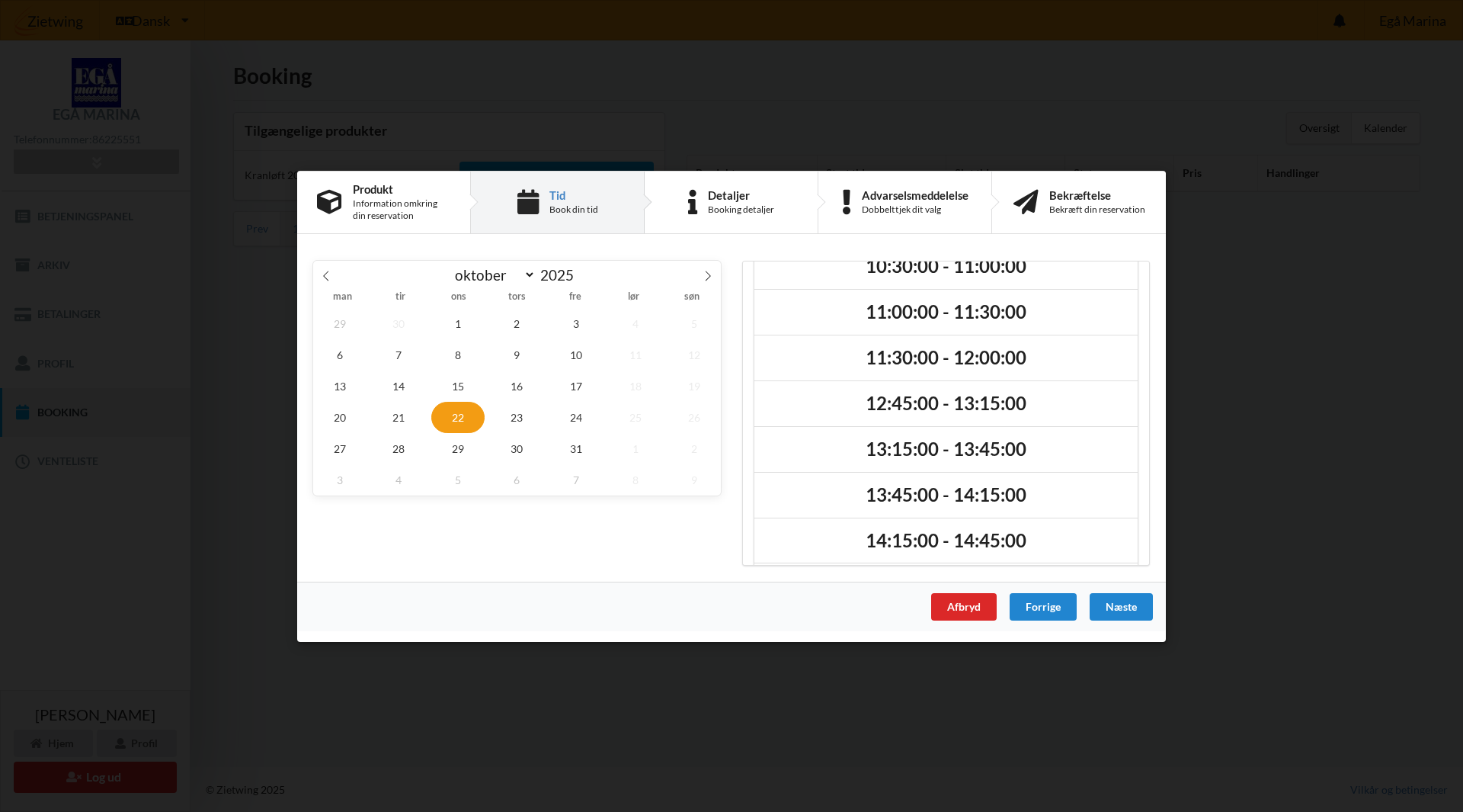
scroll to position [175, 0]
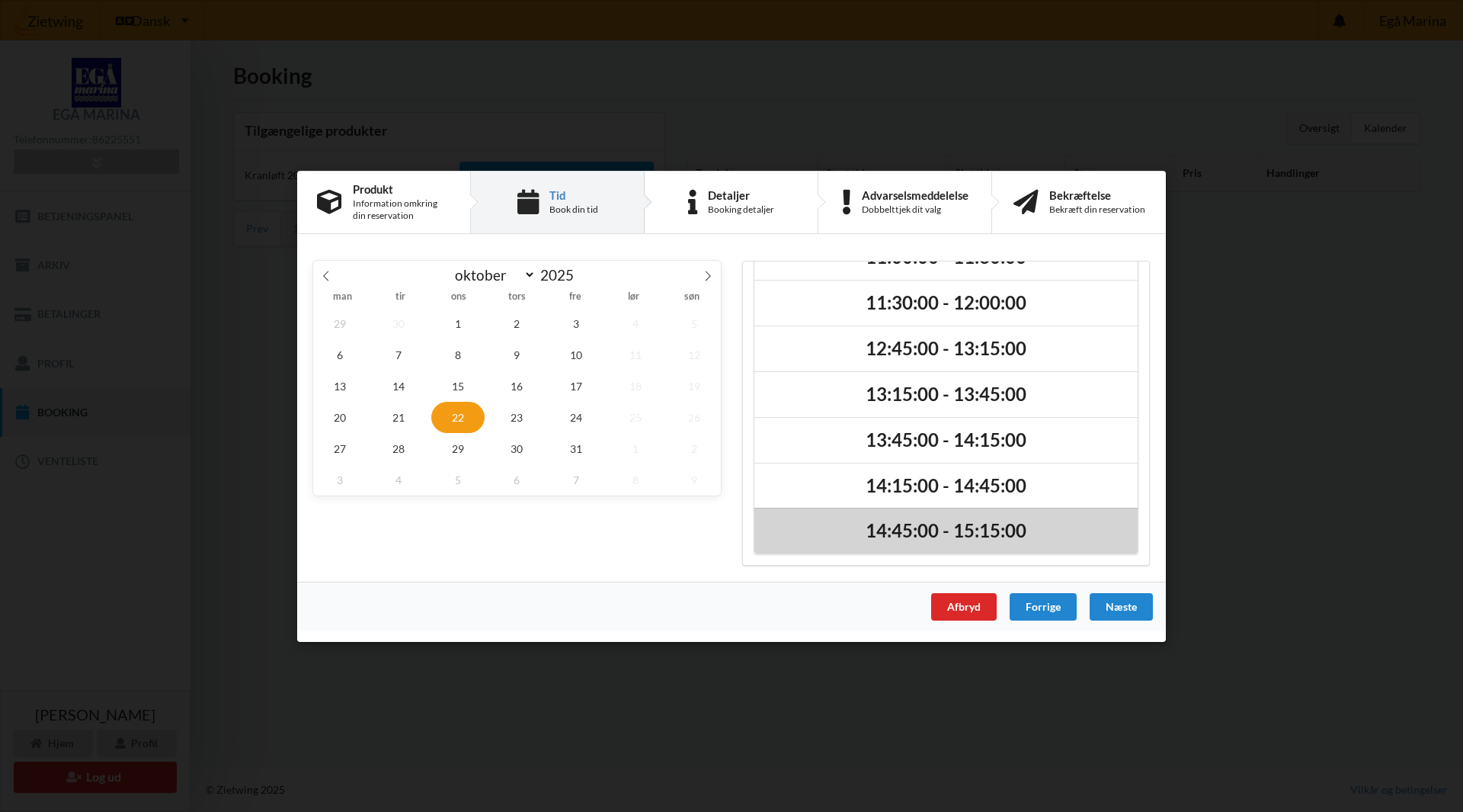
click at [956, 541] on h2 "14:45:00 - 15:15:00" at bounding box center [946, 530] width 362 height 24
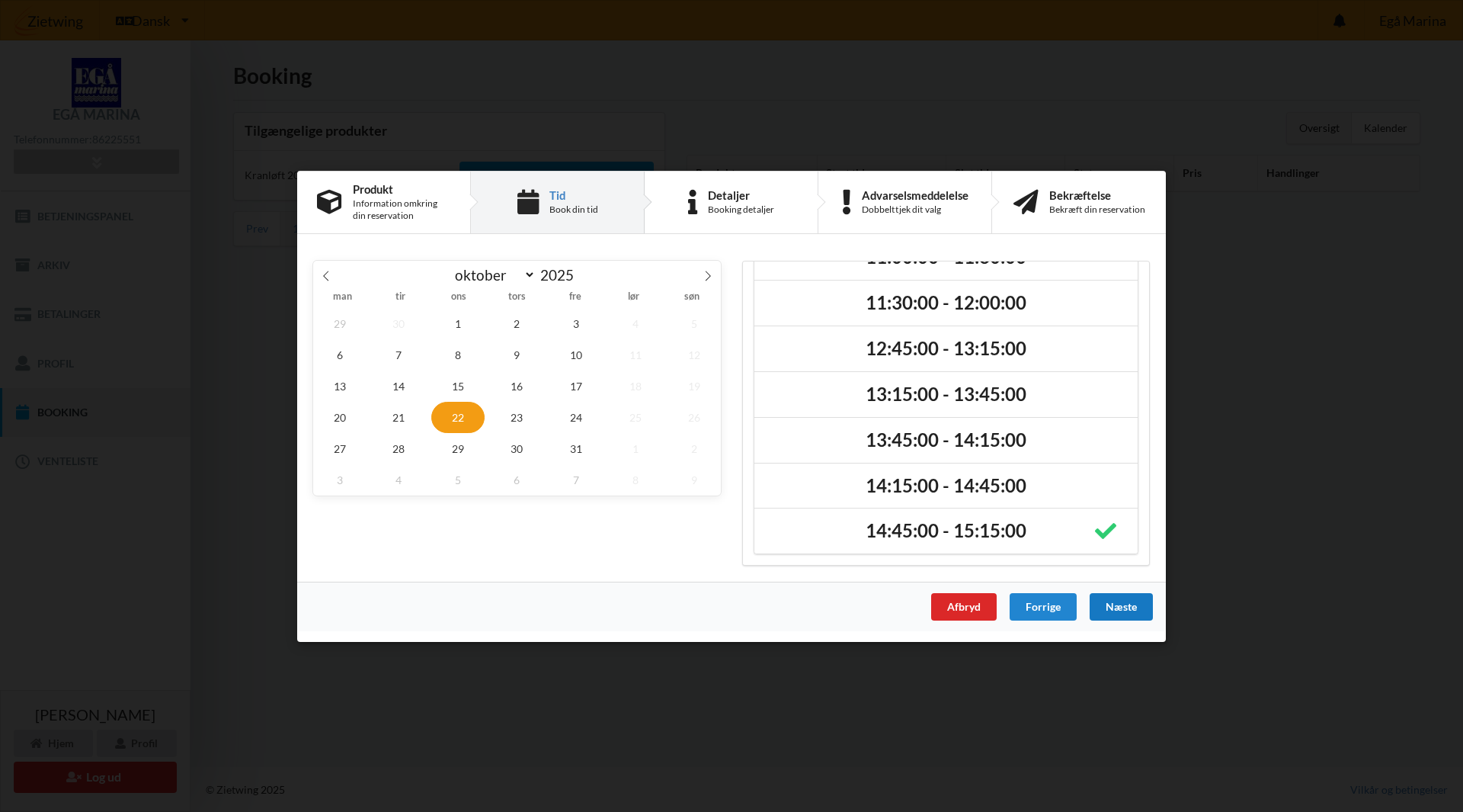
click at [1118, 608] on div "Næste" at bounding box center [1121, 607] width 63 height 28
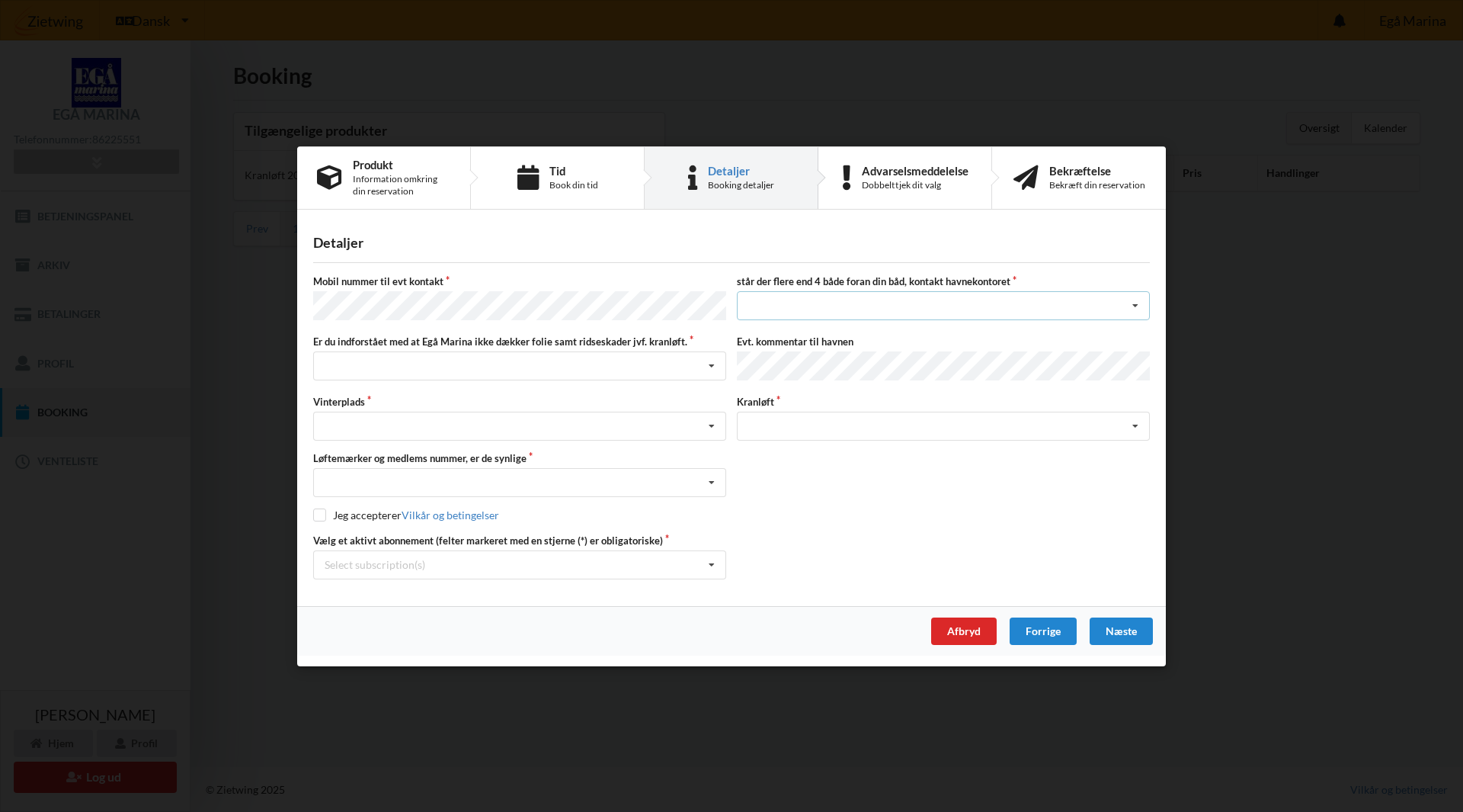
click at [792, 312] on div "nej ja" at bounding box center [943, 305] width 413 height 29
click at [792, 331] on div "nej" at bounding box center [943, 333] width 412 height 29
click at [792, 422] on div "Søsætning" at bounding box center [943, 426] width 413 height 29
click at [791, 457] on div "Søsætning" at bounding box center [943, 453] width 412 height 29
click at [427, 368] on div "Jeg har tæpper med og tager selv ansvaret for eventuelle folie samt ridseskader…" at bounding box center [520, 365] width 413 height 29
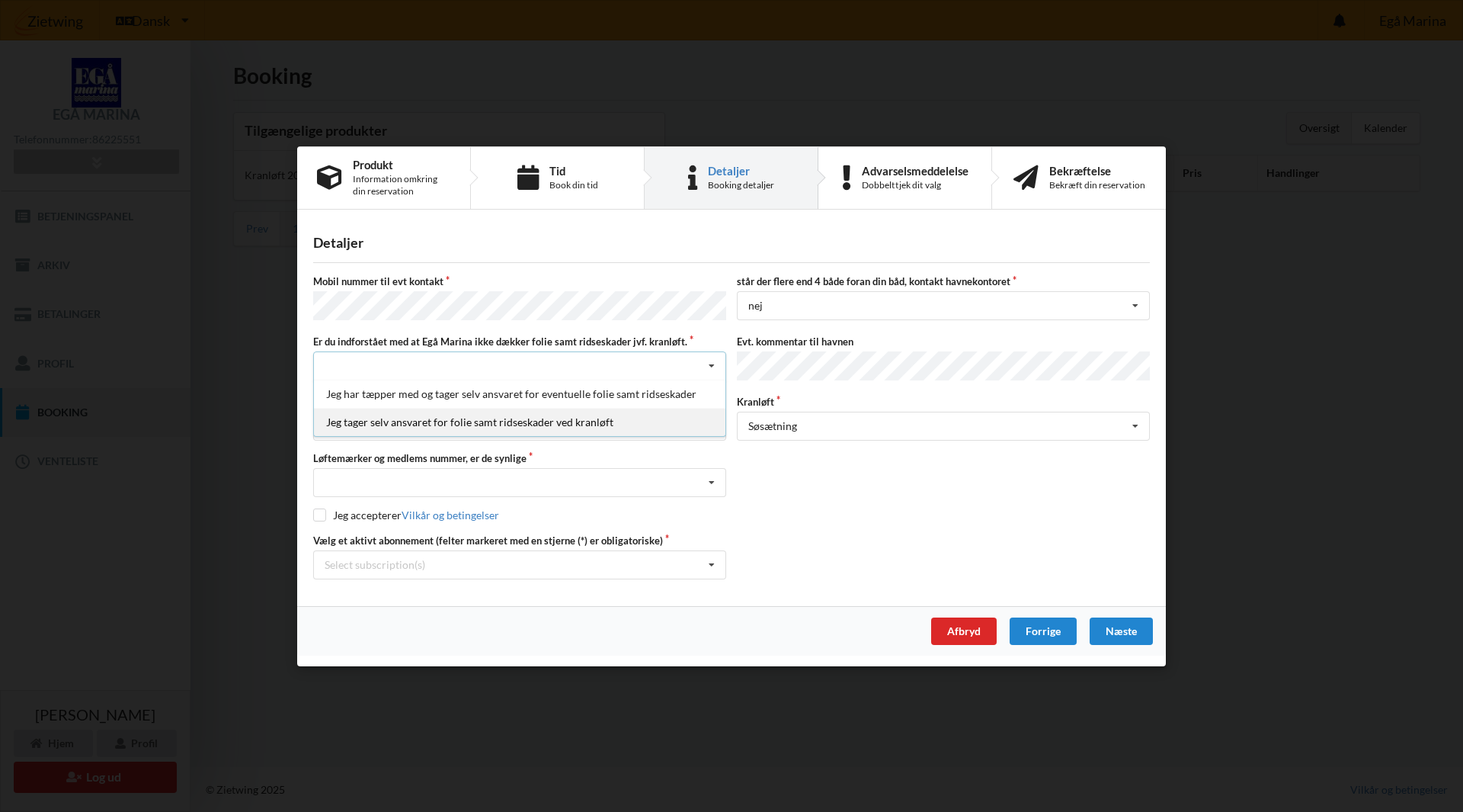
click at [428, 420] on div "Jeg tager selv ansvaret for folie samt ridseskader ved kranløft" at bounding box center [520, 422] width 412 height 29
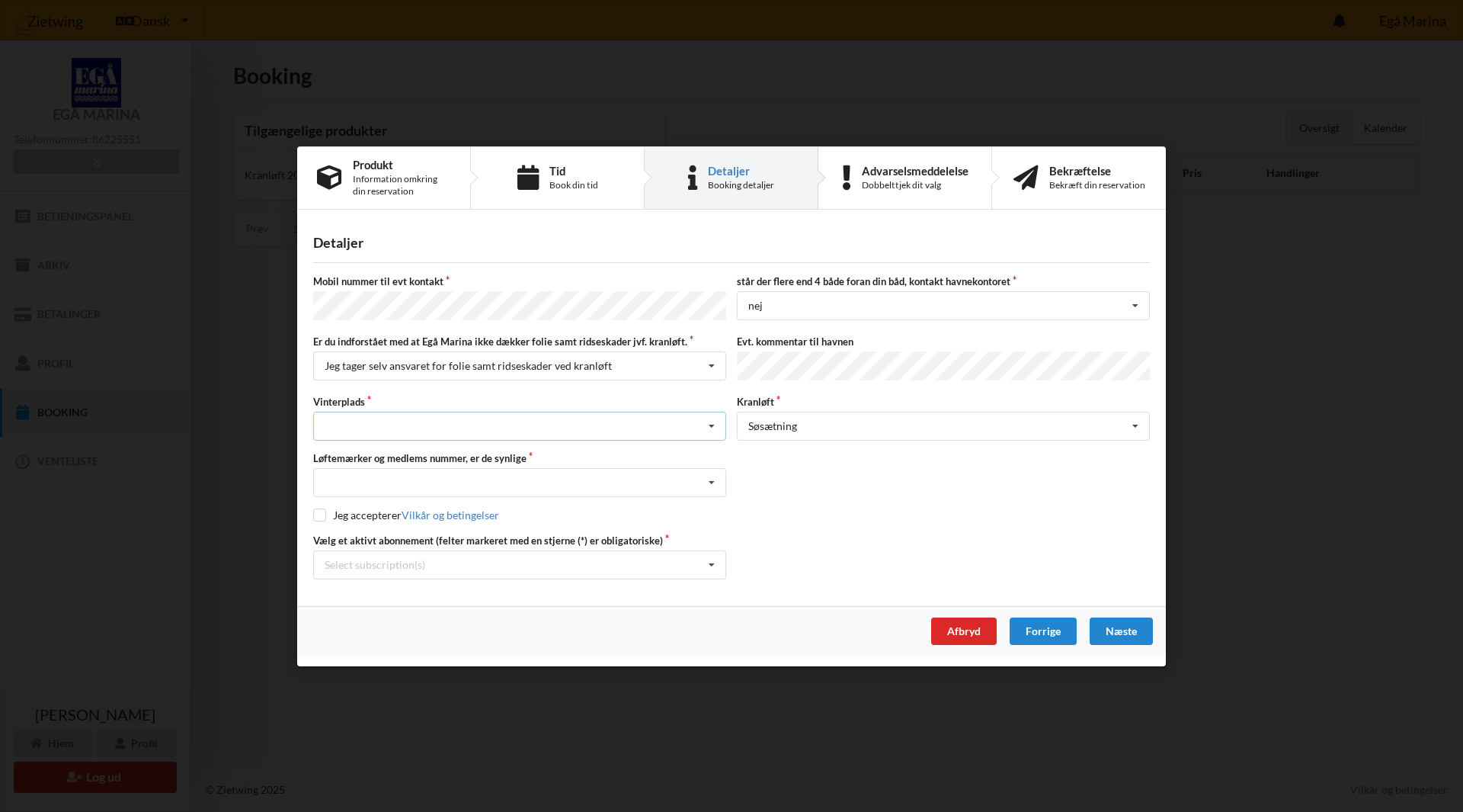
click at [428, 418] on div "Landplads nr. 1 Landplads nr. 2 Landplads nr.3 Landplads nr. 4 Landplads nr. 5 …" at bounding box center [520, 426] width 413 height 29
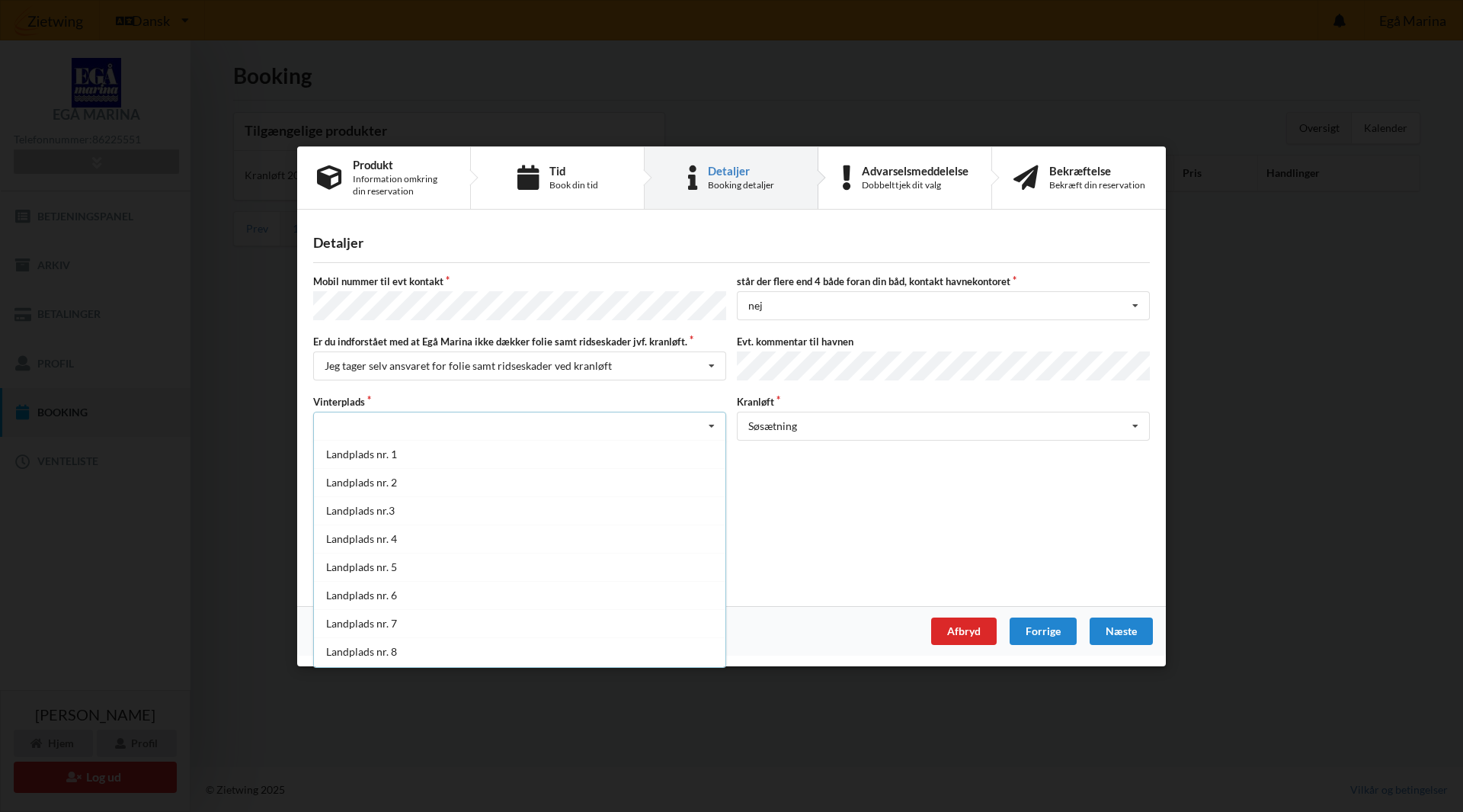
click at [726, 627] on div "Landplads nr. 1 Landplads nr. 2 Landplads nr.3 Landplads nr. 4 Landplads nr. 5 …" at bounding box center [520, 553] width 413 height 228
click at [489, 598] on div "P 1" at bounding box center [520, 596] width 412 height 29
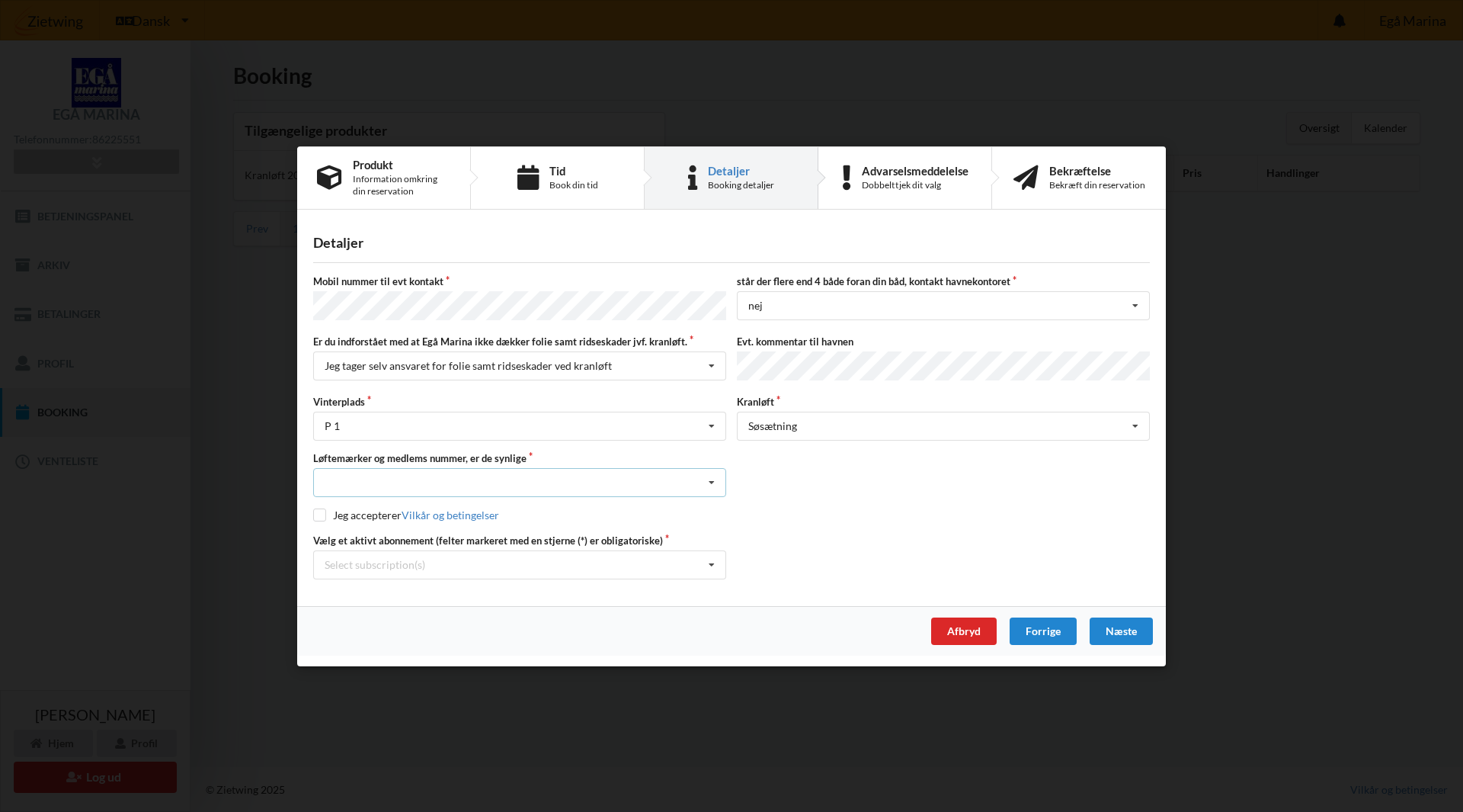
click at [439, 475] on div "Nej, jeg kontakter havnekontoret inden løftet Ja, mine mærker er synlige og int…" at bounding box center [520, 482] width 413 height 29
click at [436, 526] on div "Ja, mine mærker er synlige og intakte" at bounding box center [520, 538] width 412 height 29
click at [396, 516] on label "Jeg accepterer Vilkår og betingelser" at bounding box center [406, 515] width 186 height 13
click at [319, 513] on input "checkbox" at bounding box center [319, 515] width 13 height 13
checkbox input "true"
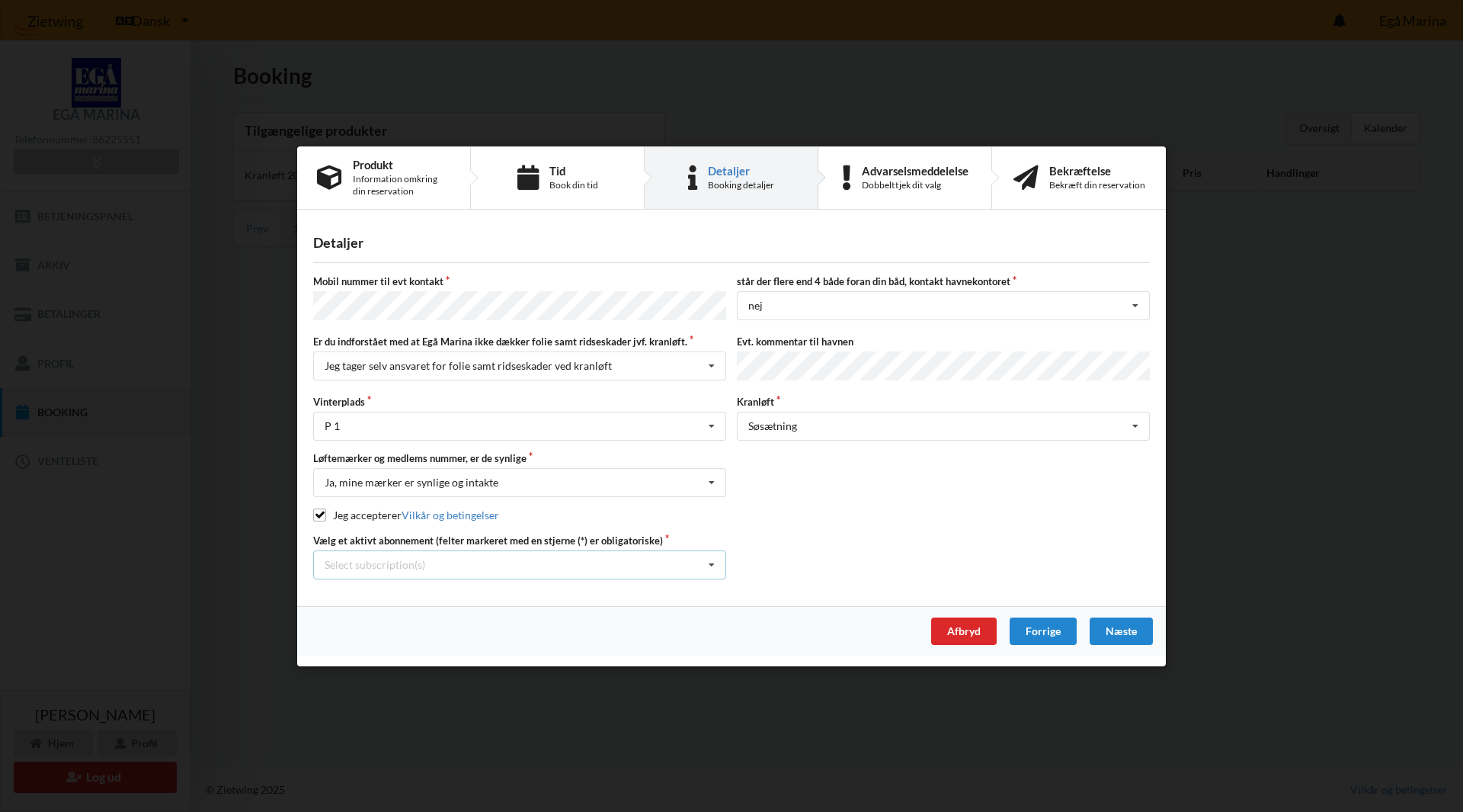
click at [405, 563] on div "Select subscription(s)" at bounding box center [375, 564] width 101 height 13
click at [366, 616] on div "* Ejer 1-68 E" at bounding box center [520, 620] width 412 height 29
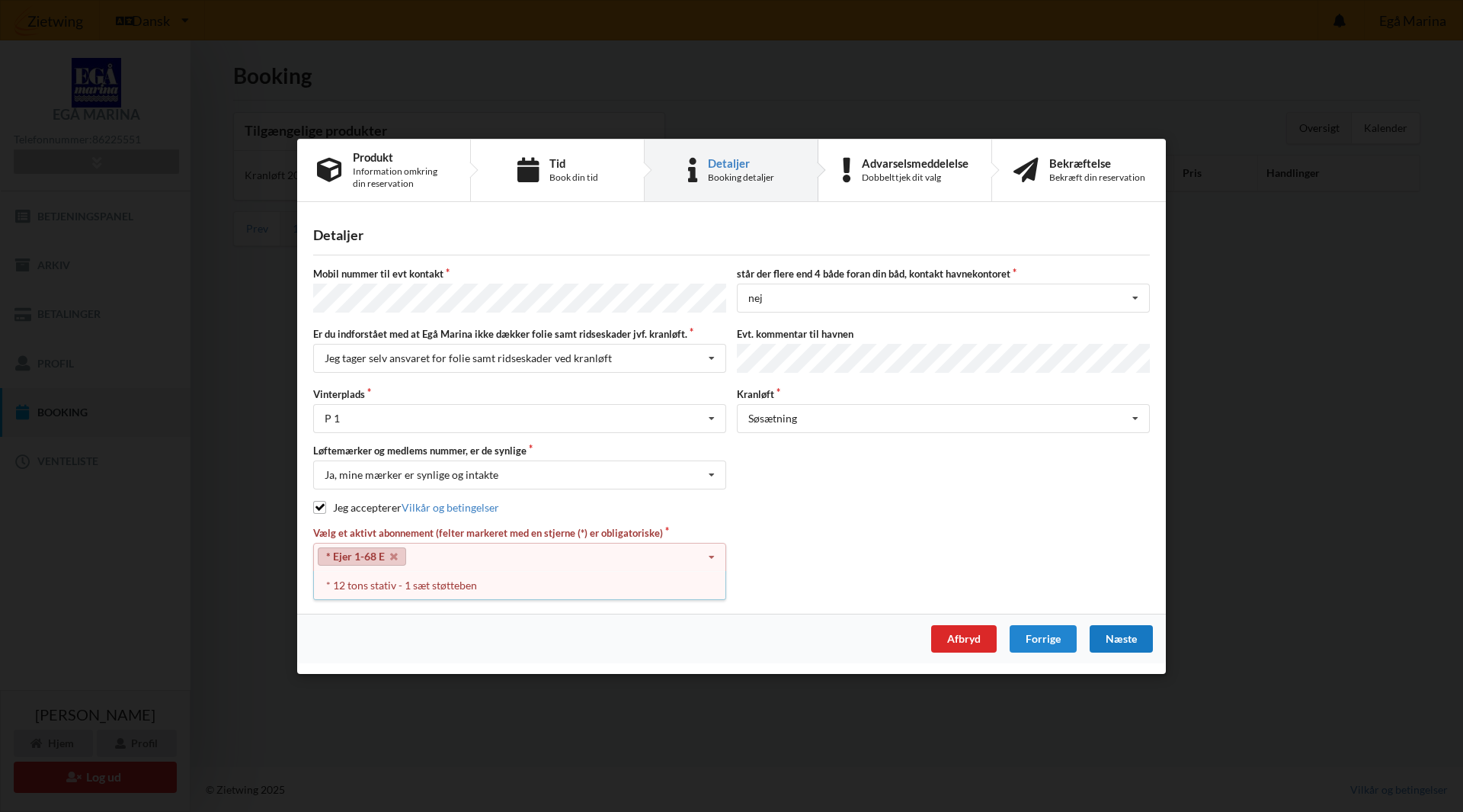
click at [1115, 634] on div "Næste" at bounding box center [1121, 638] width 63 height 28
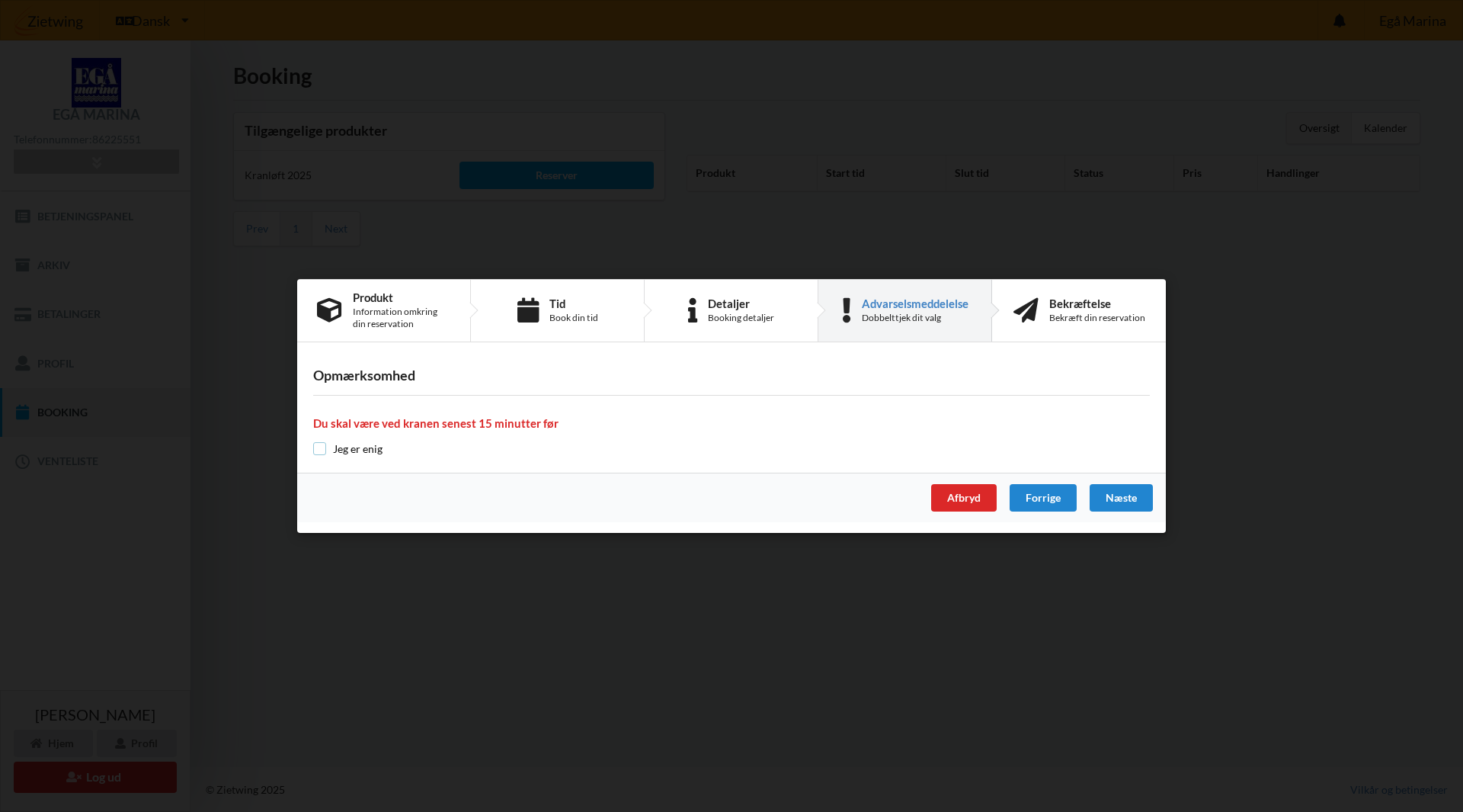
click at [322, 446] on input "checkbox" at bounding box center [319, 448] width 13 height 13
checkbox input "true"
click at [1125, 493] on div "Næste" at bounding box center [1121, 498] width 63 height 28
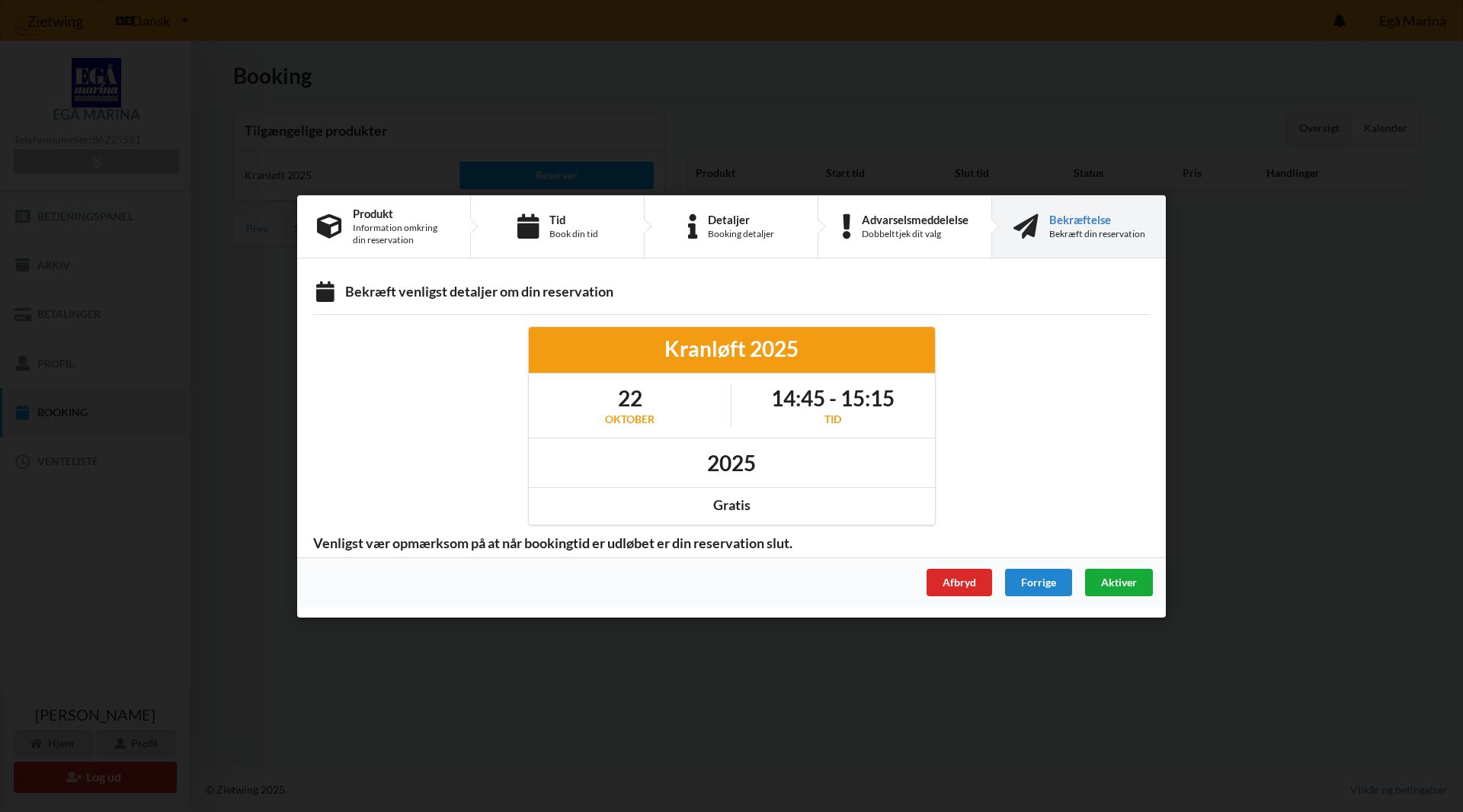
click at [1119, 582] on span "Aktiver" at bounding box center [1119, 581] width 36 height 13
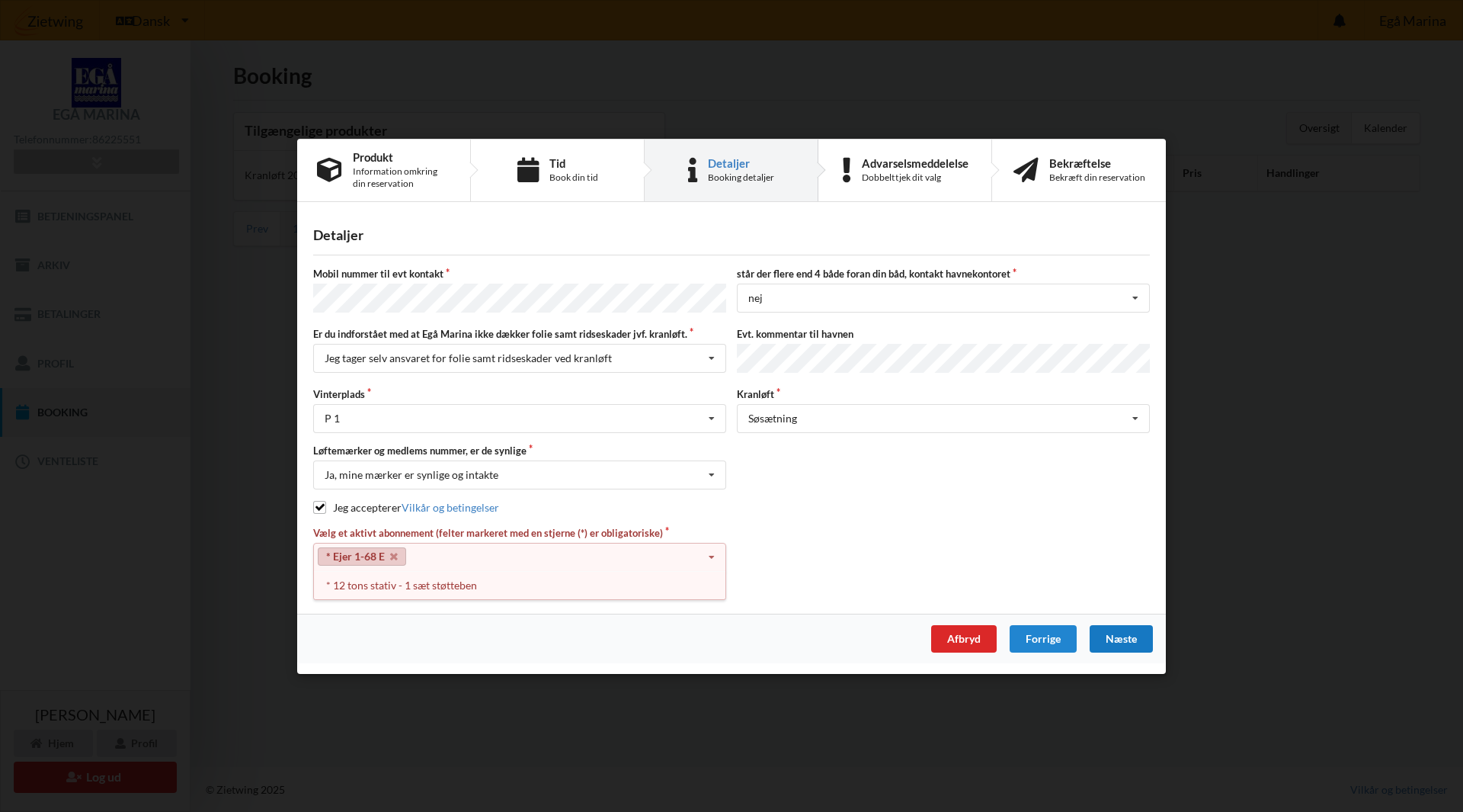
click at [506, 554] on div "* Ejer 1-68 E Select subscription(s) * 12 tons stativ - 1 sæt støtteben * Ejer …" at bounding box center [520, 556] width 413 height 29
click at [757, 526] on div "Vælg et aktivt abonnement (felter markeret med en stjerne (*) er obligatoriske)…" at bounding box center [732, 556] width 848 height 61
click at [452, 549] on div "* Ejer 1-68 E Select subscription(s) * 12 tons stativ - 1 sæt støtteben * Ejer …" at bounding box center [520, 556] width 413 height 29
click at [424, 579] on div "* 12 tons stativ - 1 sæt støtteben" at bounding box center [520, 585] width 412 height 29
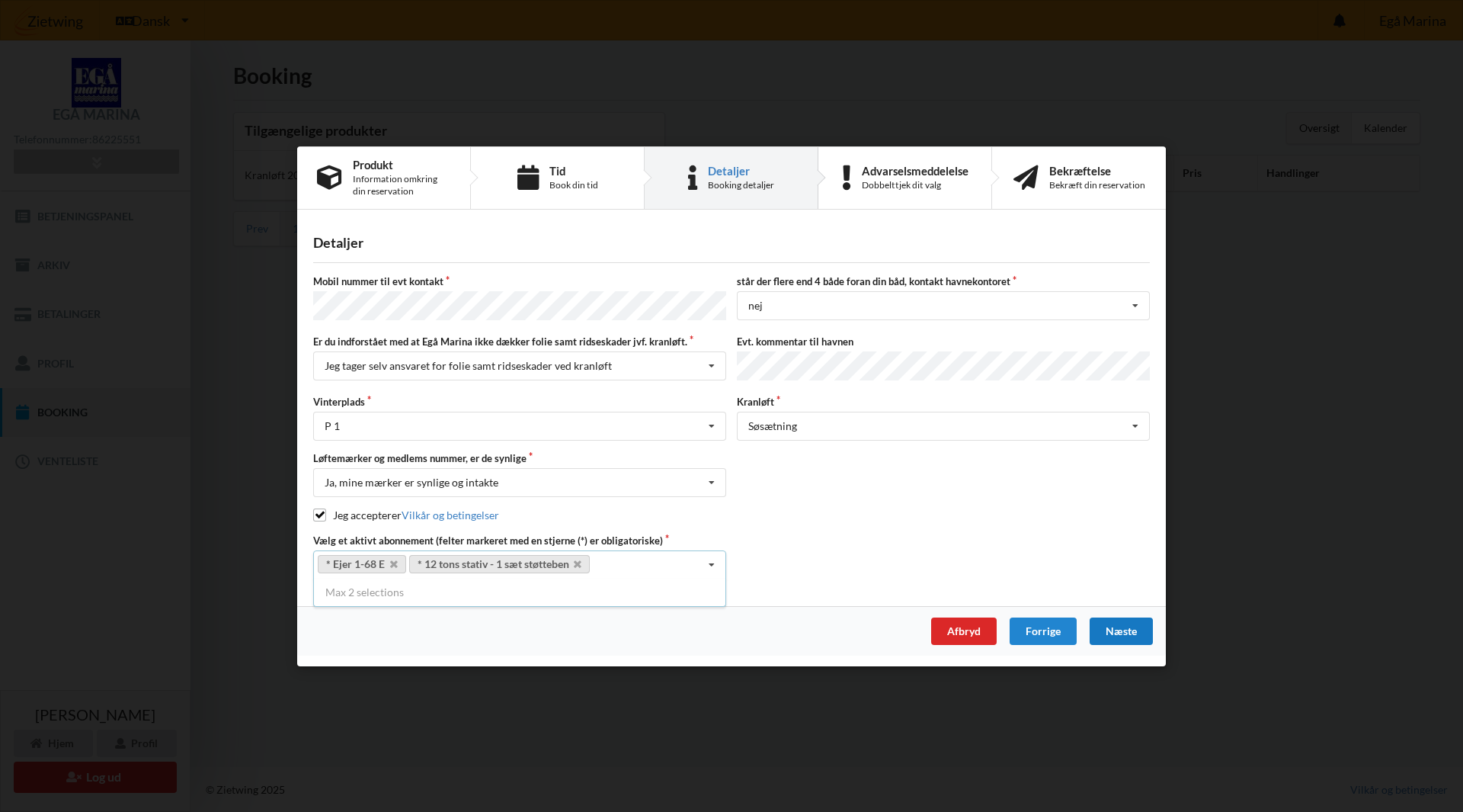
click at [785, 538] on div "Vælg et aktivt abonnement (felter markeret med en stjerne (*) er obligatoriske)…" at bounding box center [732, 555] width 848 height 45
click at [785, 528] on div "Mobil nummer til evt kontakt står der flere end 4 både foran din båd, kontakt h…" at bounding box center [731, 427] width 837 height 305
click at [1139, 621] on div "Næste" at bounding box center [1121, 631] width 63 height 28
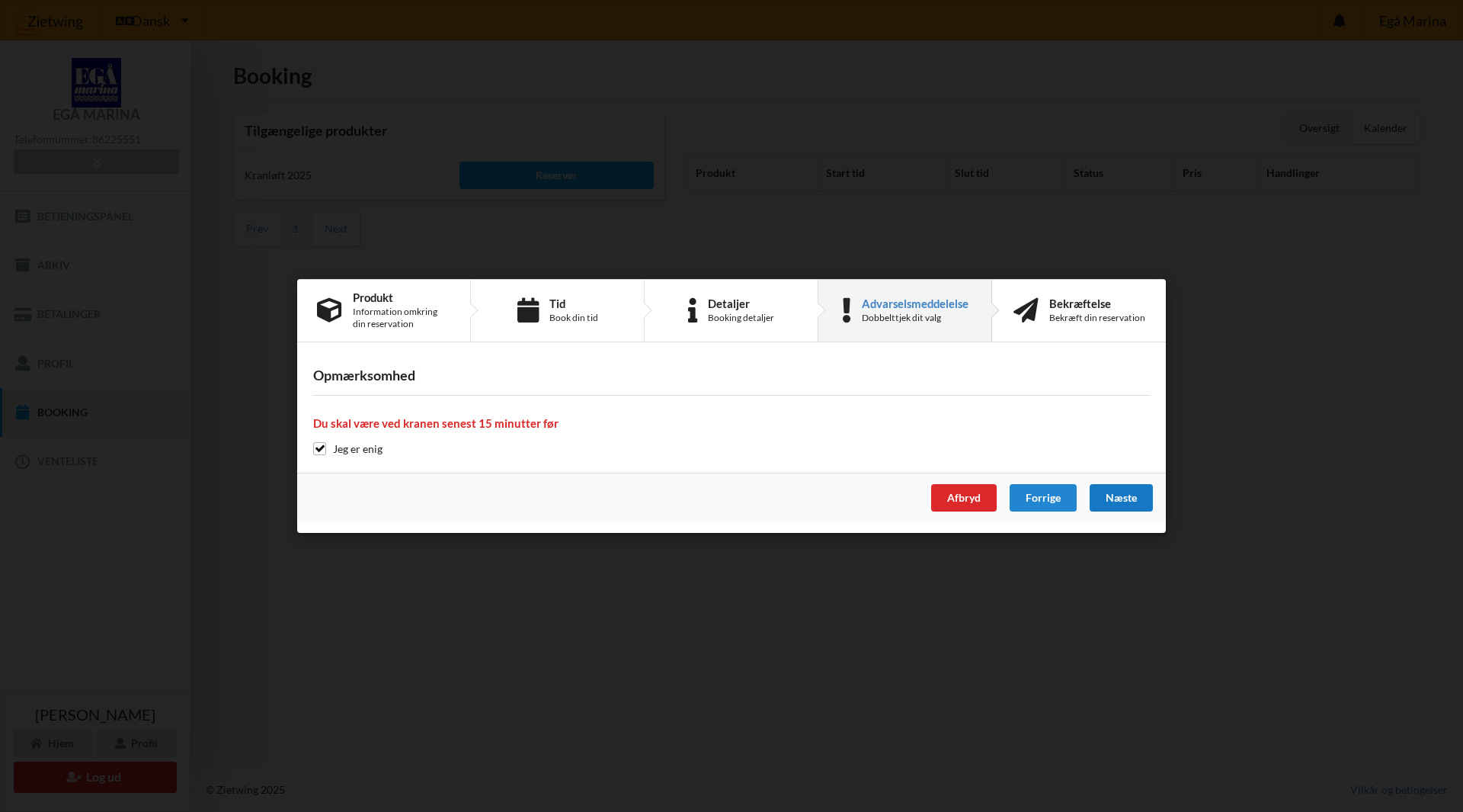
click at [1123, 499] on div "Næste" at bounding box center [1121, 498] width 63 height 28
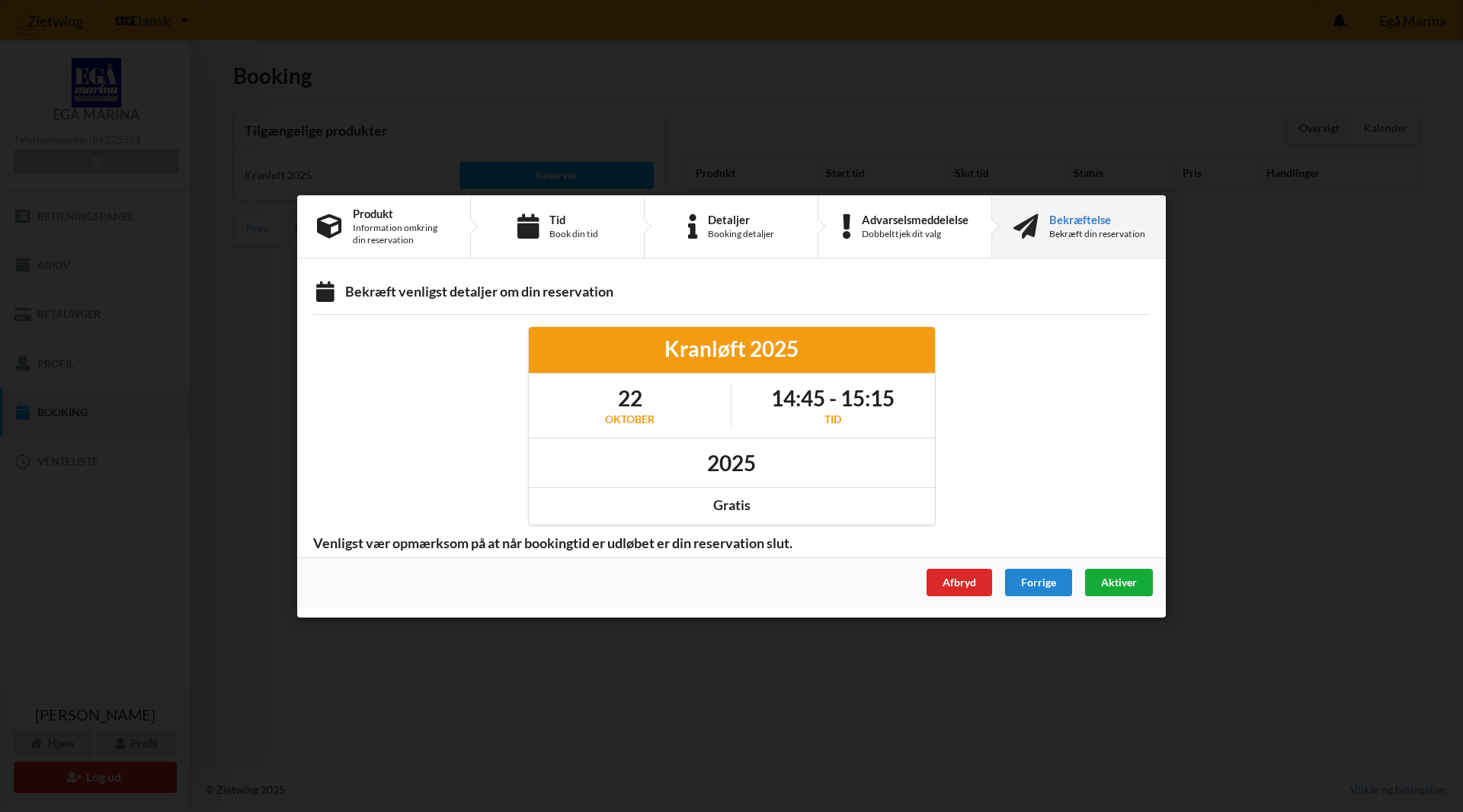
click at [1112, 581] on span "Aktiver" at bounding box center [1119, 581] width 36 height 13
